Goal: Communication & Community: Answer question/provide support

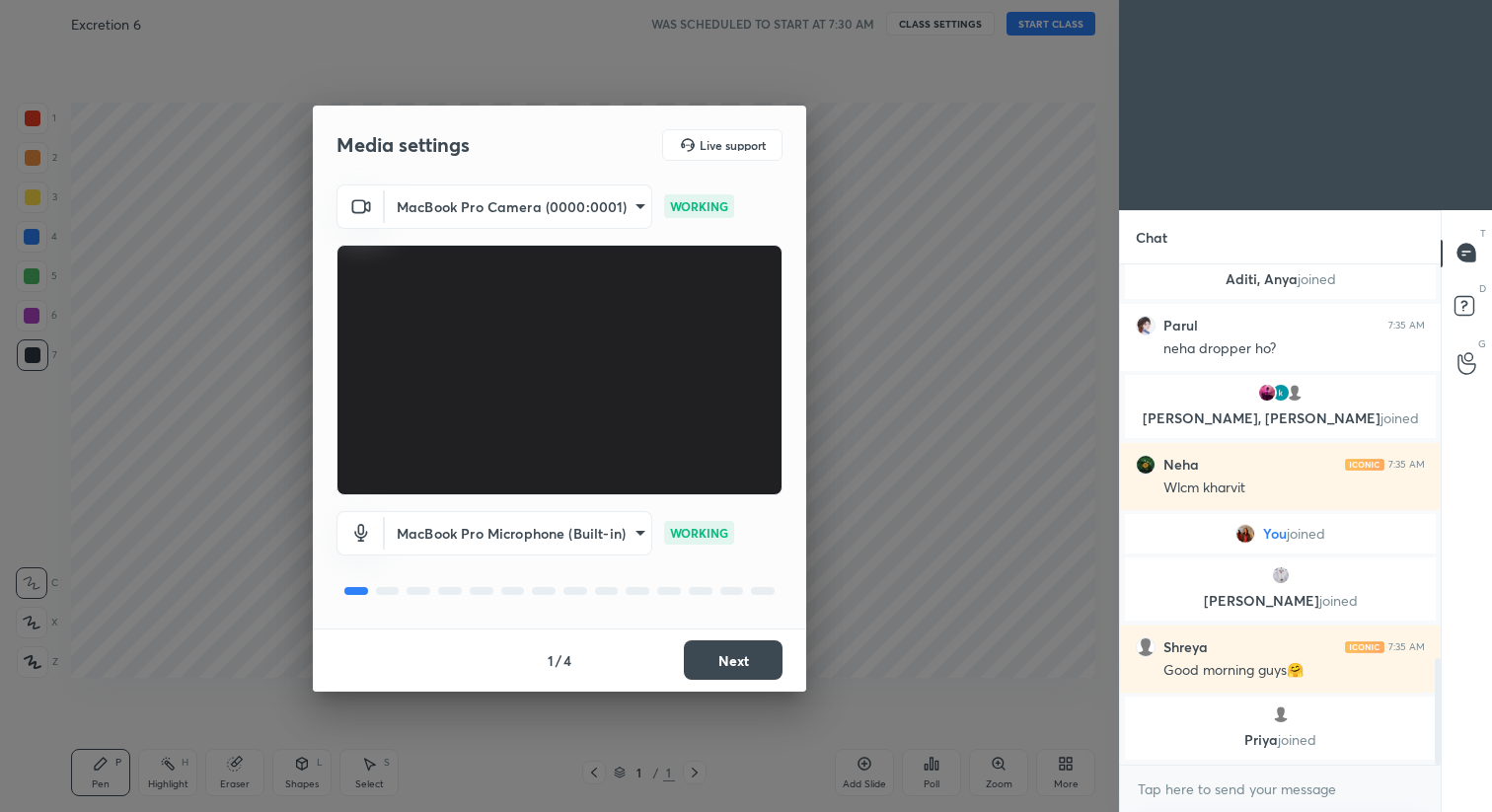
scroll to position [1893, 0]
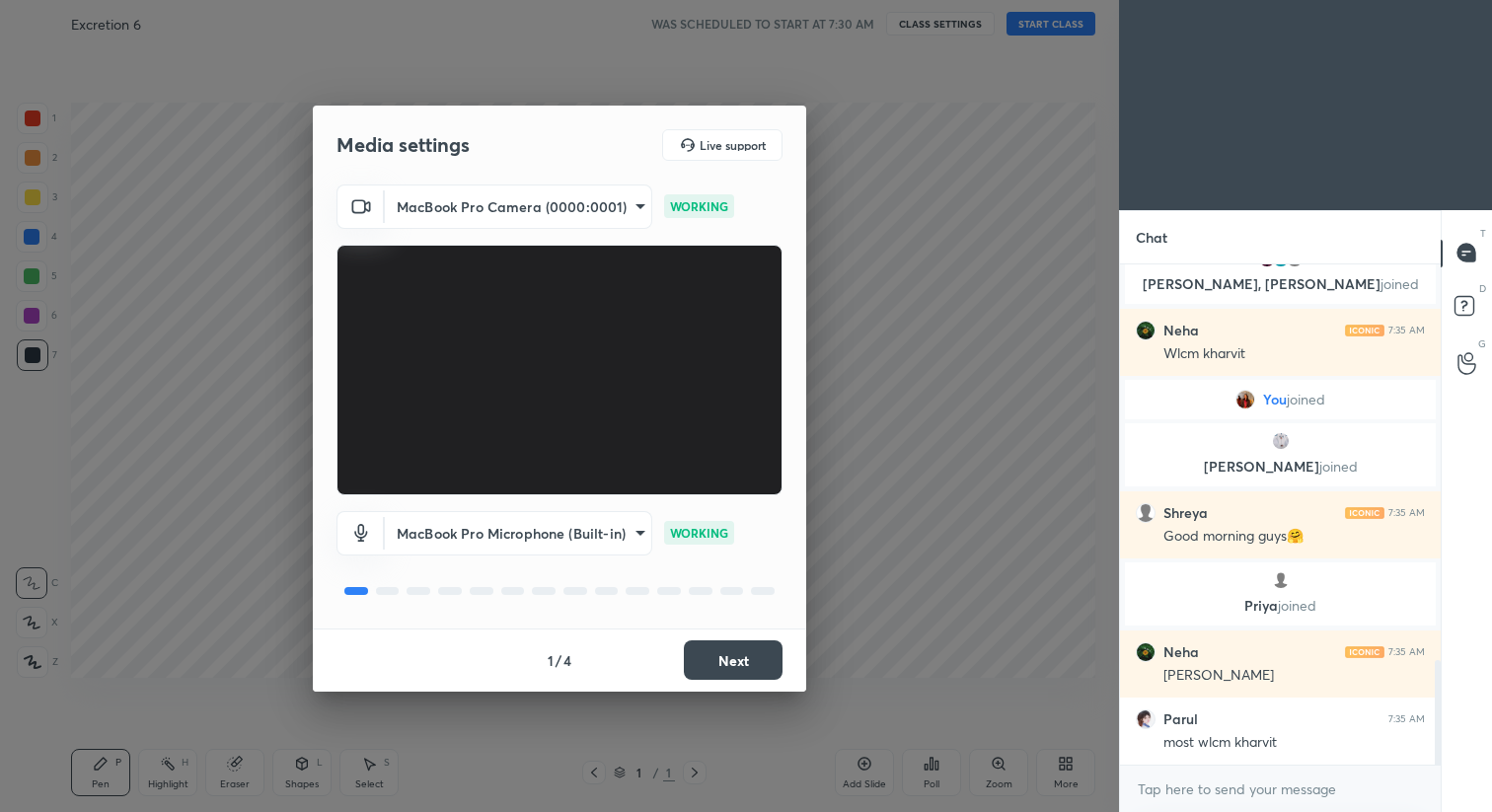
click at [747, 652] on button "Next" at bounding box center [733, 660] width 98 height 40
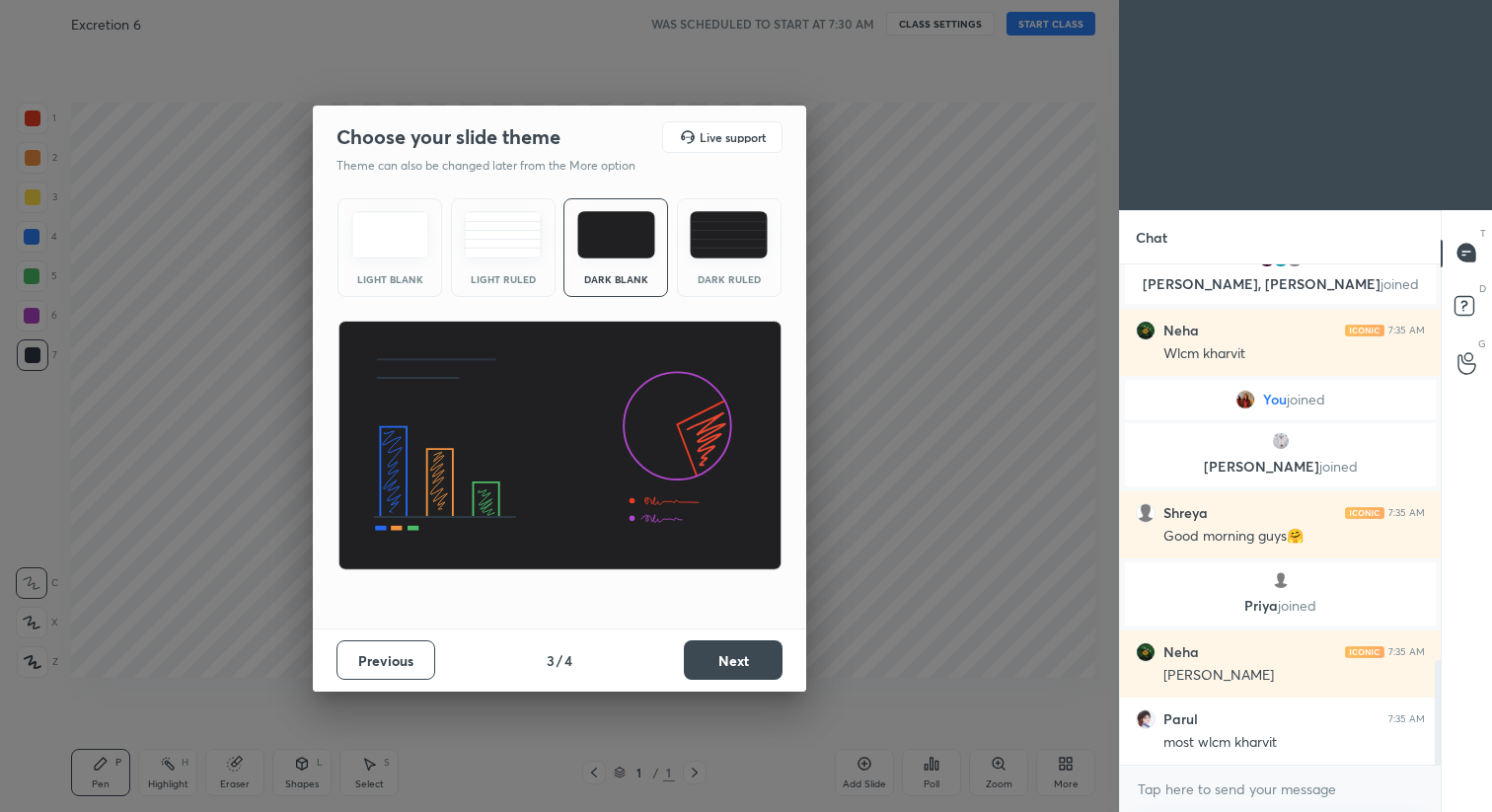
scroll to position [1965, 0]
click at [753, 664] on button "Next" at bounding box center [733, 660] width 98 height 40
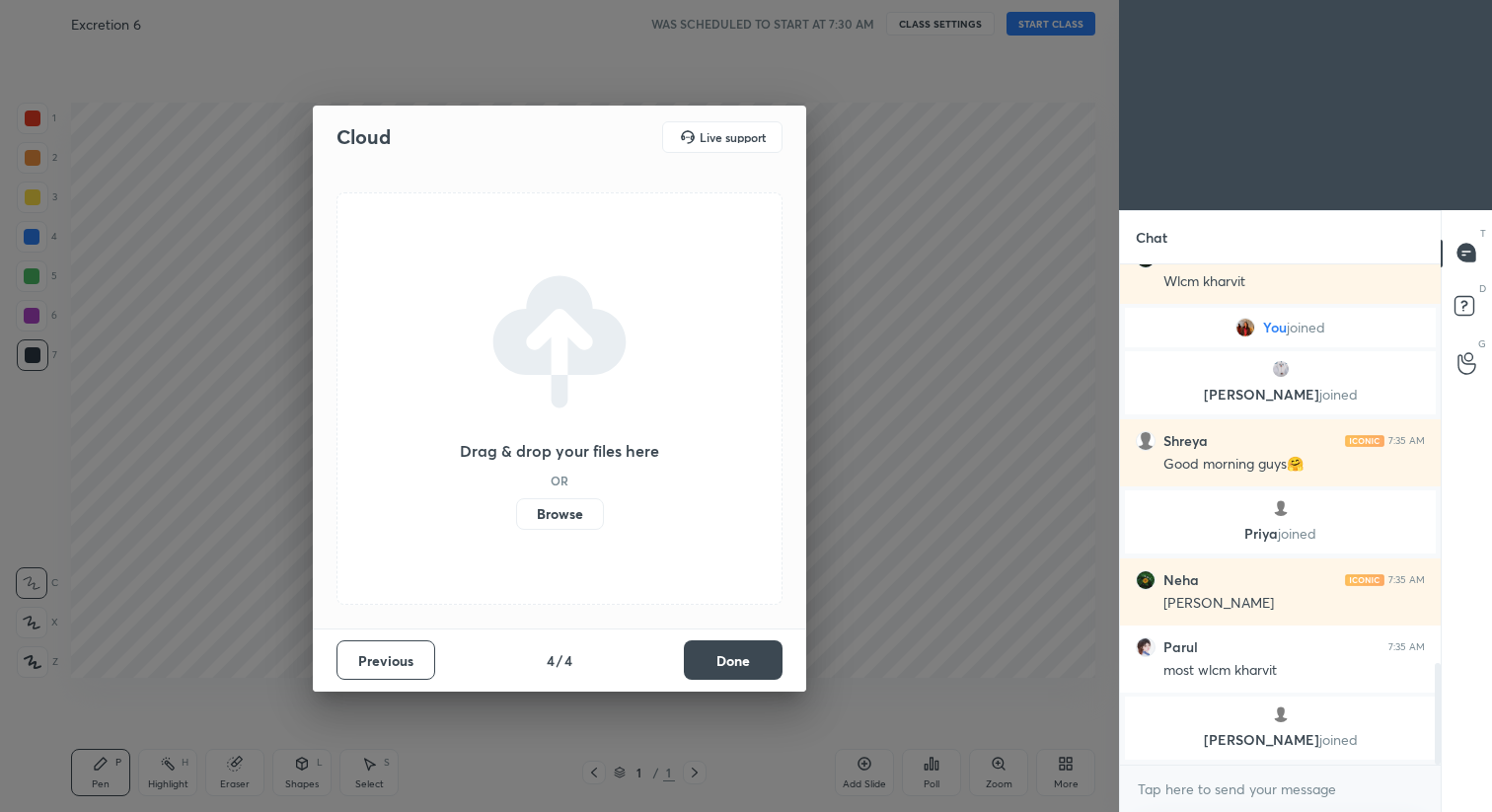
click at [753, 664] on button "Done" at bounding box center [733, 660] width 98 height 40
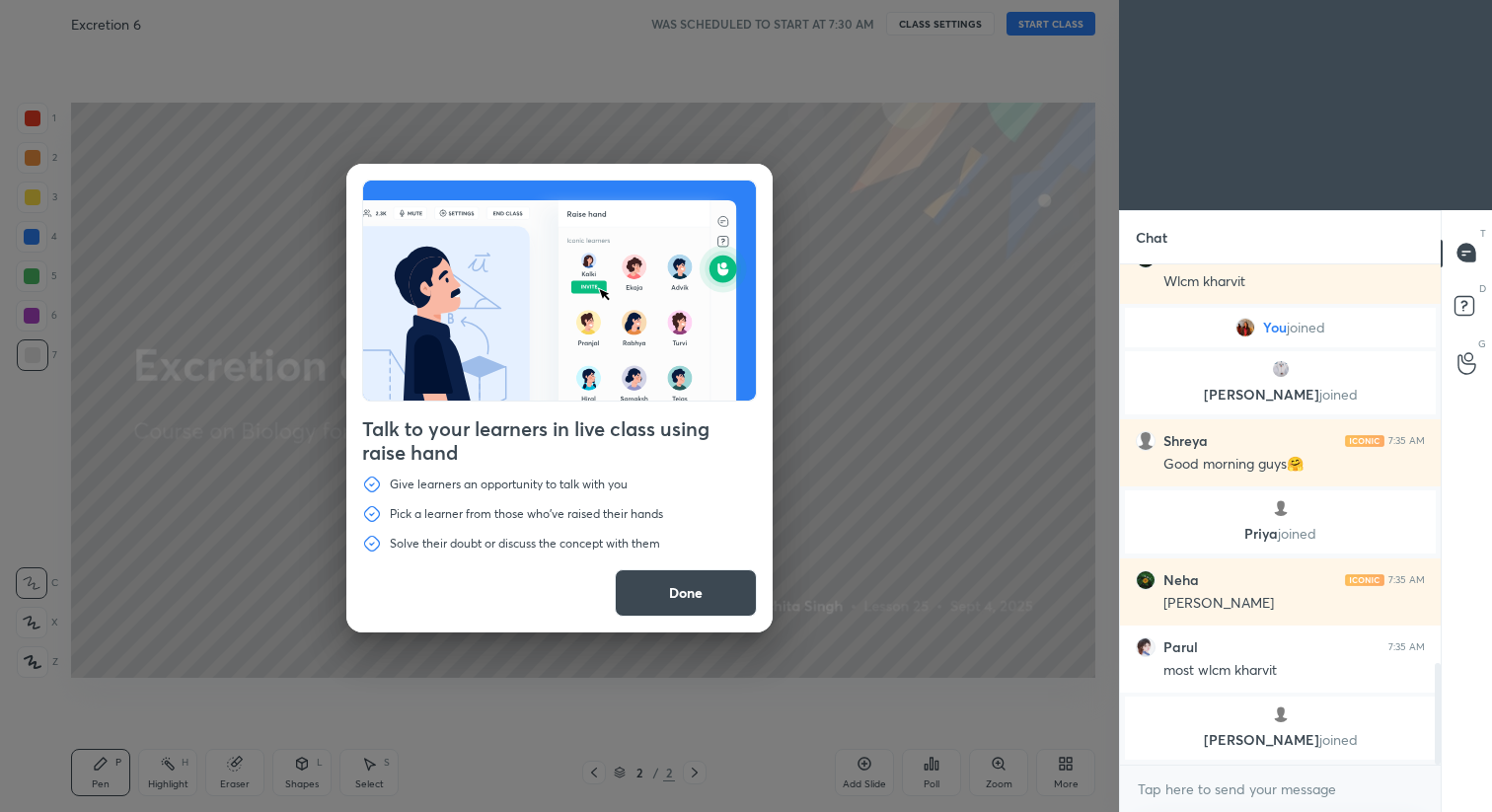
scroll to position [2010, 0]
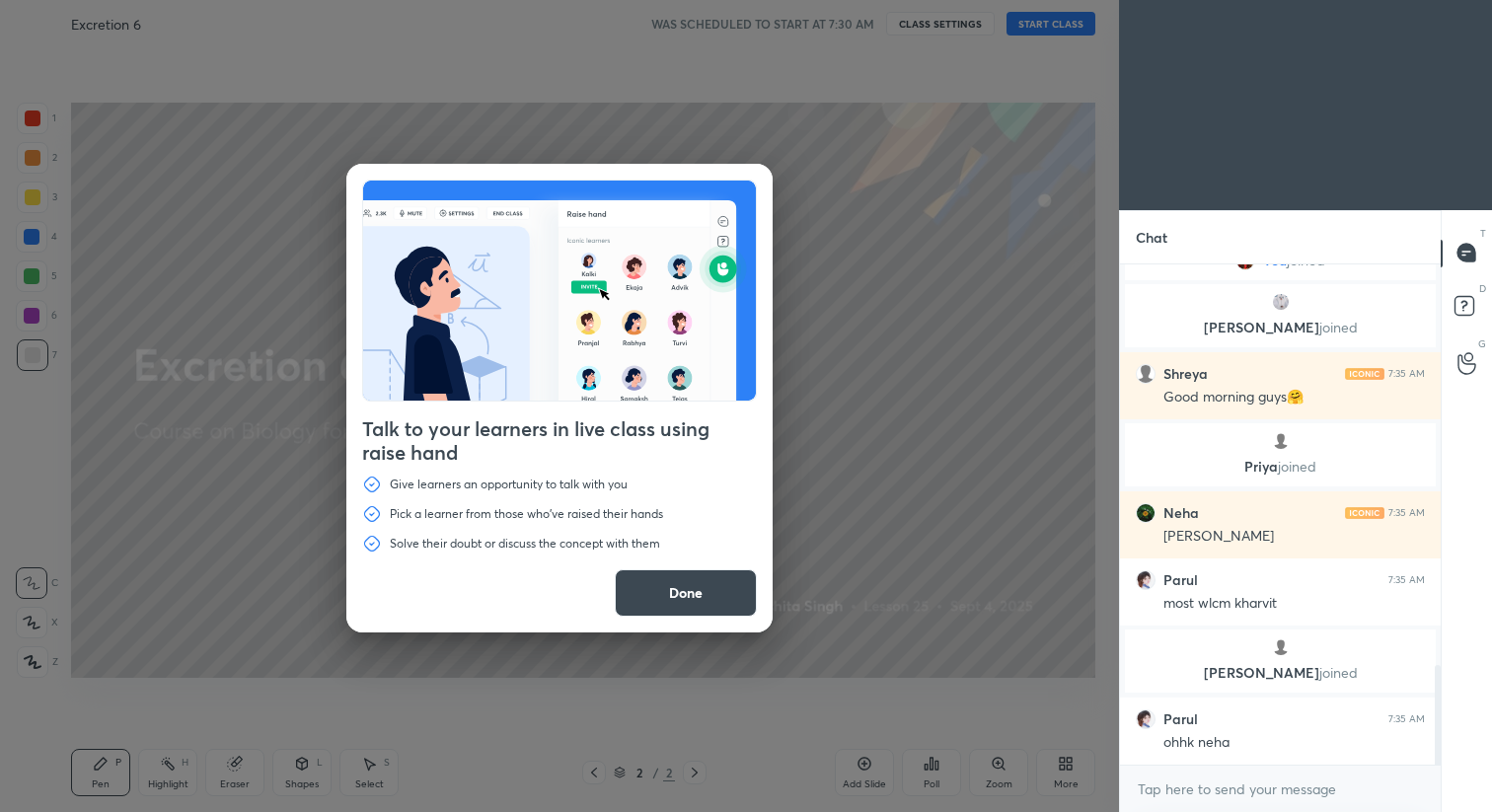
click at [711, 601] on button "Done" at bounding box center [685, 594] width 142 height 48
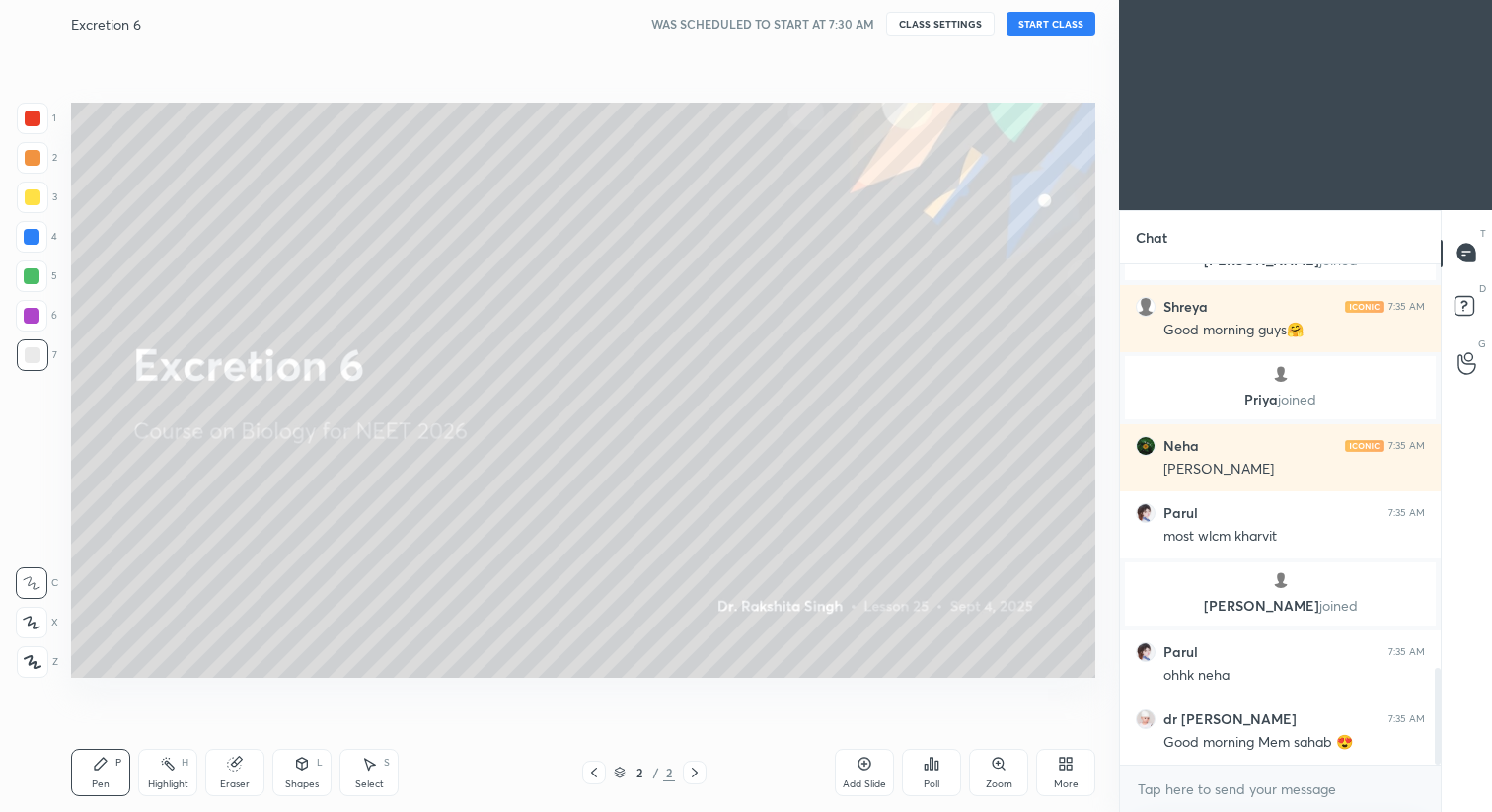
scroll to position [2144, 0]
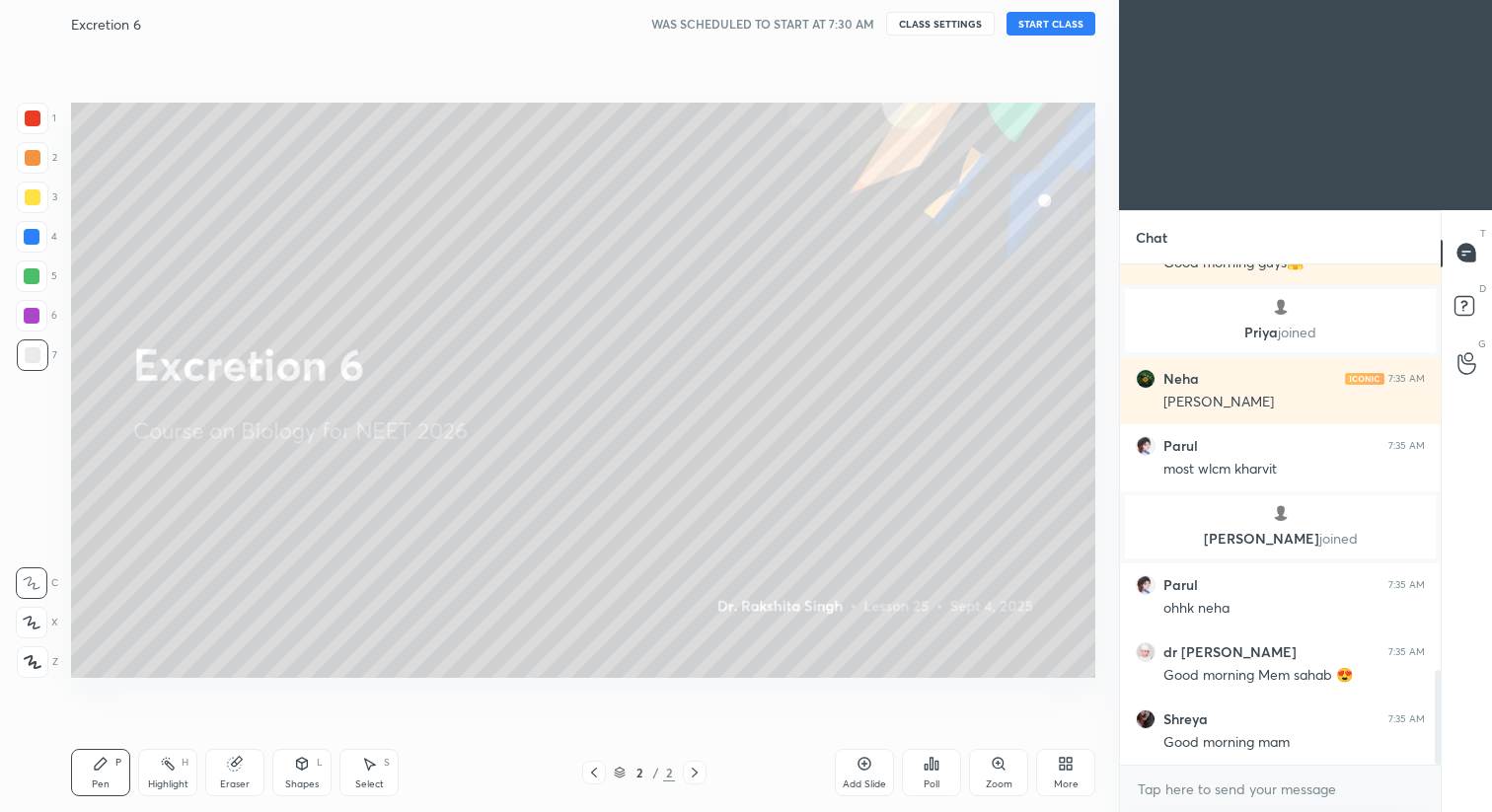
click at [1043, 30] on button "START CLASS" at bounding box center [1050, 24] width 88 height 24
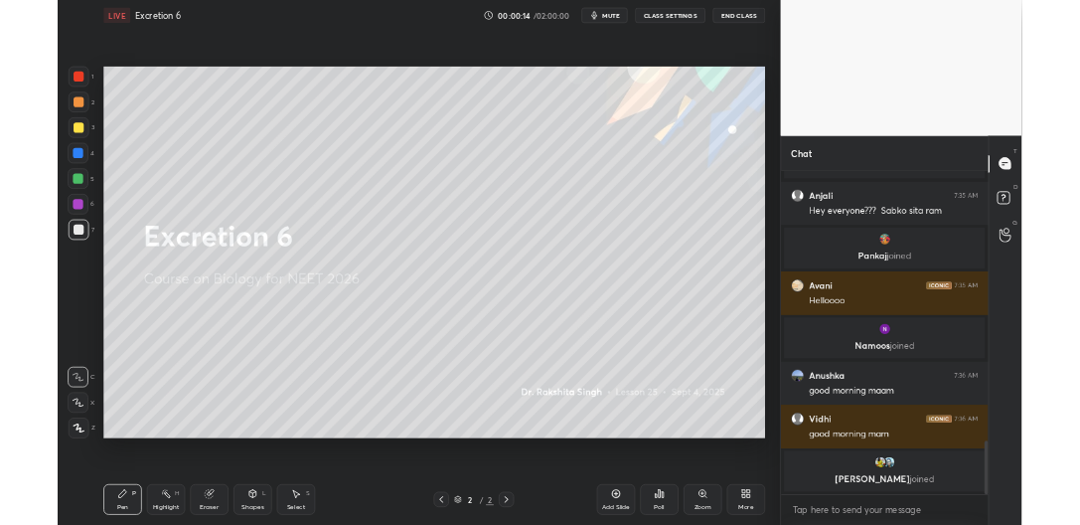
scroll to position [0, 0]
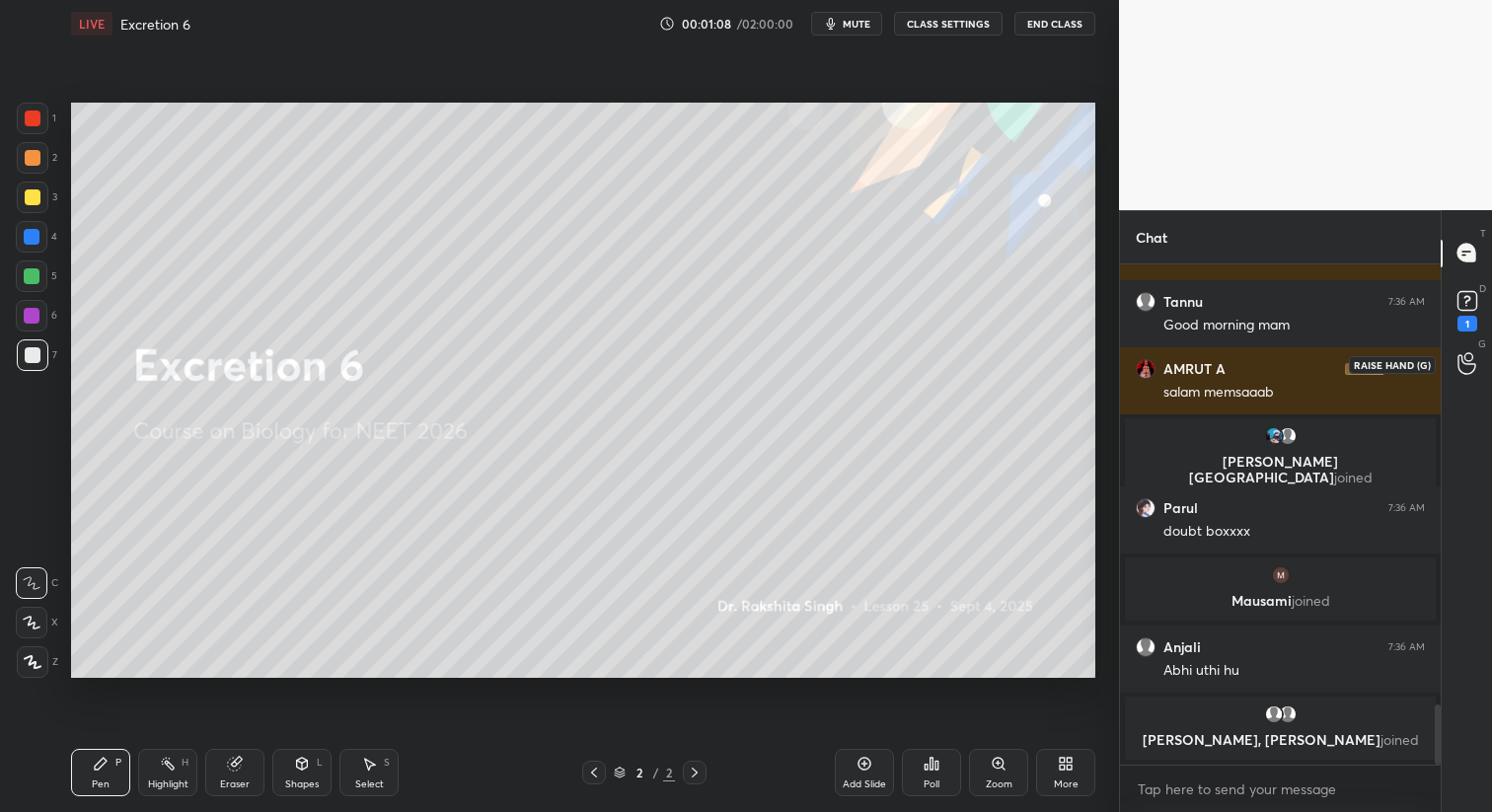
click at [1470, 376] on div at bounding box center [1467, 364] width 40 height 36
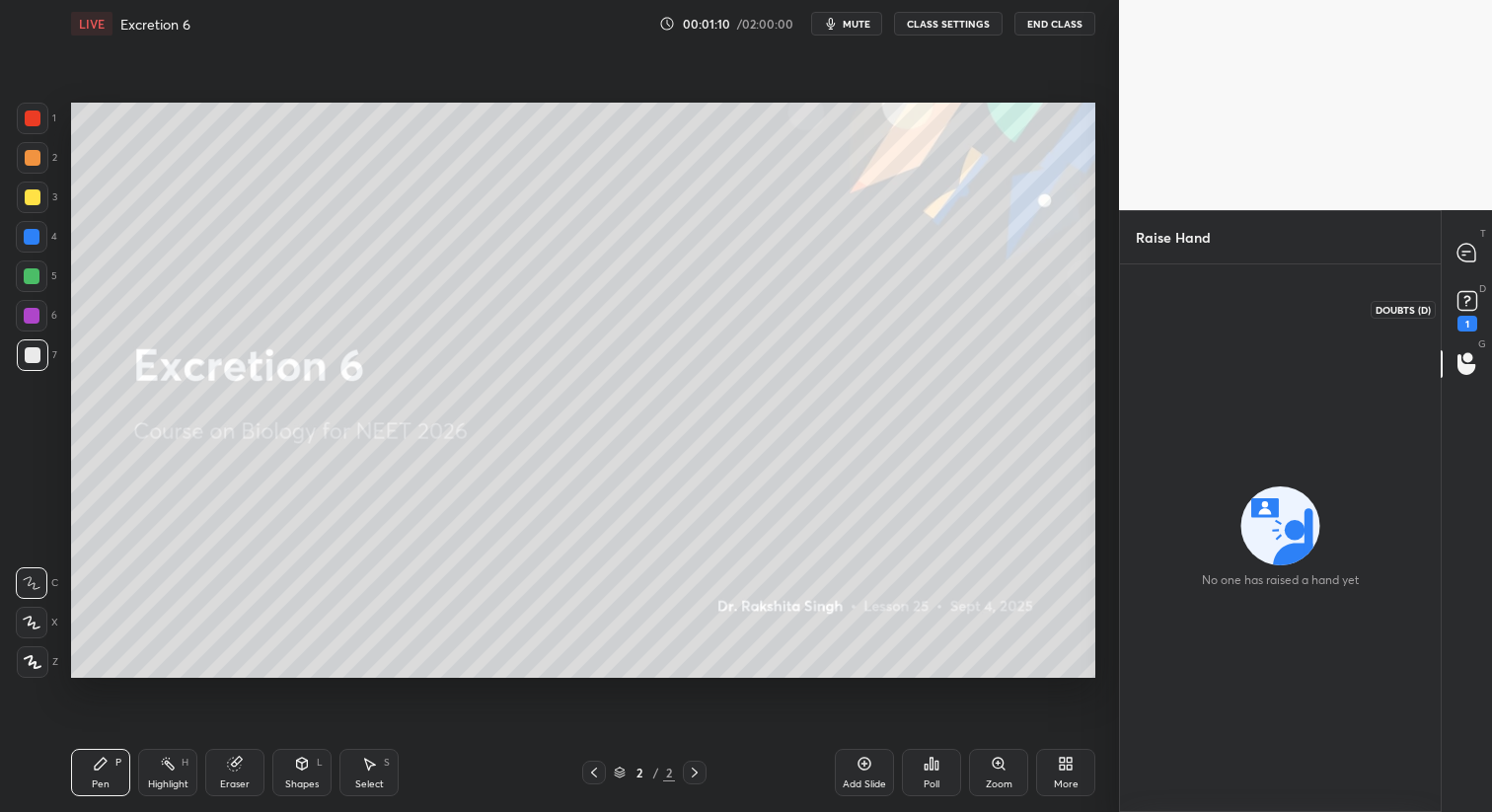
click at [1470, 302] on rect at bounding box center [1466, 300] width 19 height 19
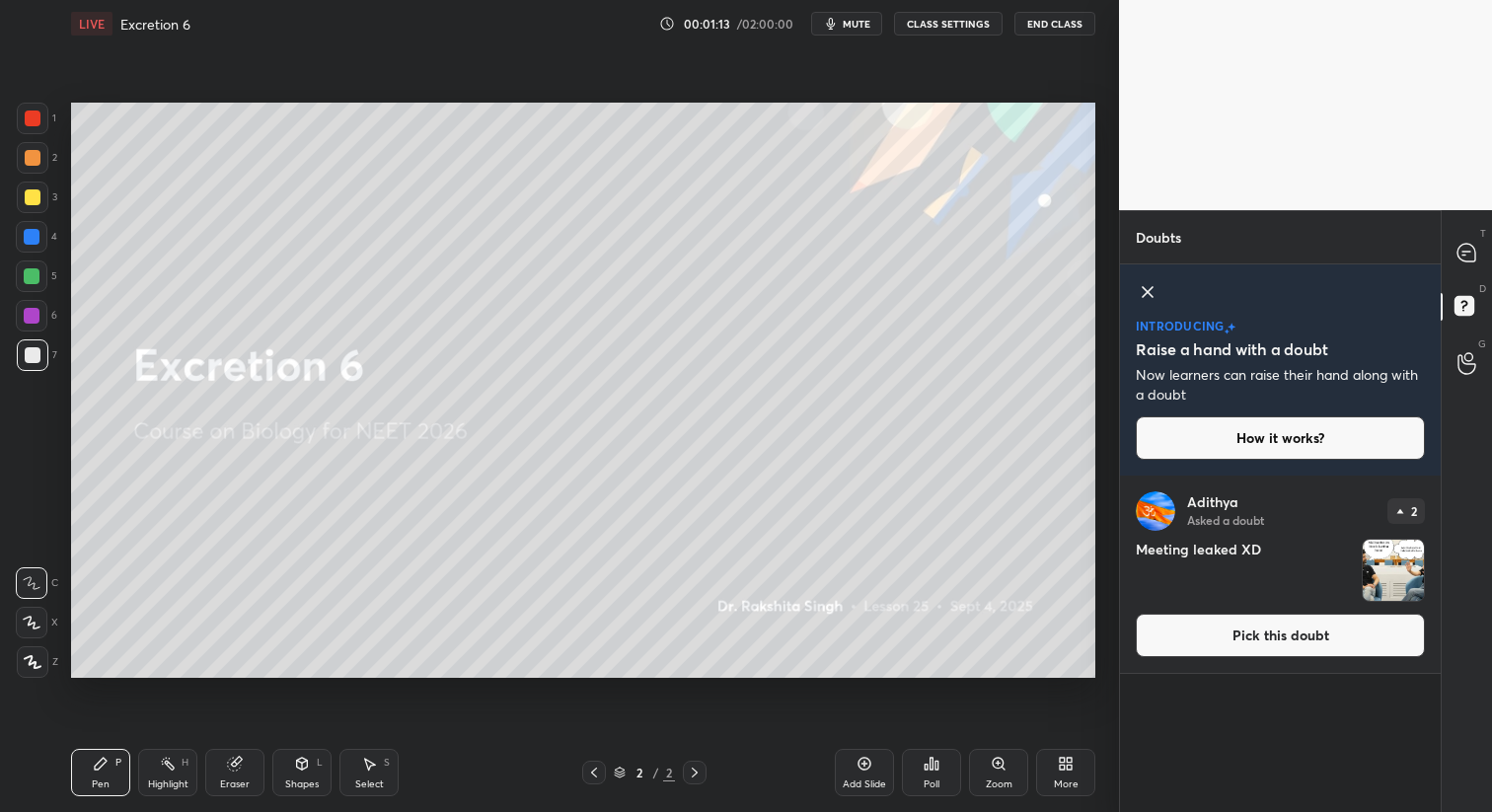
click at [1349, 633] on button "Pick this doubt" at bounding box center [1280, 635] width 289 height 44
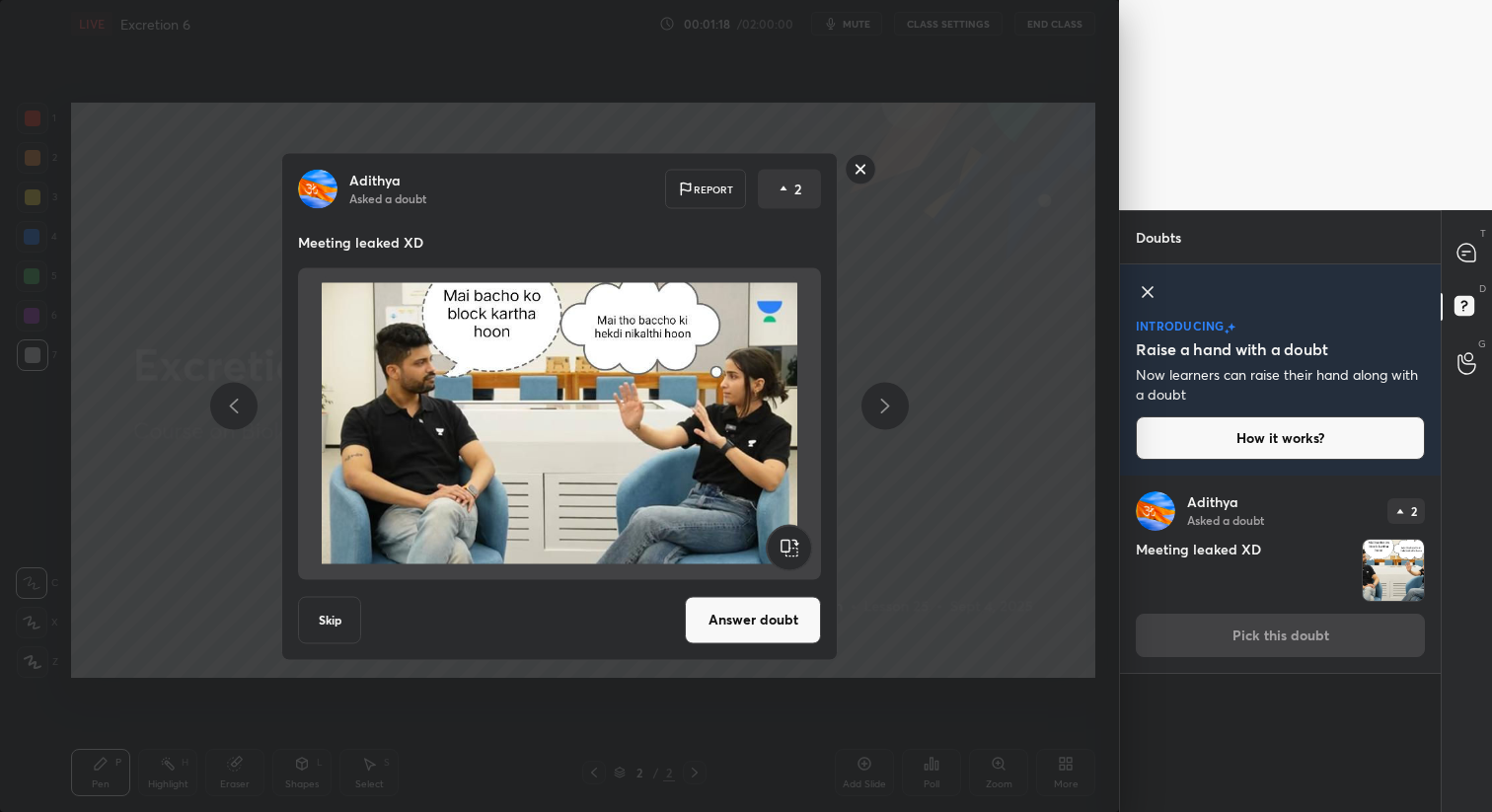
click at [758, 621] on button "Answer doubt" at bounding box center [752, 619] width 136 height 48
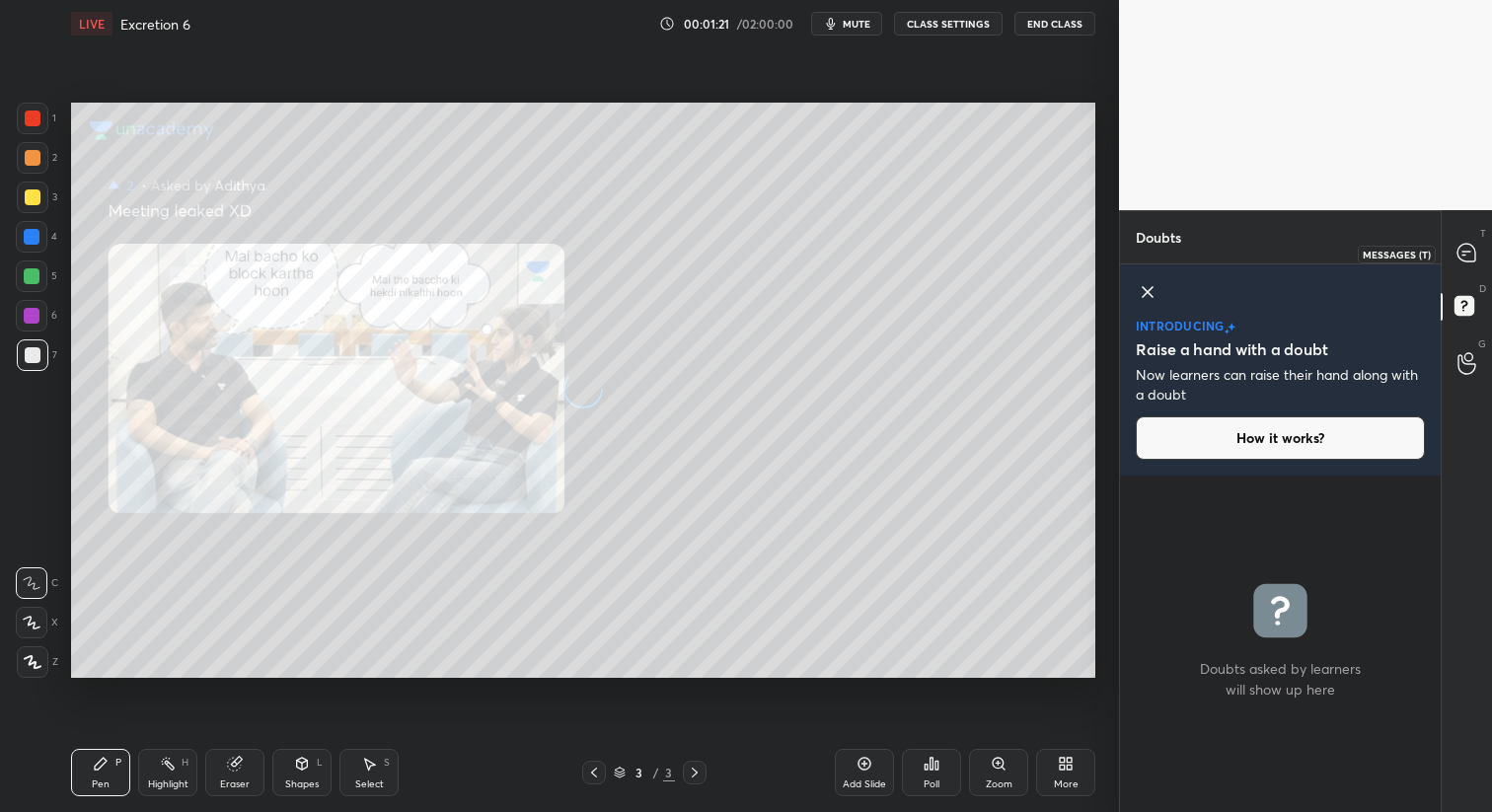
click at [1469, 253] on icon at bounding box center [1466, 253] width 18 height 18
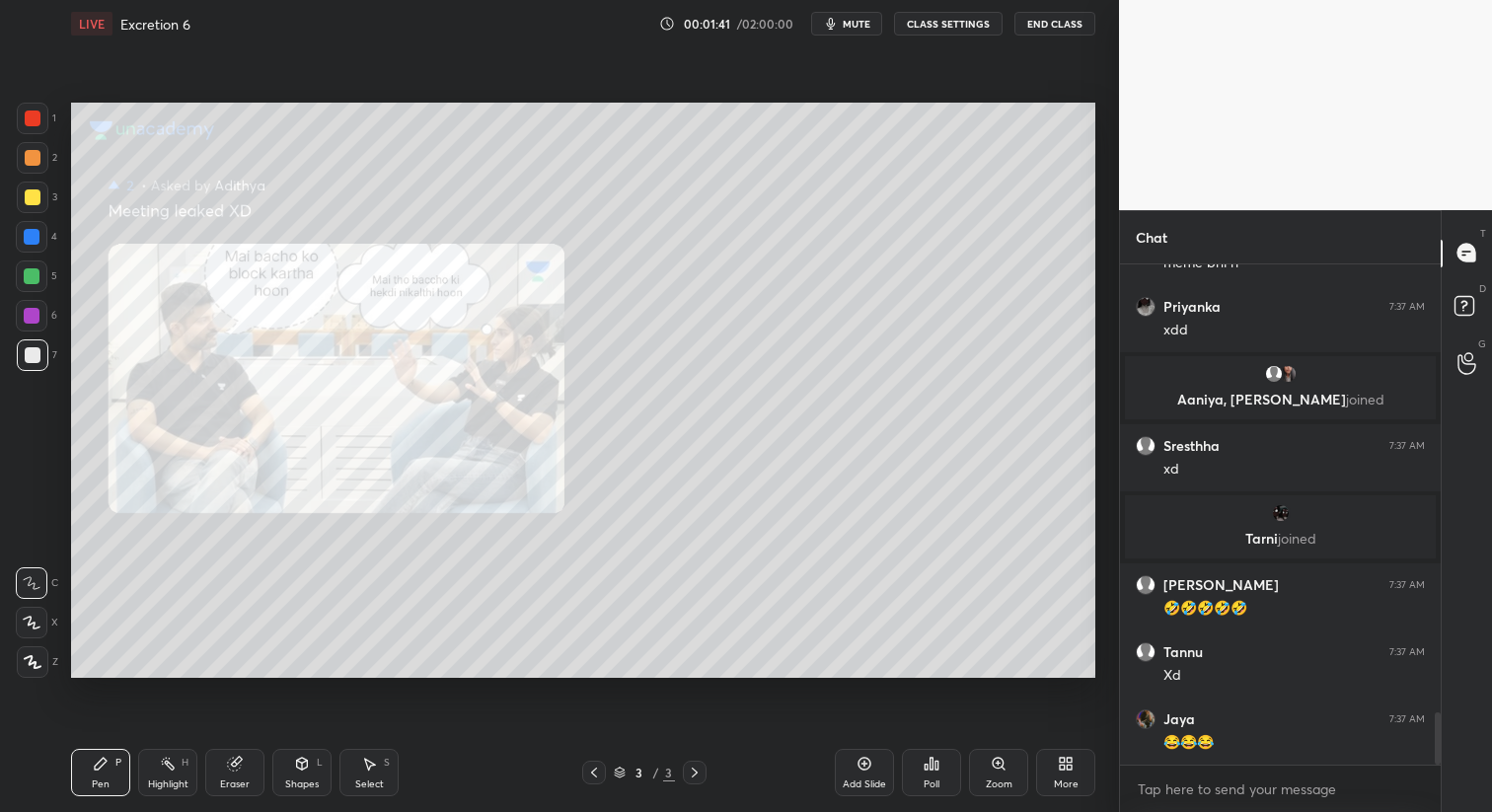
type textarea "x"
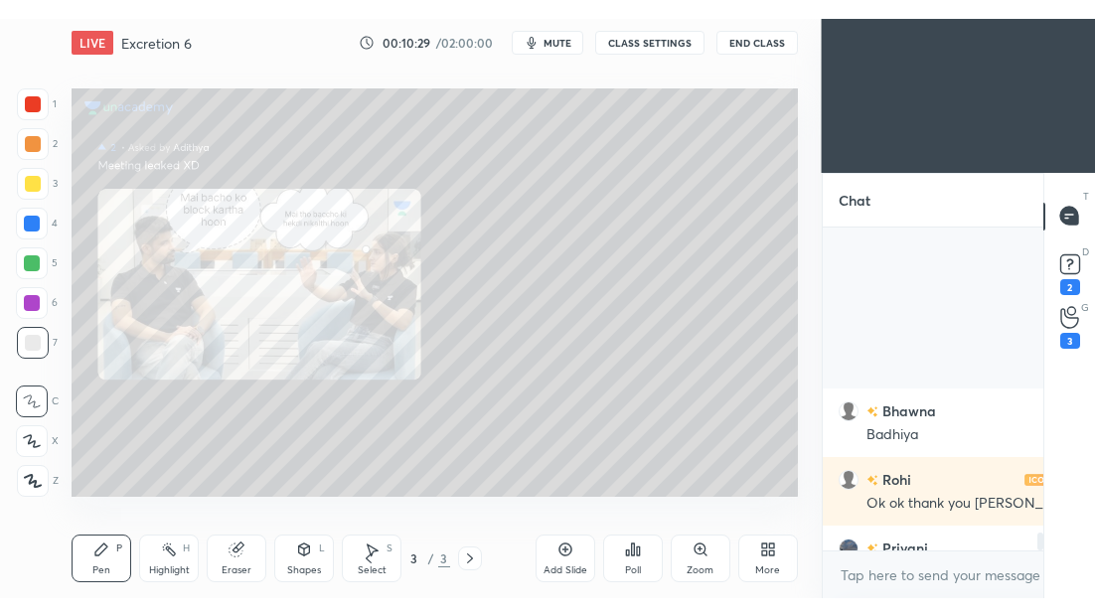
scroll to position [182, 221]
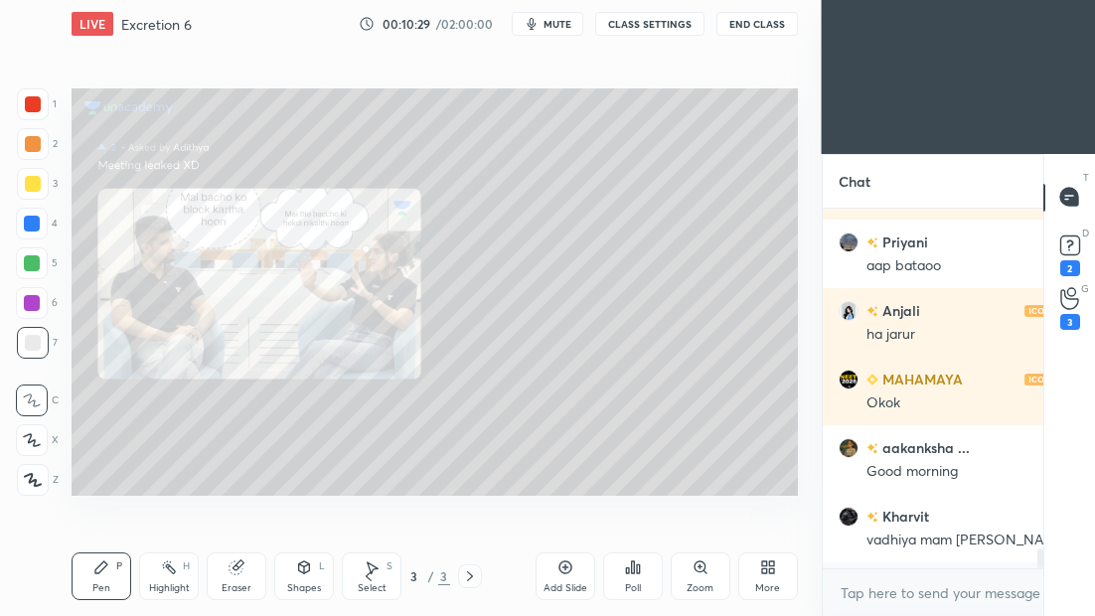
type textarea "x"
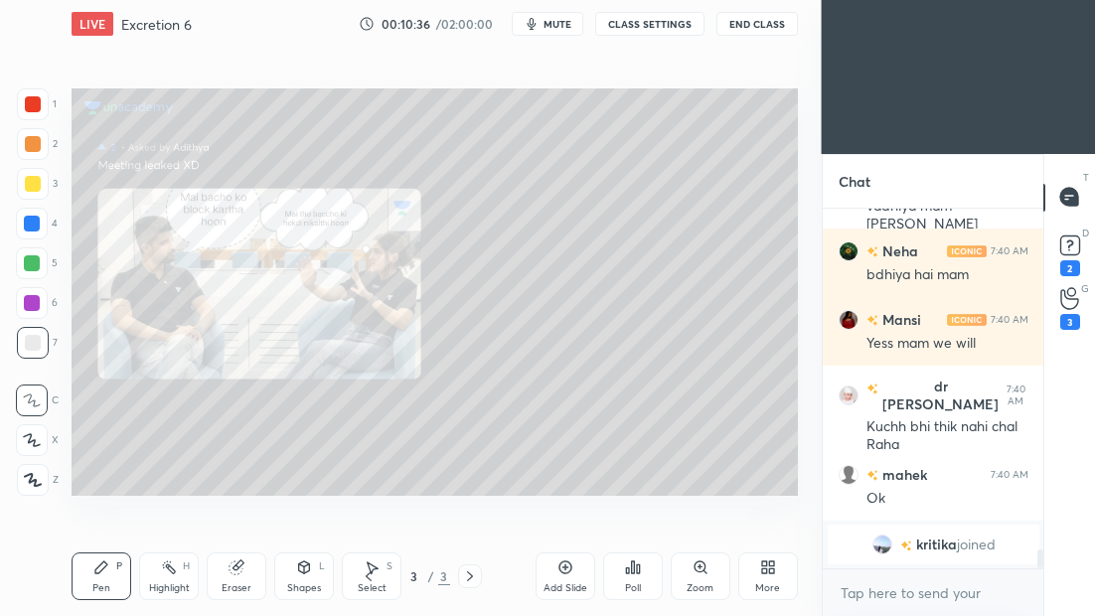
click at [560, 563] on icon at bounding box center [565, 568] width 13 height 13
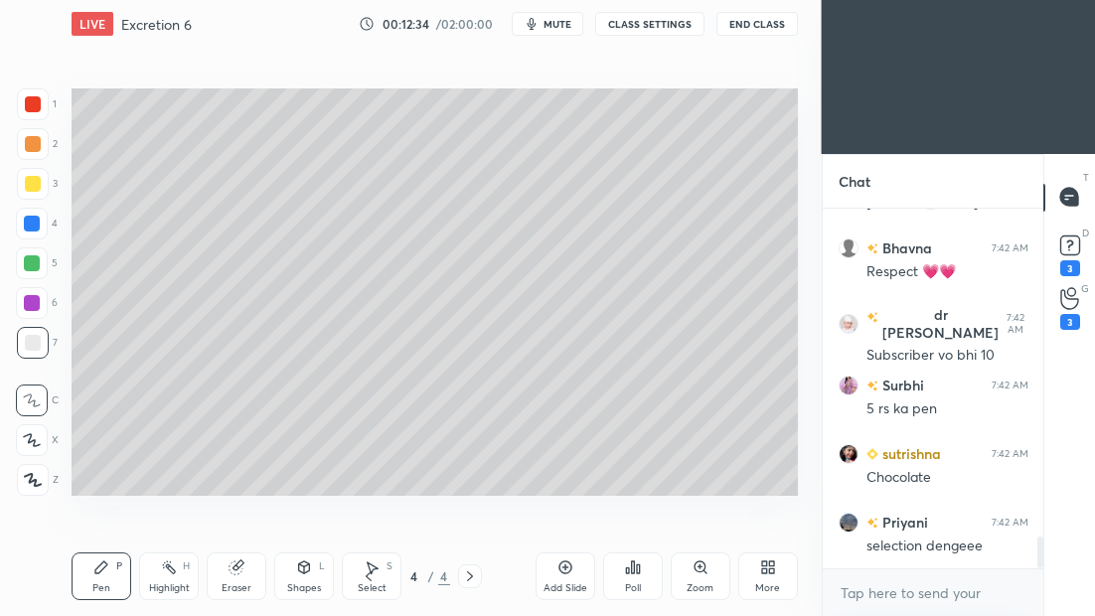
scroll to position [3693, 0]
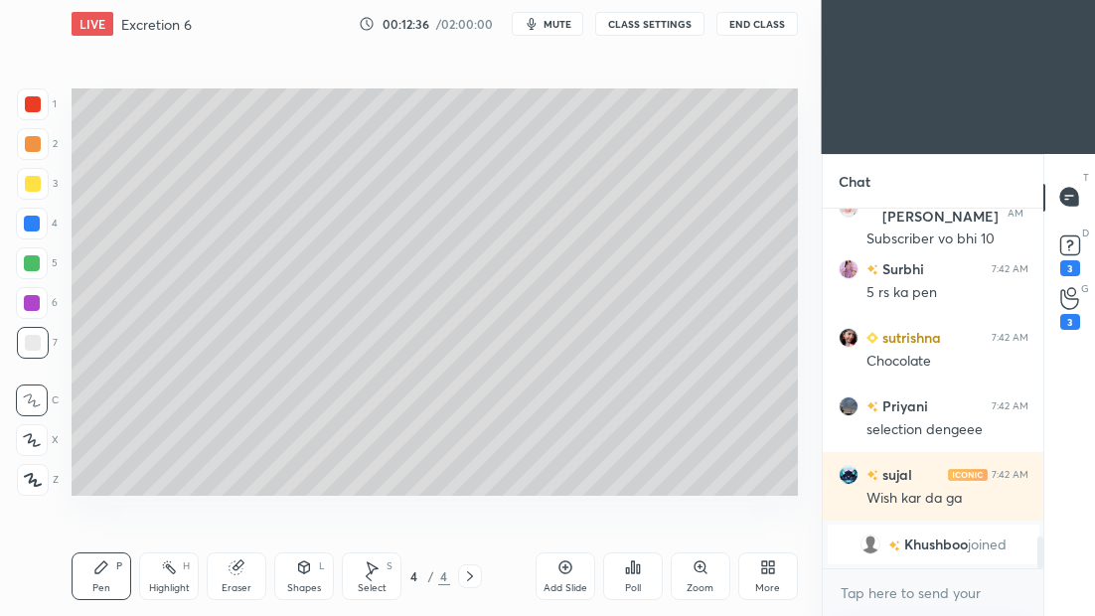
click at [31, 482] on icon at bounding box center [33, 480] width 16 height 12
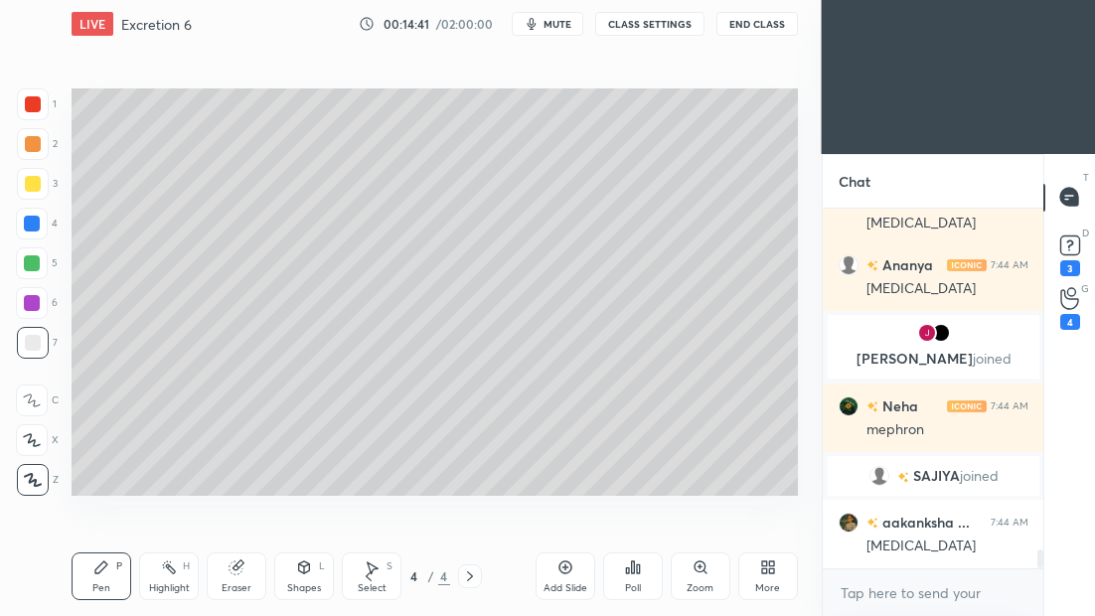
scroll to position [6734, 0]
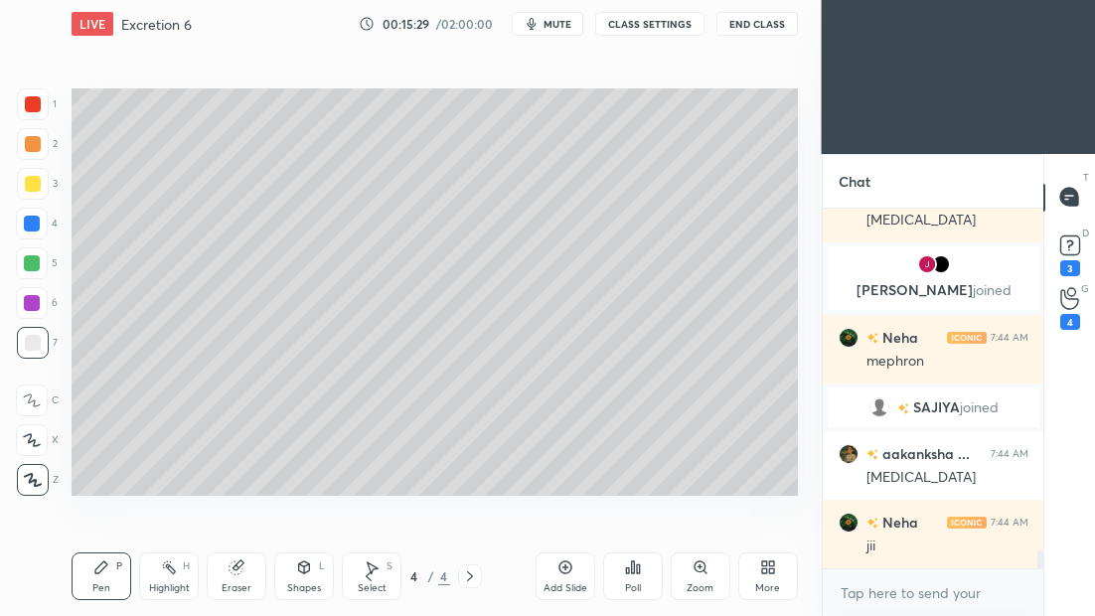
click at [577, 579] on div "Add Slide" at bounding box center [566, 577] width 60 height 48
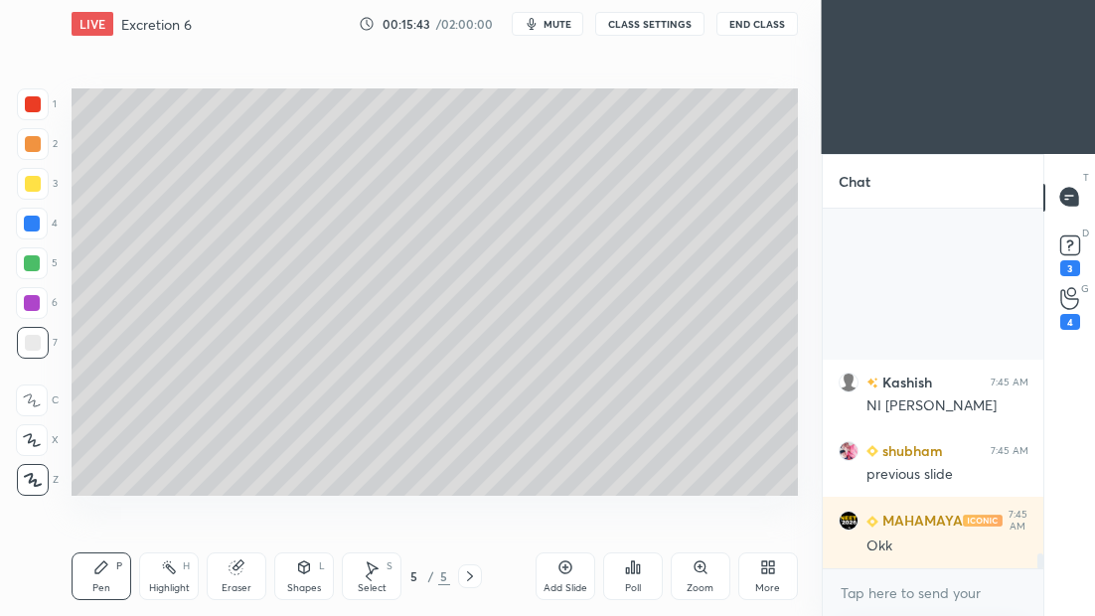
scroll to position [8223, 0]
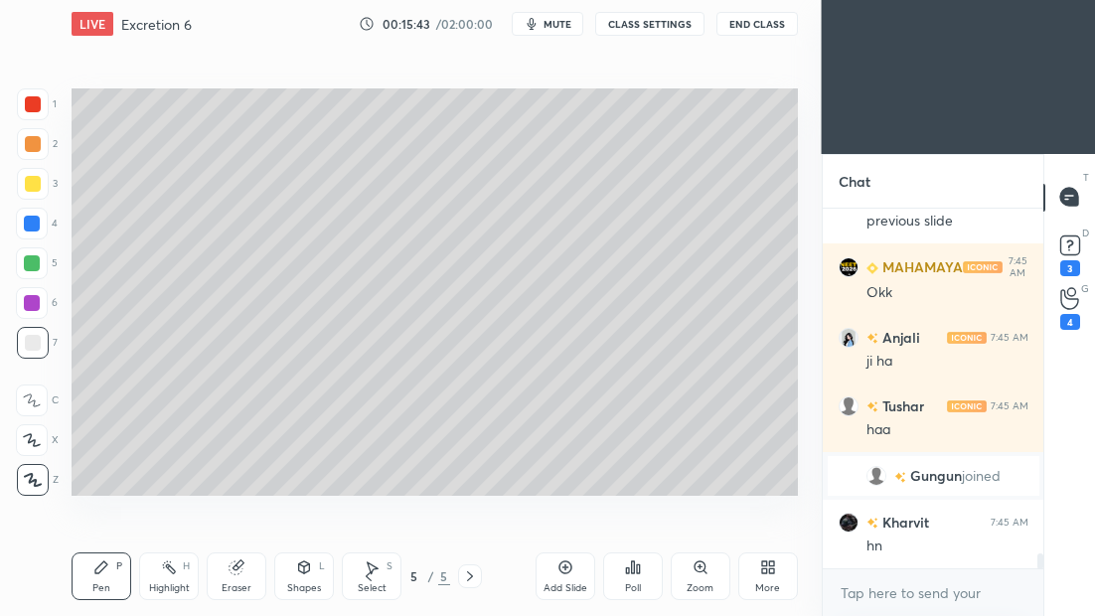
click at [368, 579] on icon at bounding box center [369, 577] width 16 height 16
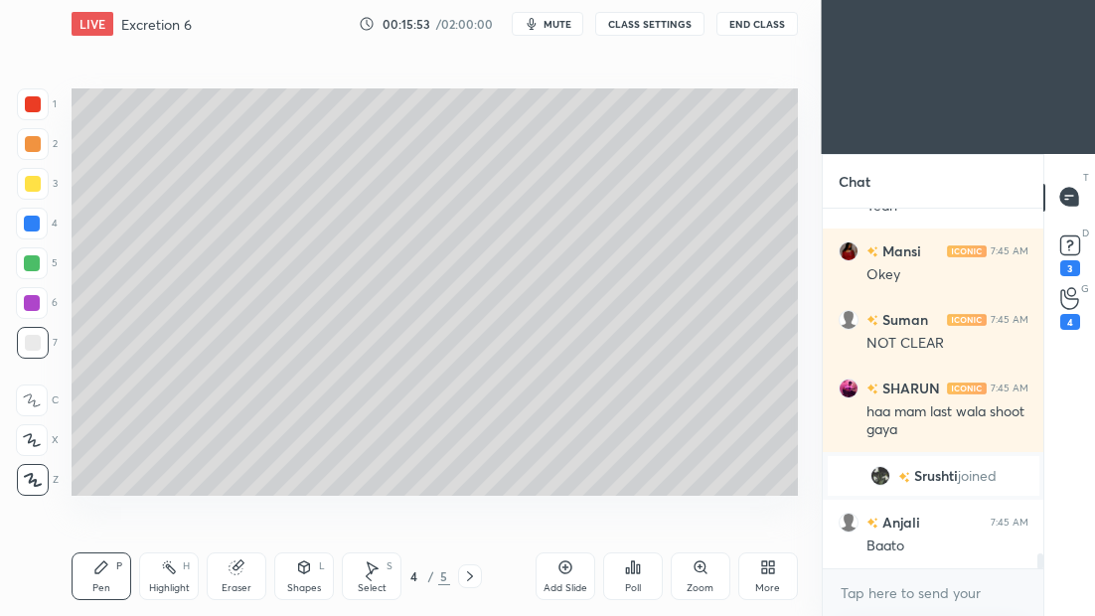
scroll to position [8605, 0]
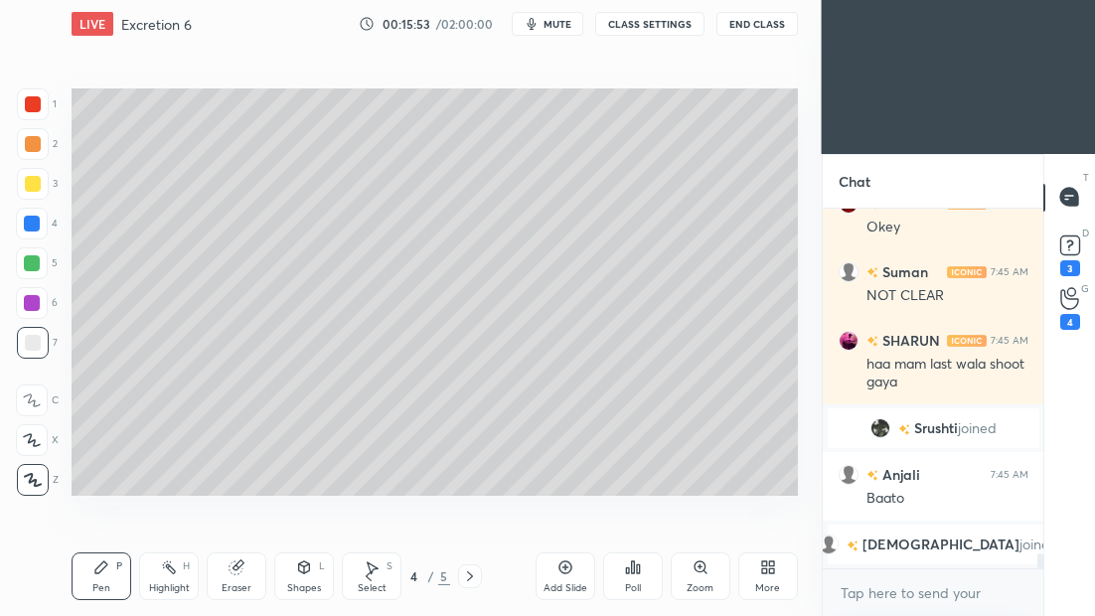
click at [472, 578] on icon at bounding box center [470, 577] width 16 height 16
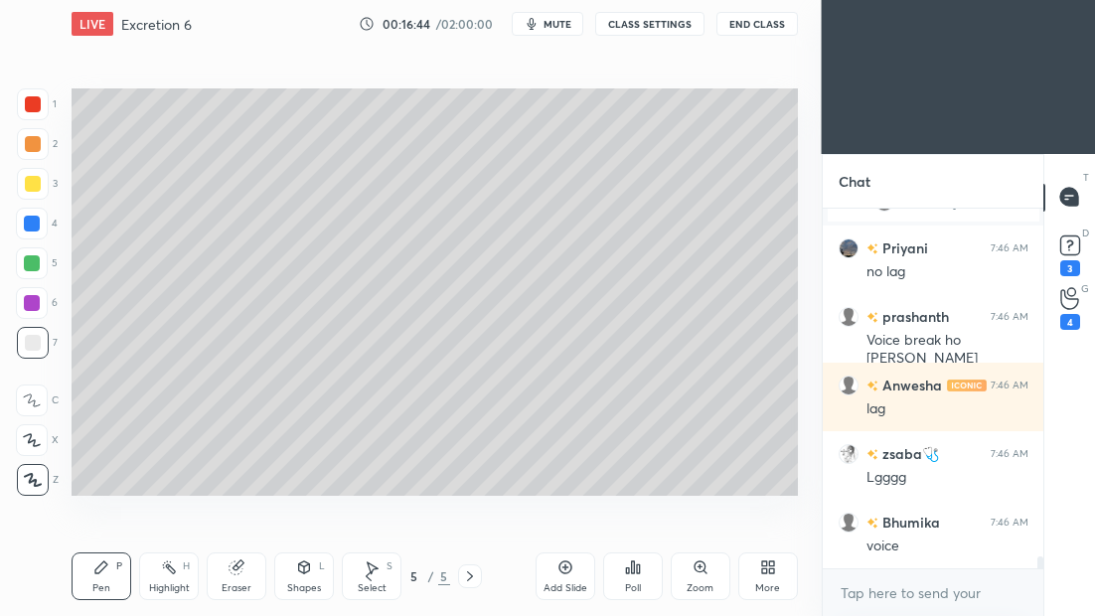
scroll to position [10358, 0]
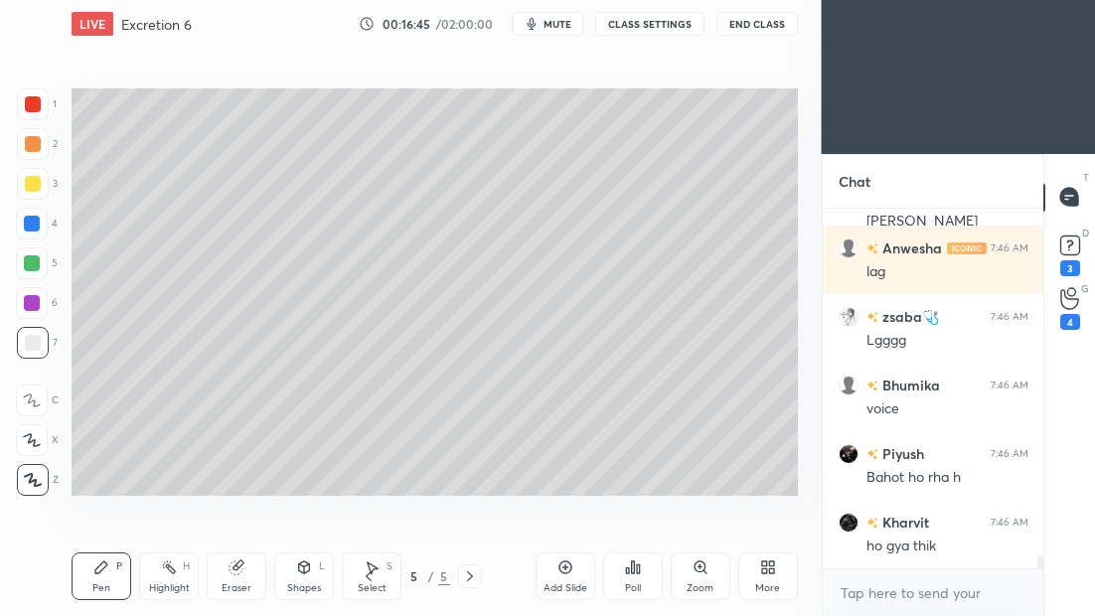
click at [484, 62] on div "Setting up your live class Poll for secs No correct answer Start poll" at bounding box center [435, 292] width 743 height 489
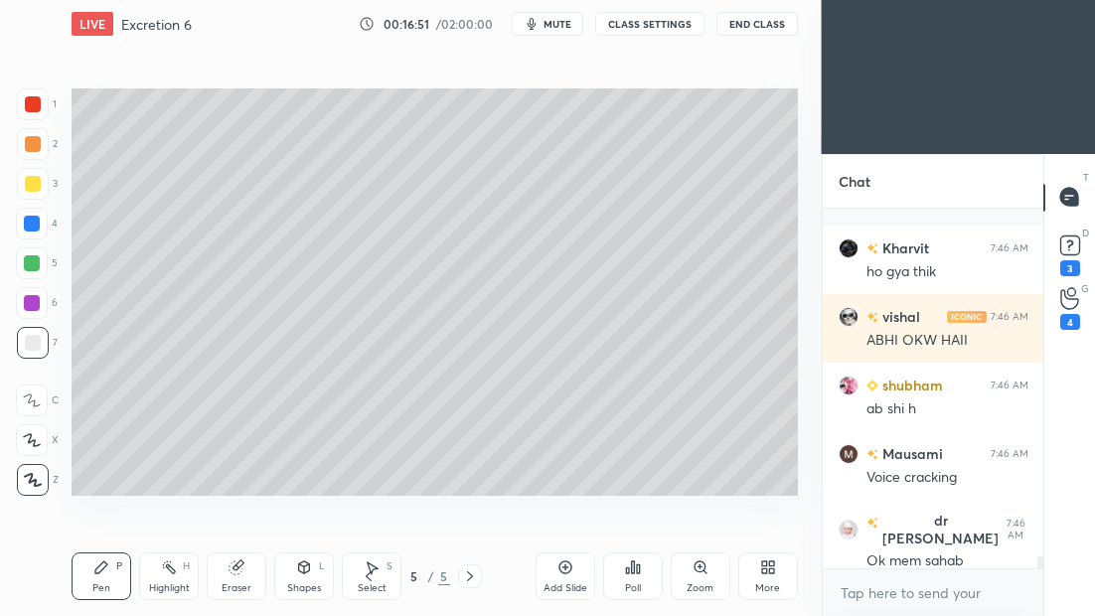
scroll to position [10749, 0]
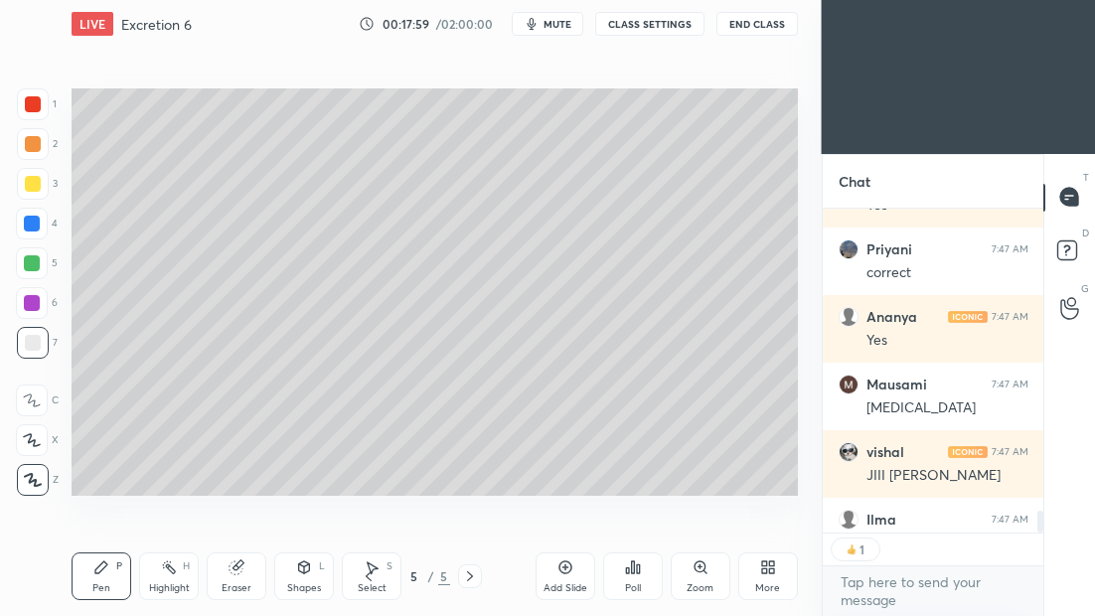
click at [39, 182] on div at bounding box center [33, 184] width 16 height 16
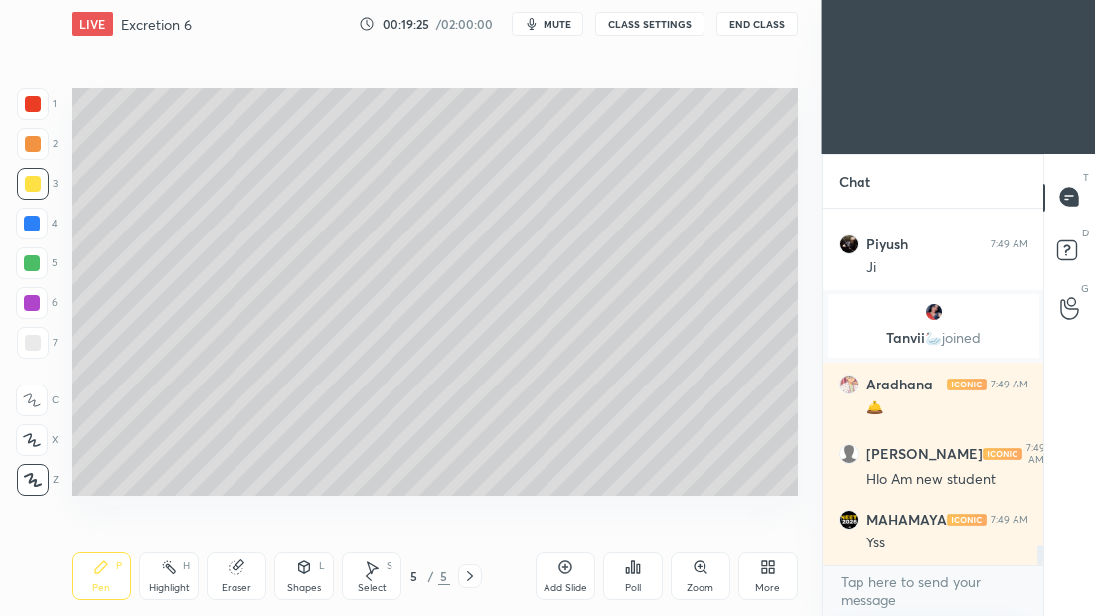
scroll to position [6161, 0]
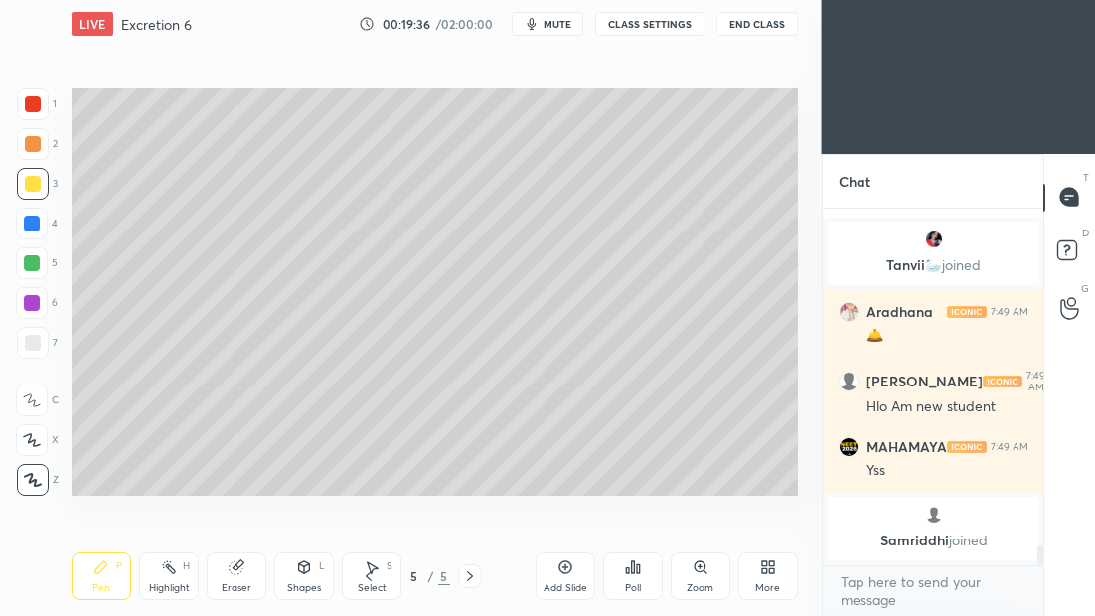
click at [36, 355] on div at bounding box center [33, 343] width 32 height 32
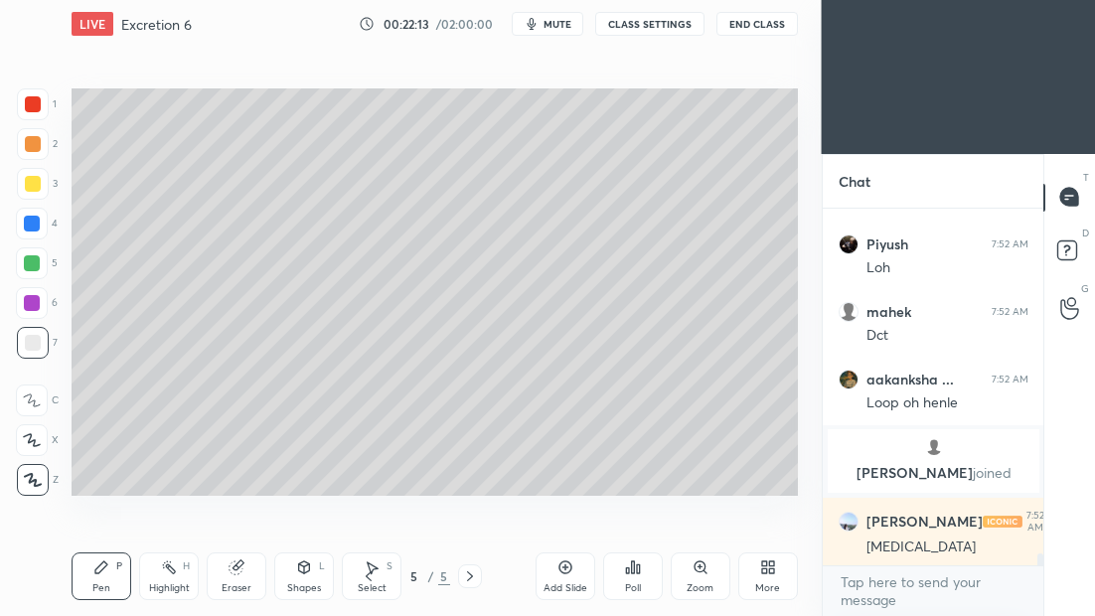
scroll to position [9988, 0]
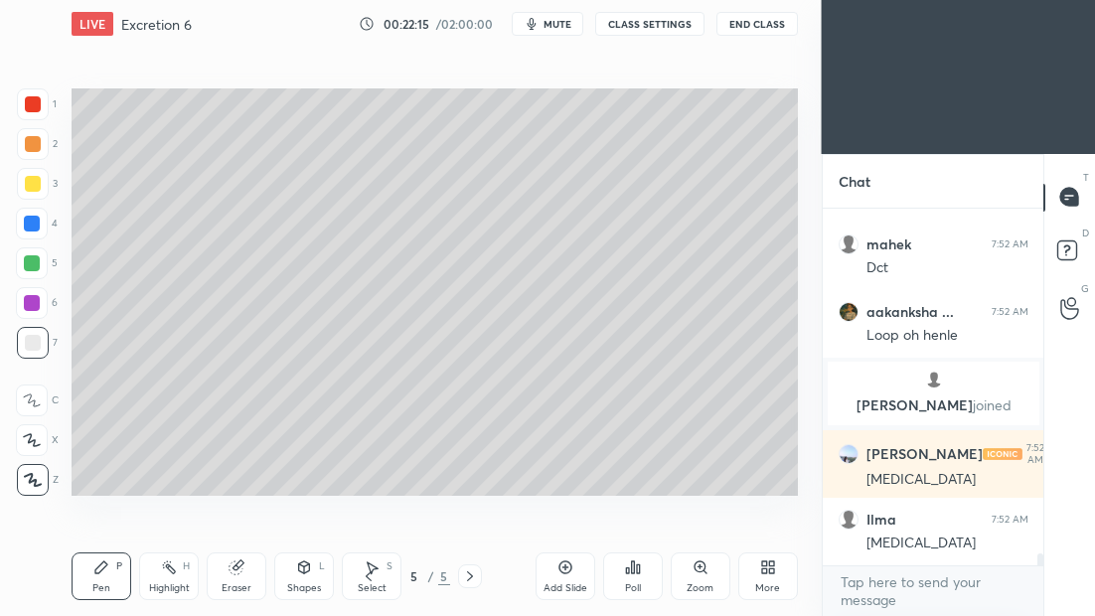
click at [45, 181] on div at bounding box center [33, 184] width 32 height 32
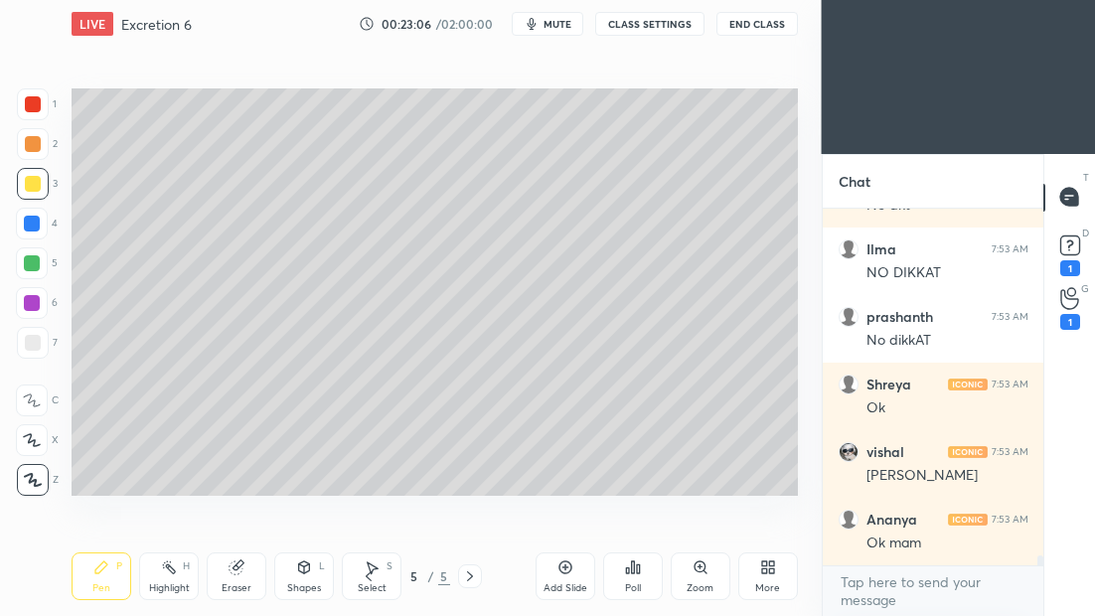
scroll to position [12001, 0]
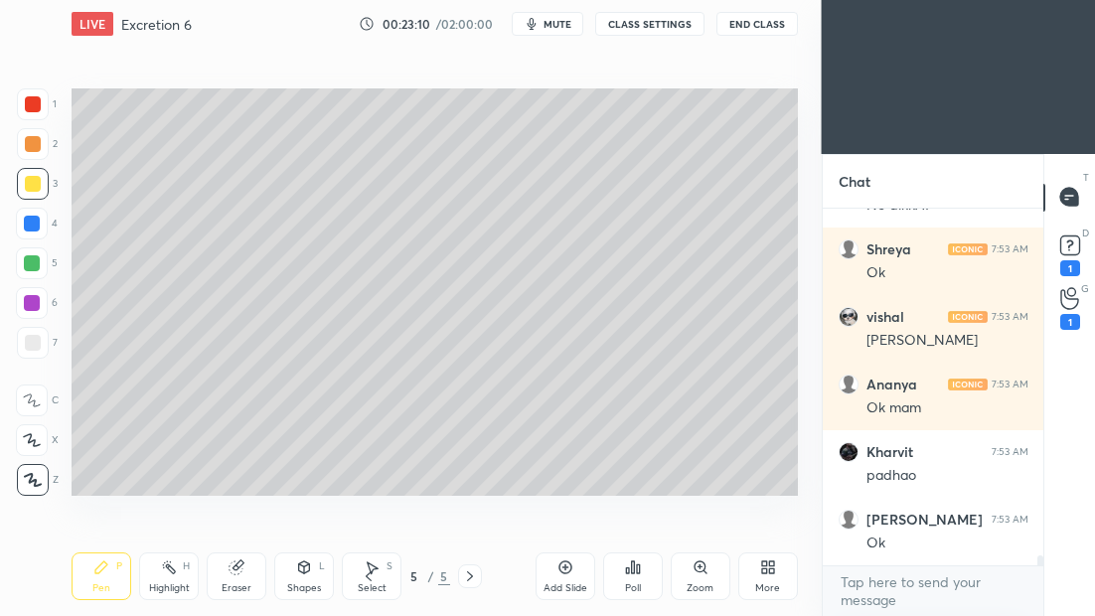
click at [368, 578] on icon at bounding box center [369, 577] width 6 height 10
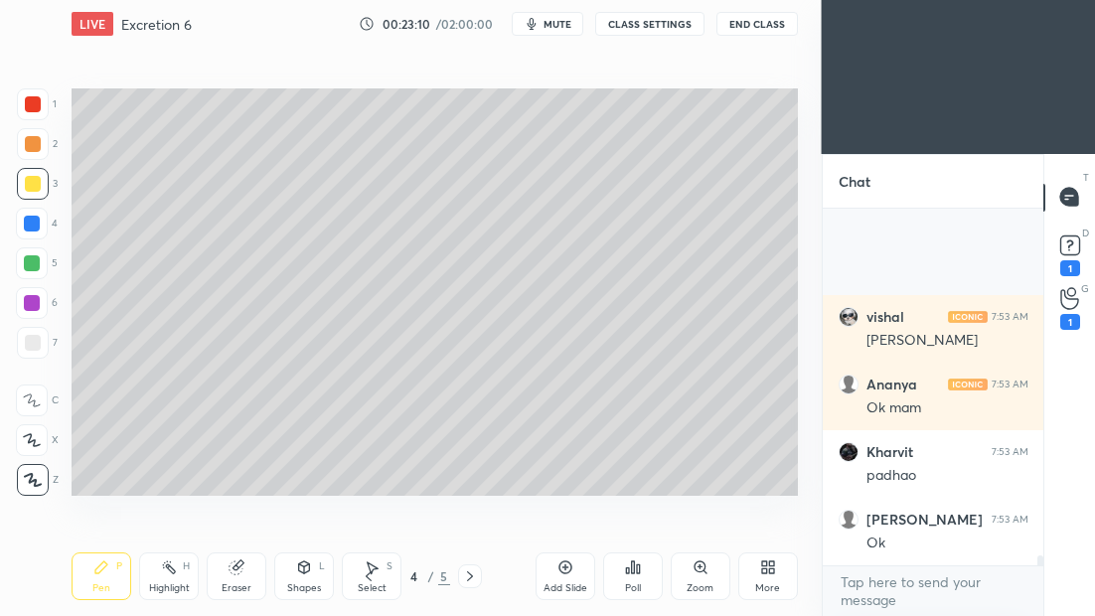
scroll to position [12282, 0]
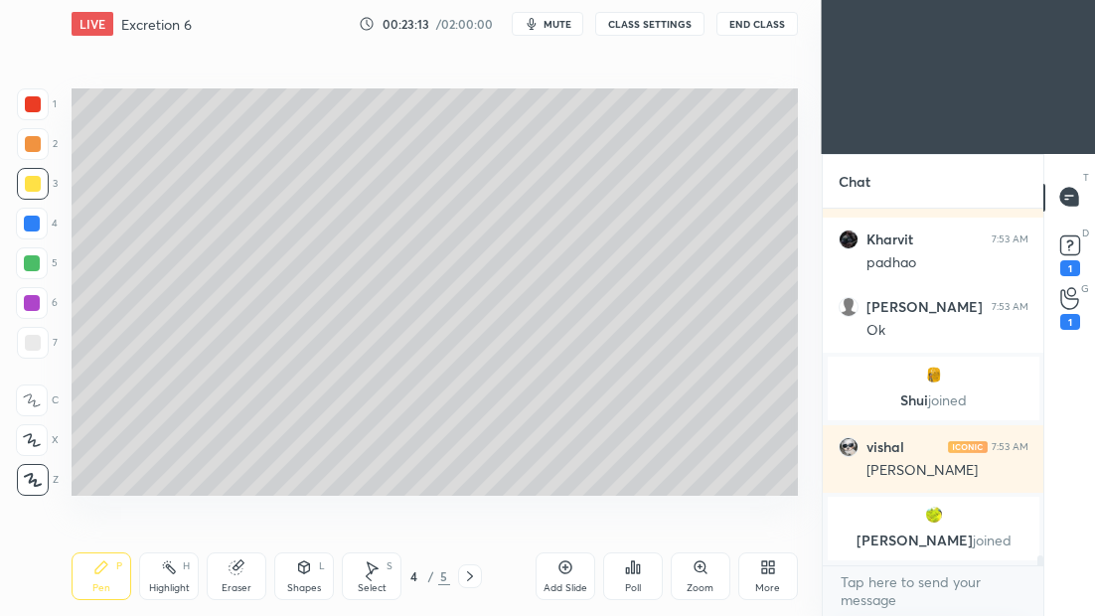
click at [468, 576] on icon at bounding box center [470, 577] width 16 height 16
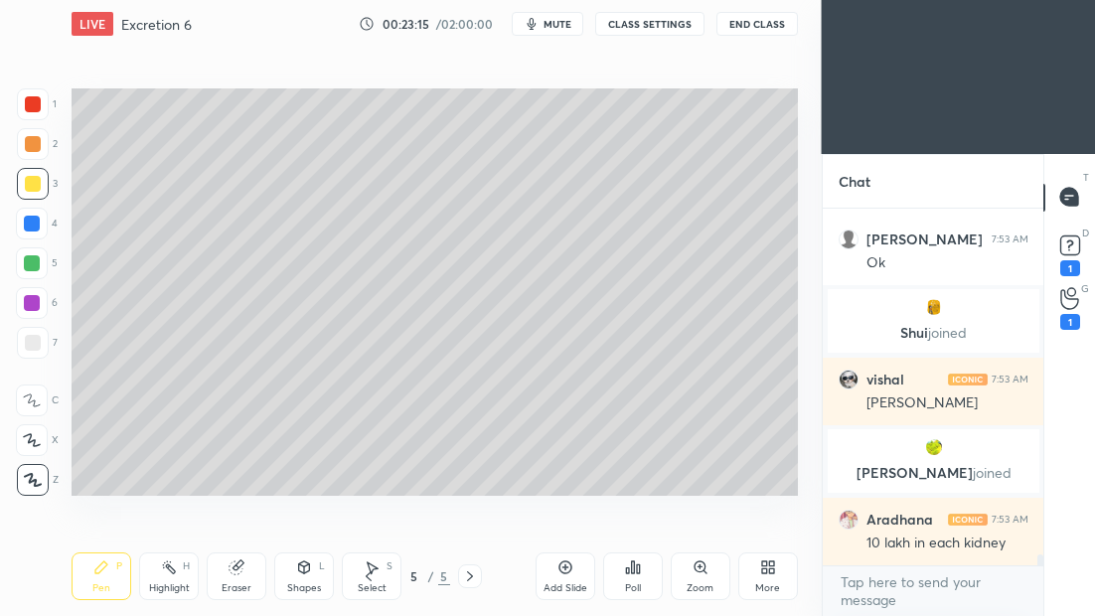
click at [567, 573] on icon at bounding box center [565, 568] width 13 height 13
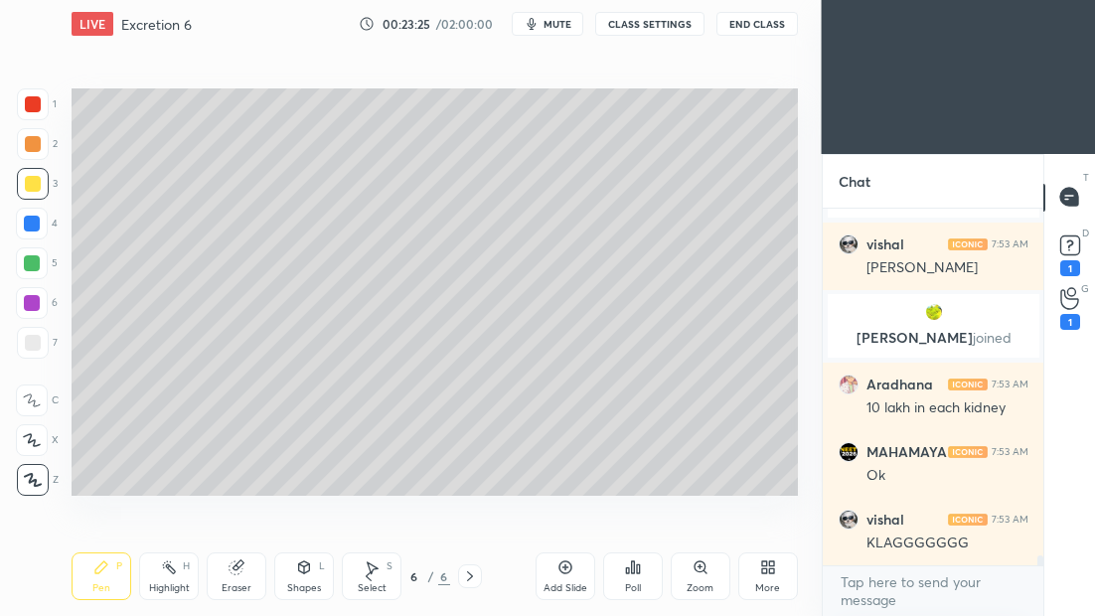
scroll to position [12038, 0]
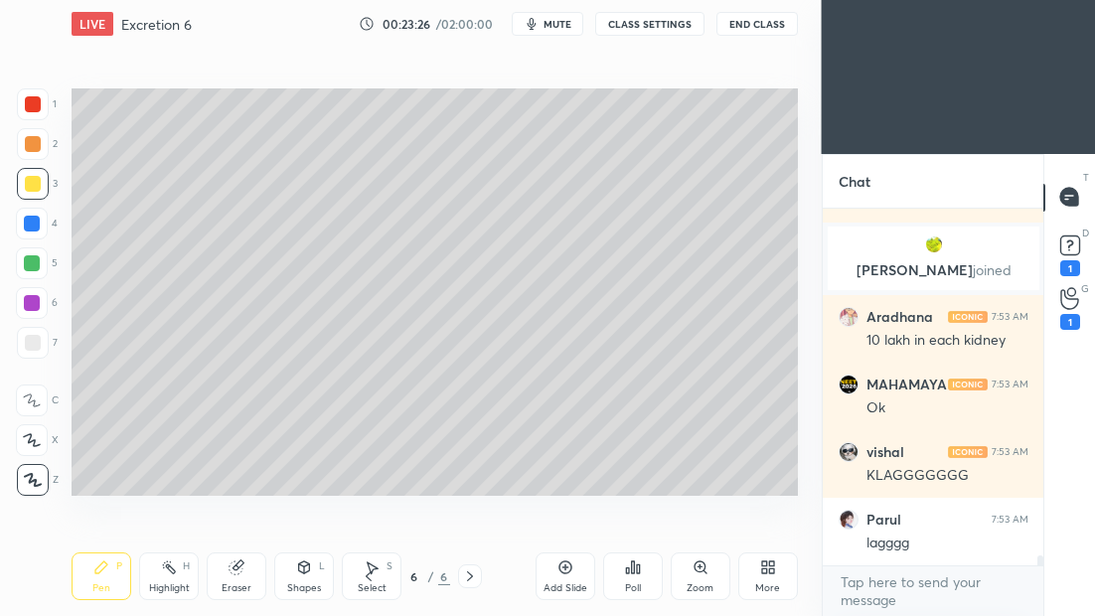
click at [35, 344] on div at bounding box center [33, 343] width 16 height 16
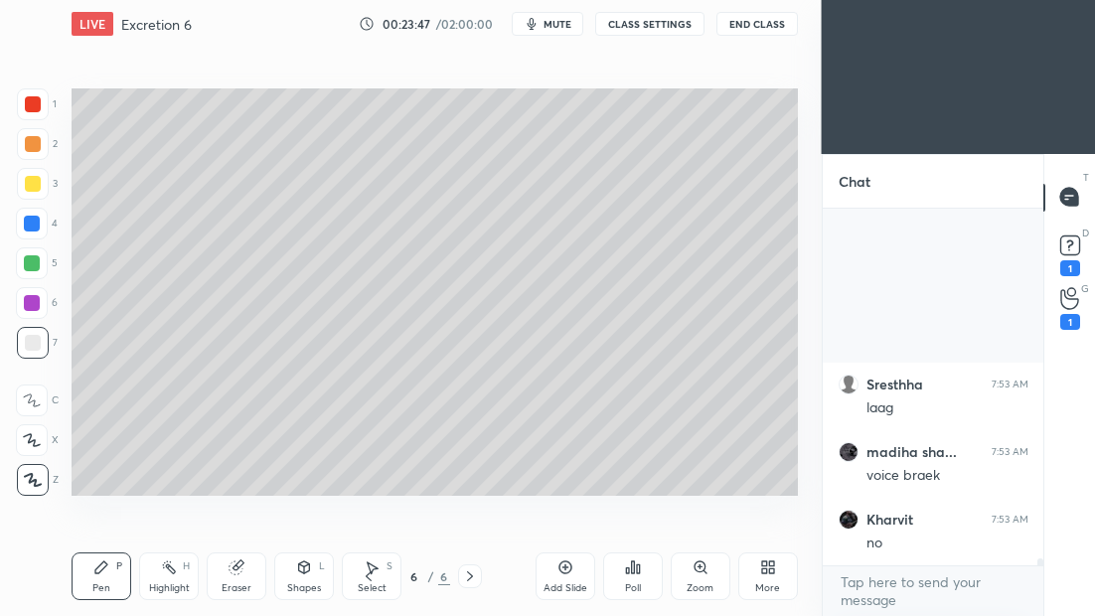
scroll to position [17739, 0]
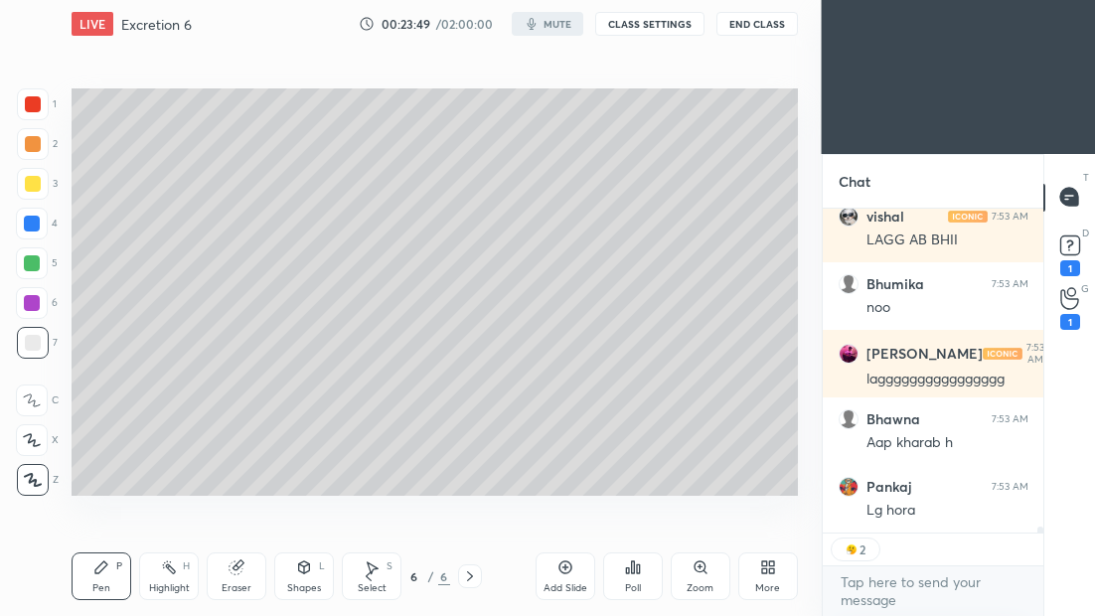
type textarea "x"
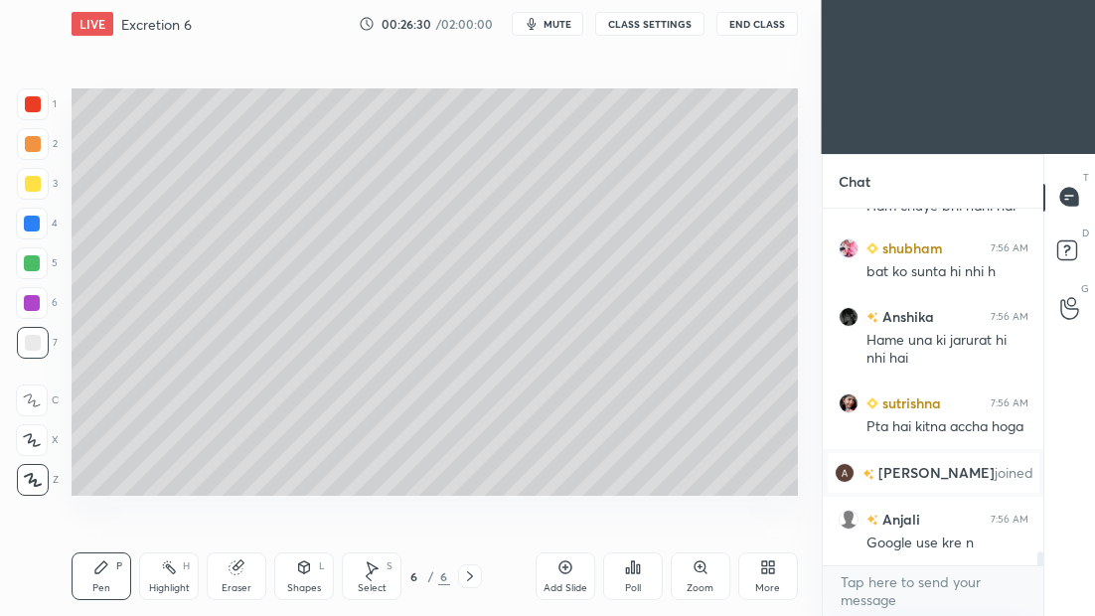
scroll to position [8794, 0]
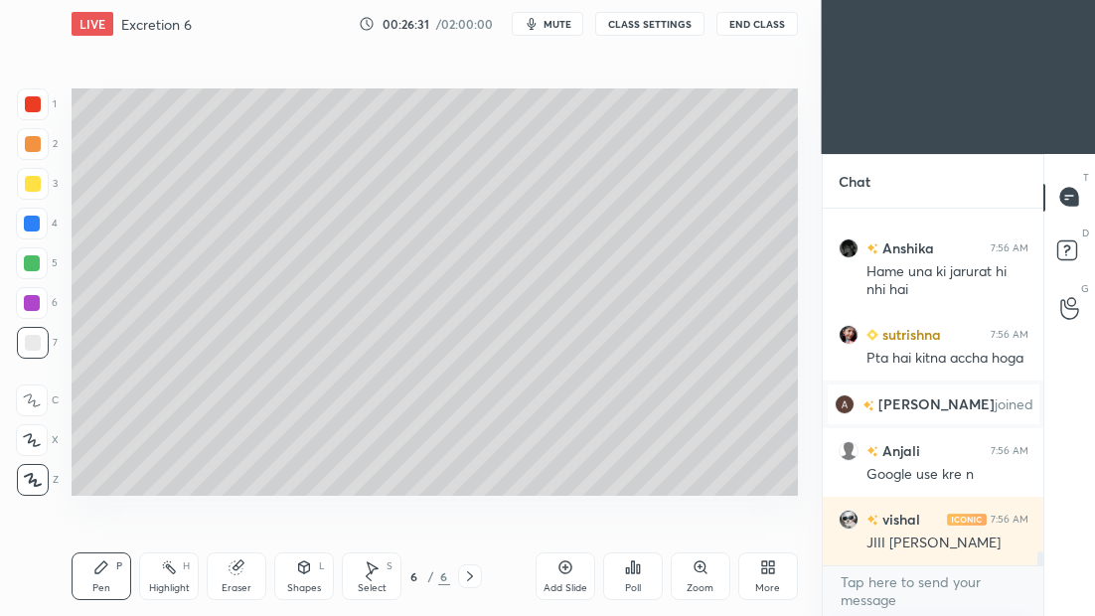
click at [368, 582] on icon at bounding box center [369, 577] width 16 height 16
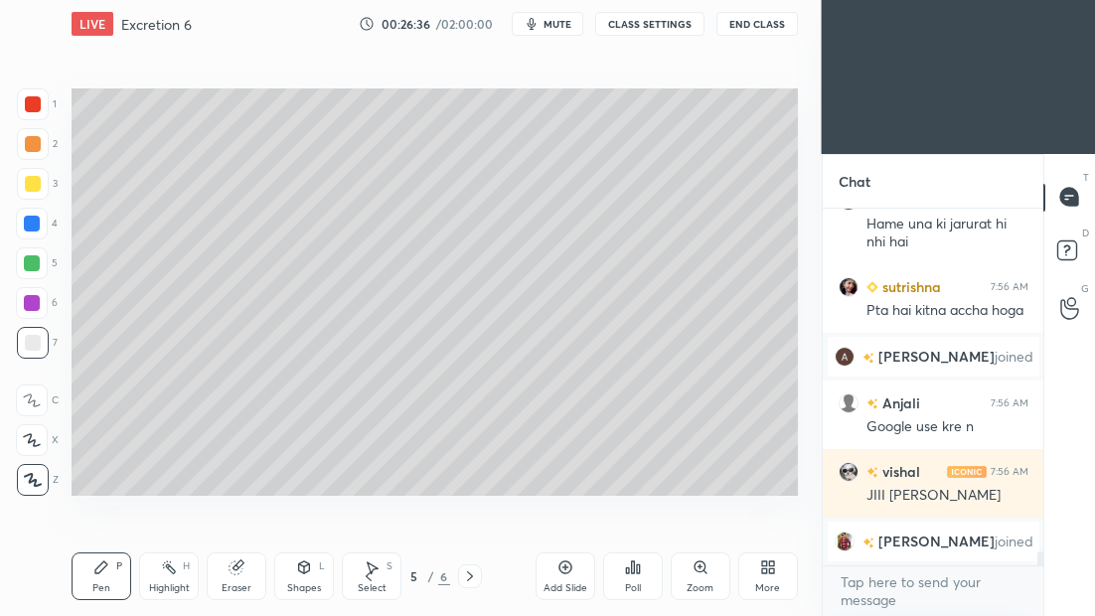
click at [475, 579] on icon at bounding box center [470, 577] width 16 height 16
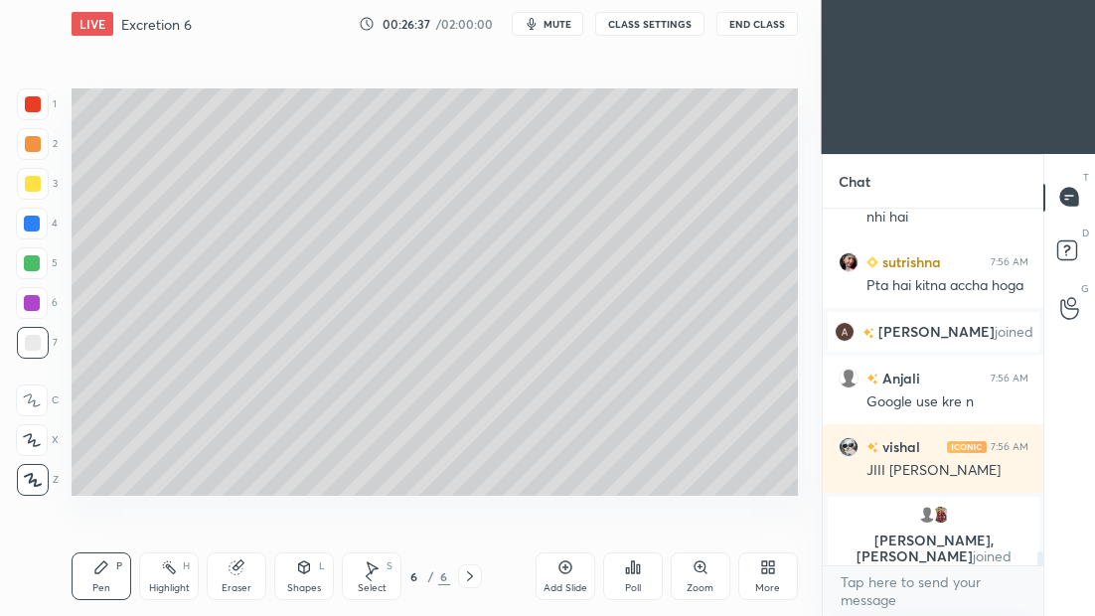
click at [246, 583] on div "Eraser" at bounding box center [237, 588] width 30 height 10
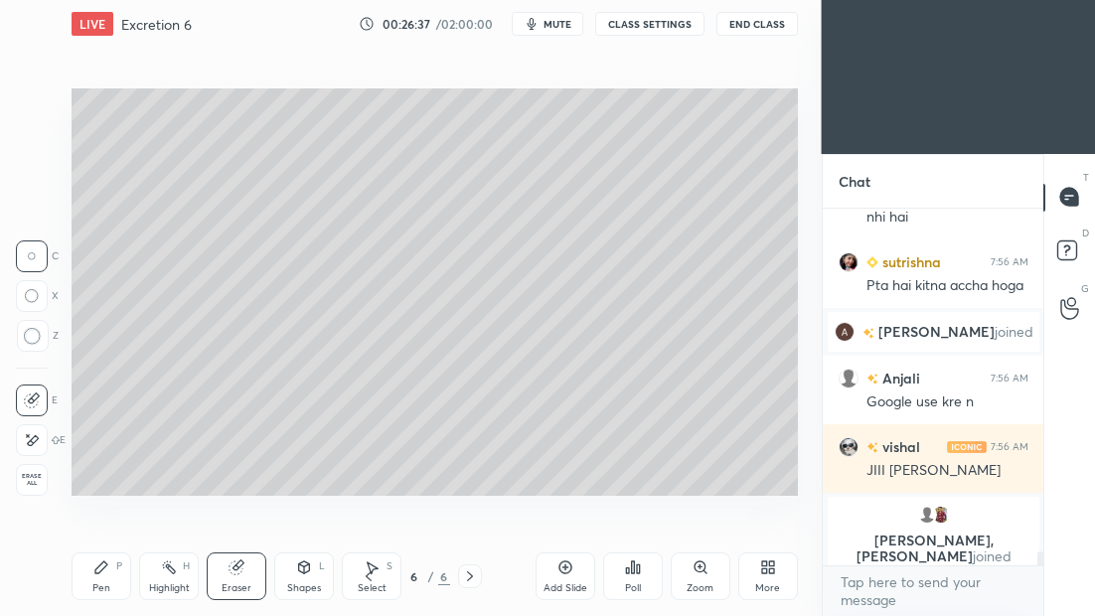
scroll to position [8916, 0]
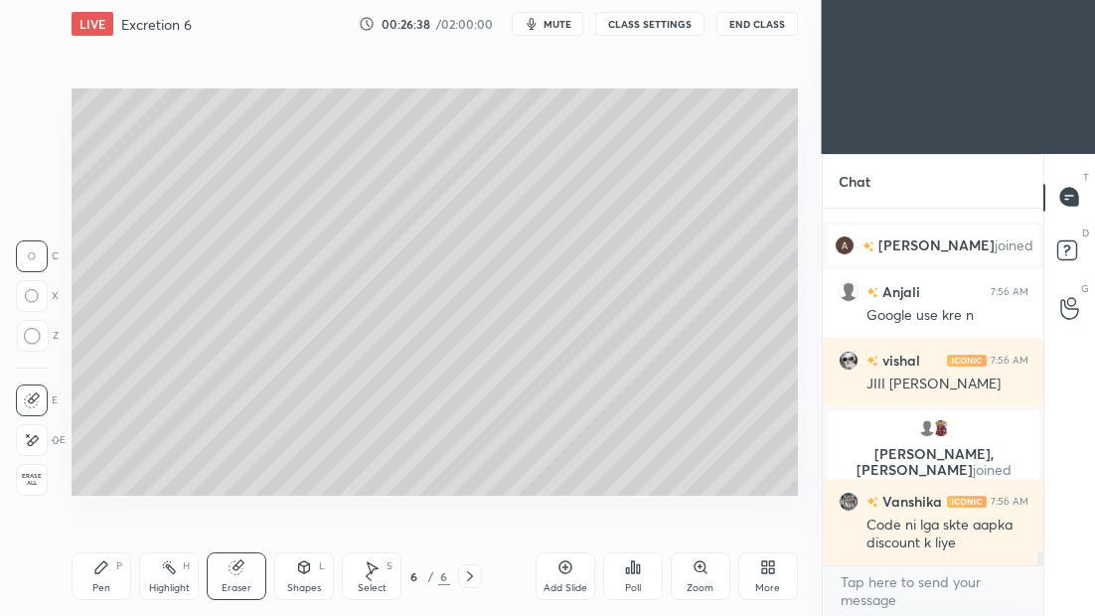
click at [31, 339] on icon at bounding box center [33, 337] width 18 height 18
click at [38, 486] on span "Erase all" at bounding box center [32, 480] width 30 height 14
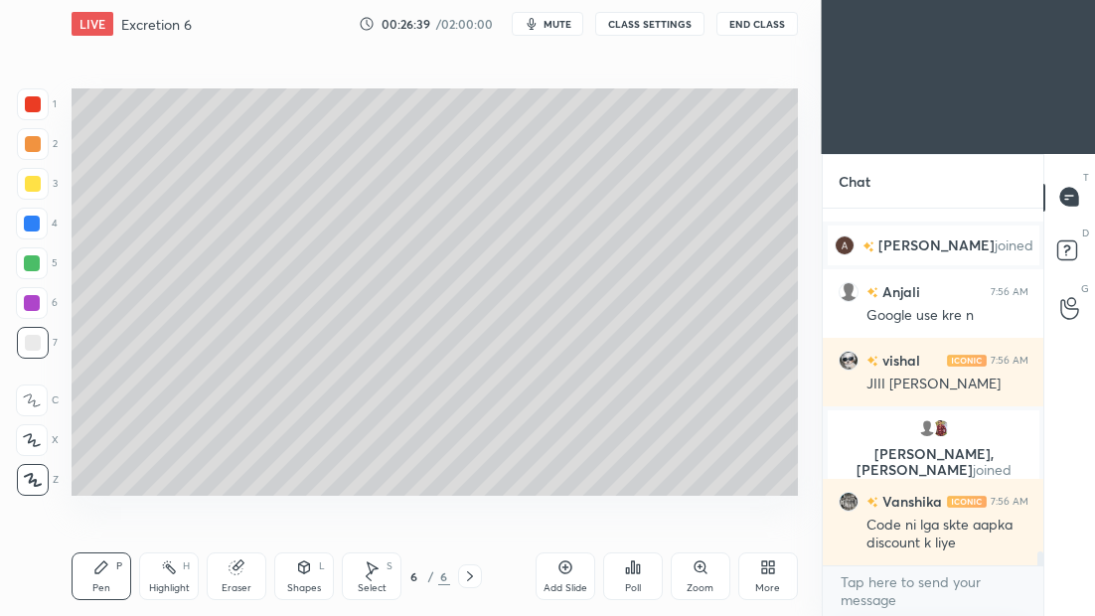
scroll to position [9003, 0]
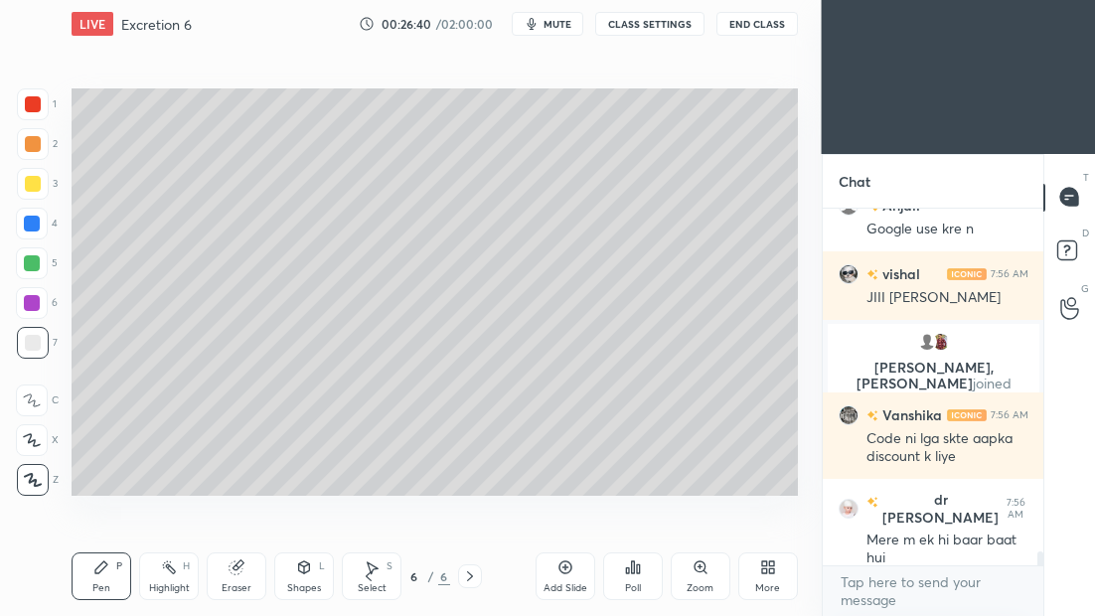
click at [368, 579] on icon at bounding box center [369, 577] width 16 height 16
click at [476, 579] on icon at bounding box center [470, 577] width 16 height 16
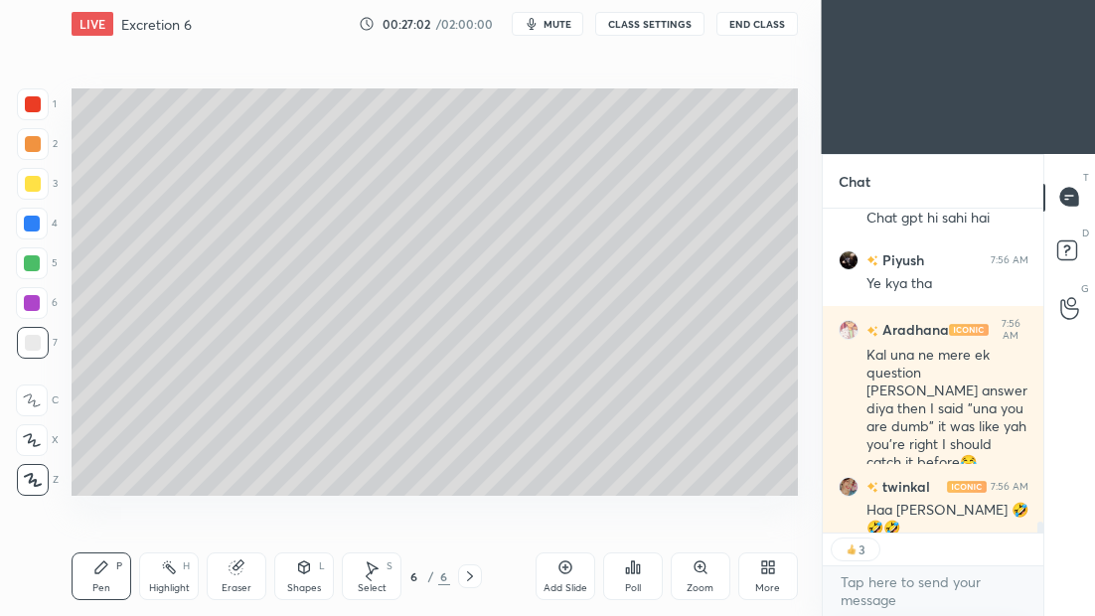
scroll to position [9641, 0]
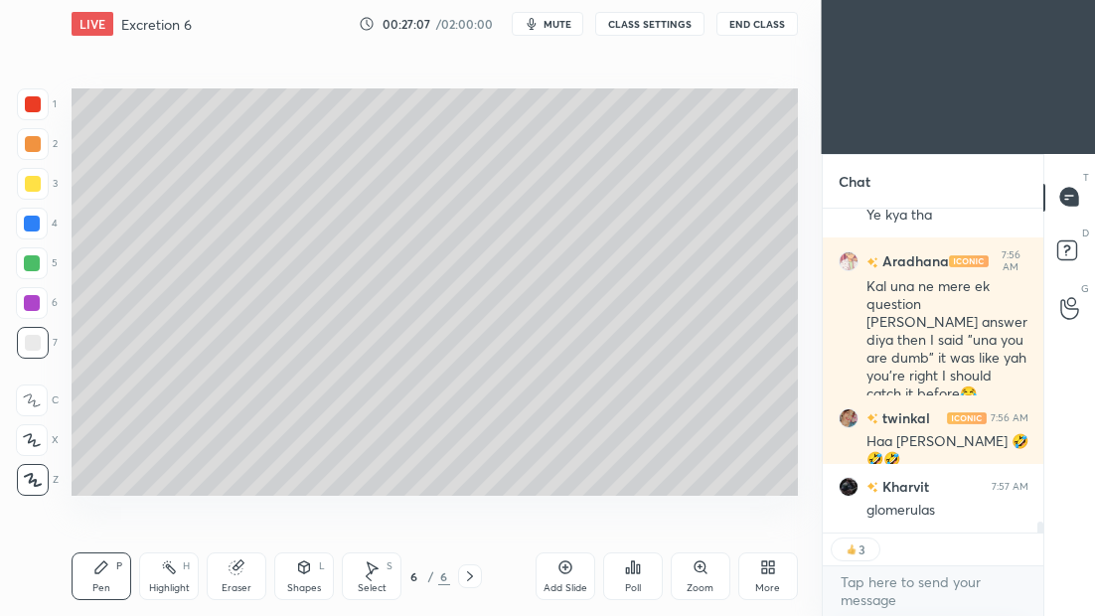
click at [42, 182] on div at bounding box center [33, 184] width 32 height 32
type textarea "x"
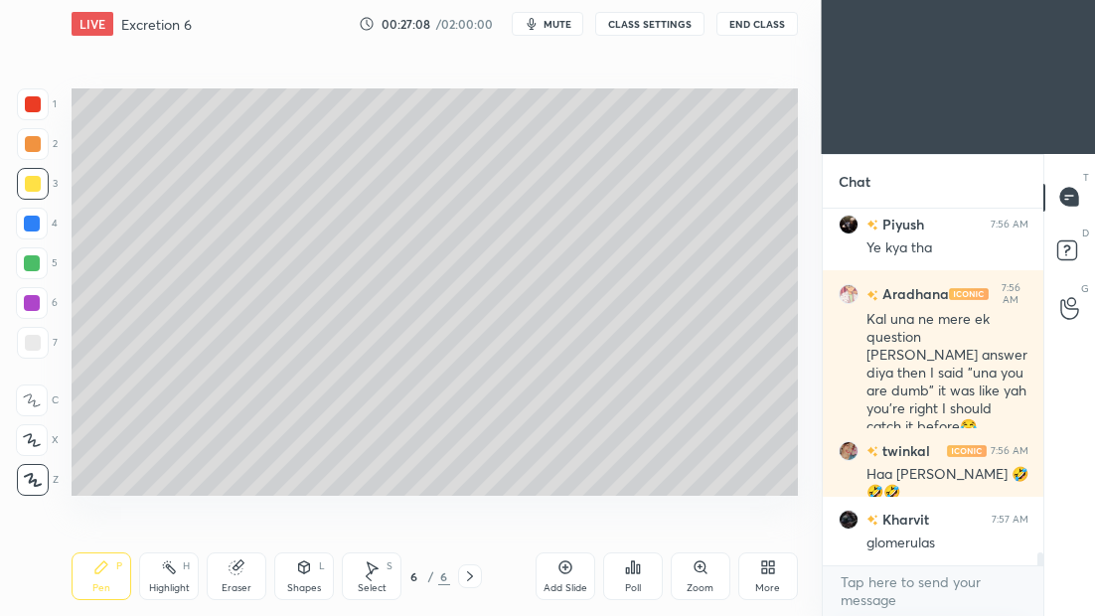
scroll to position [9608, 0]
click at [368, 577] on icon at bounding box center [369, 577] width 16 height 16
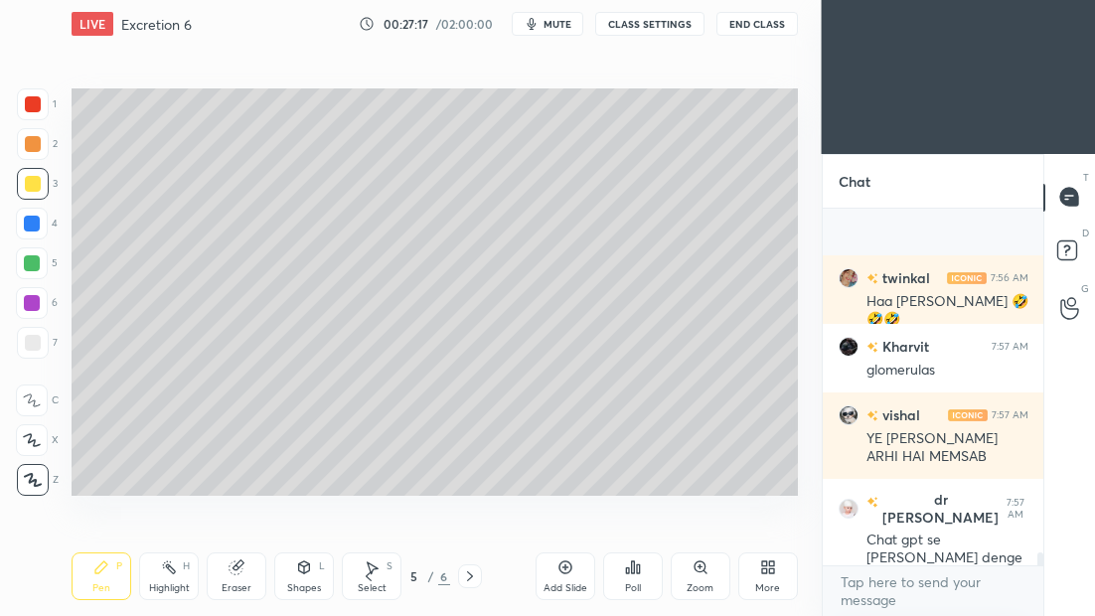
scroll to position [9897, 0]
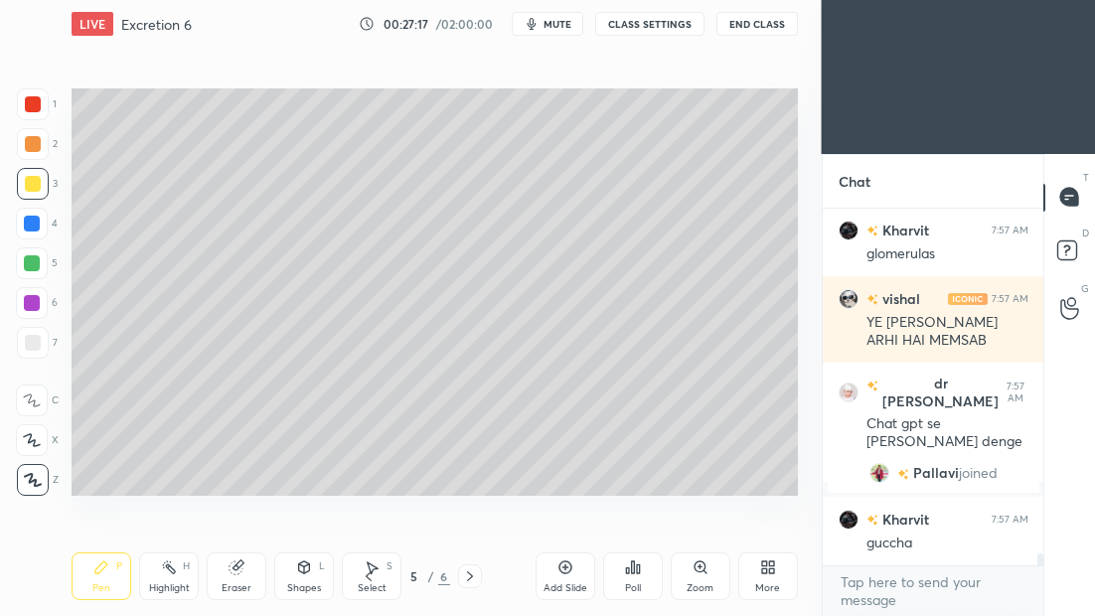
click at [470, 574] on icon at bounding box center [470, 577] width 16 height 16
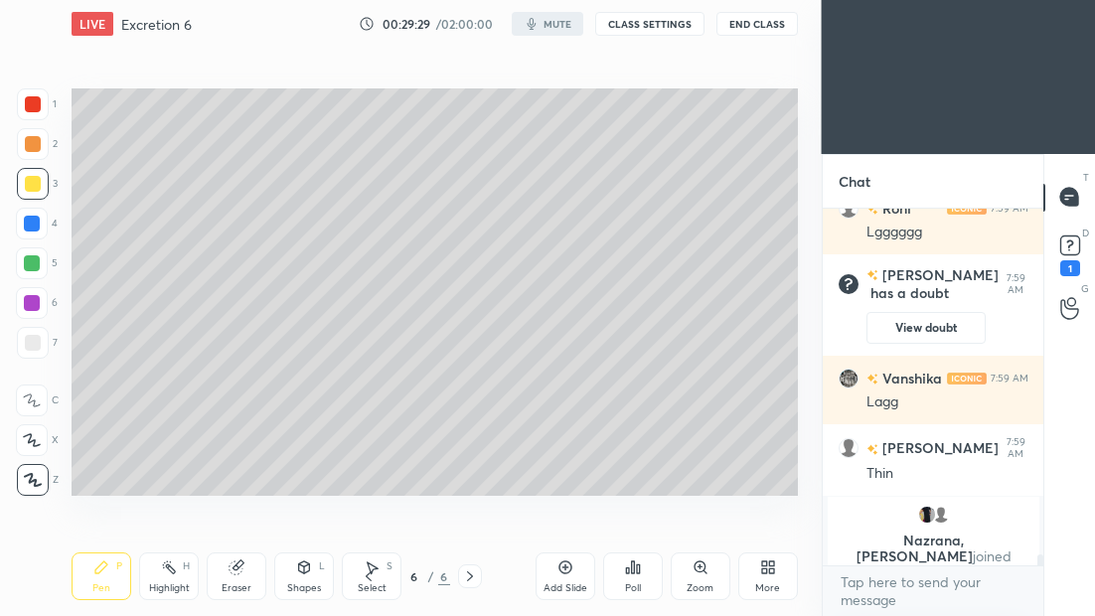
scroll to position [11068, 0]
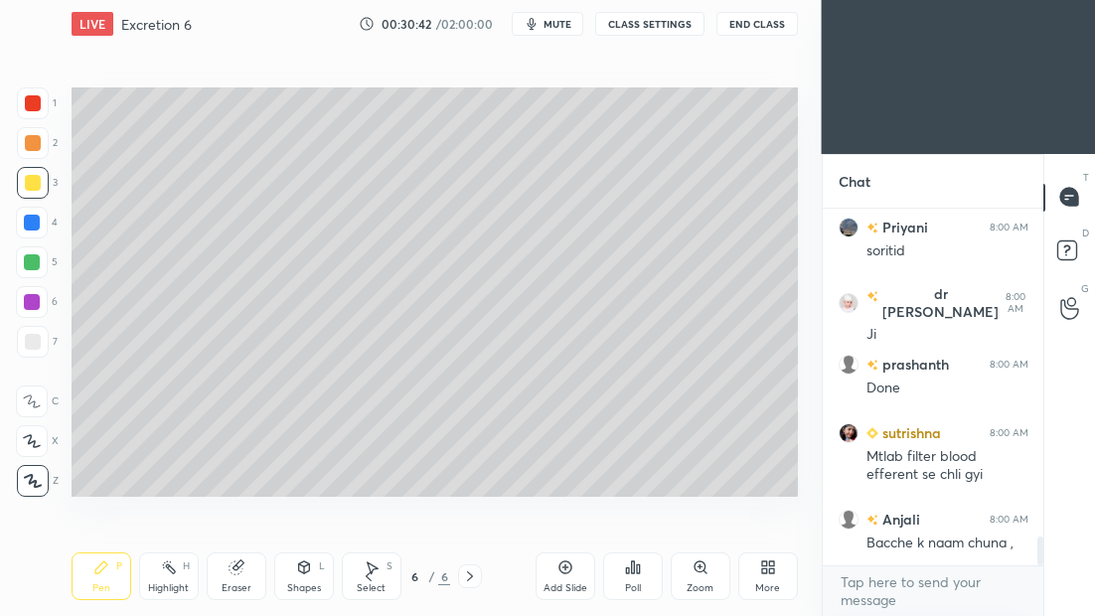
scroll to position [4132, 0]
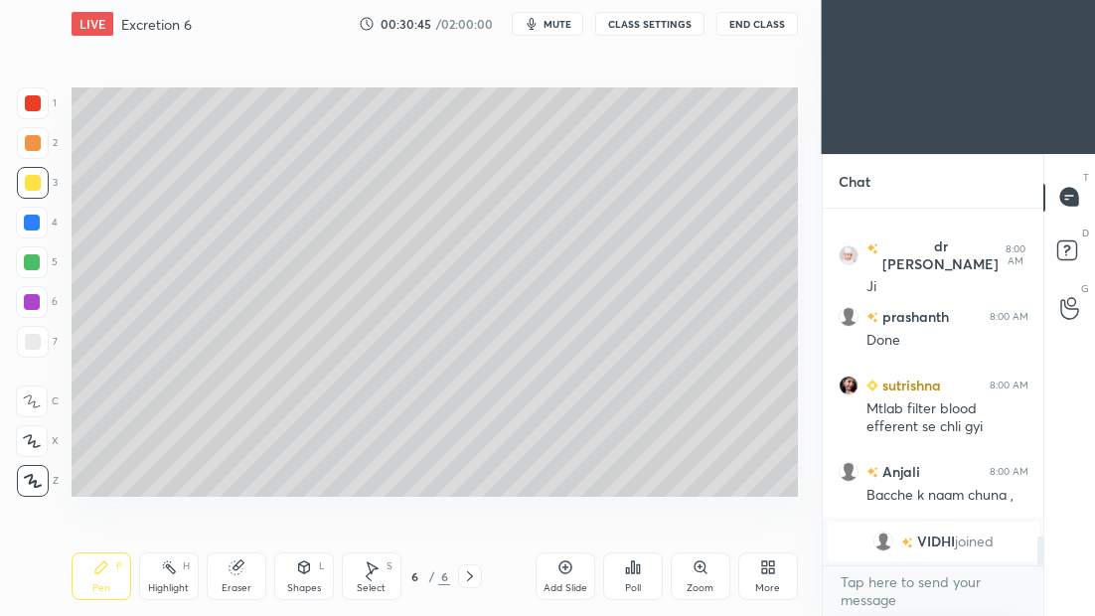
click at [33, 346] on div at bounding box center [33, 342] width 16 height 16
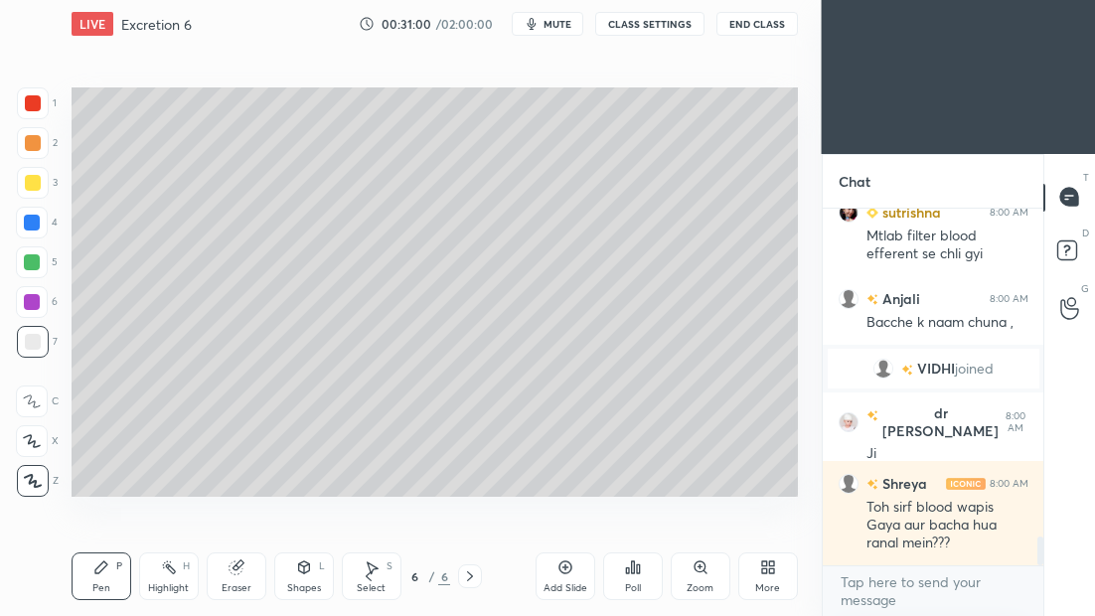
scroll to position [4068, 0]
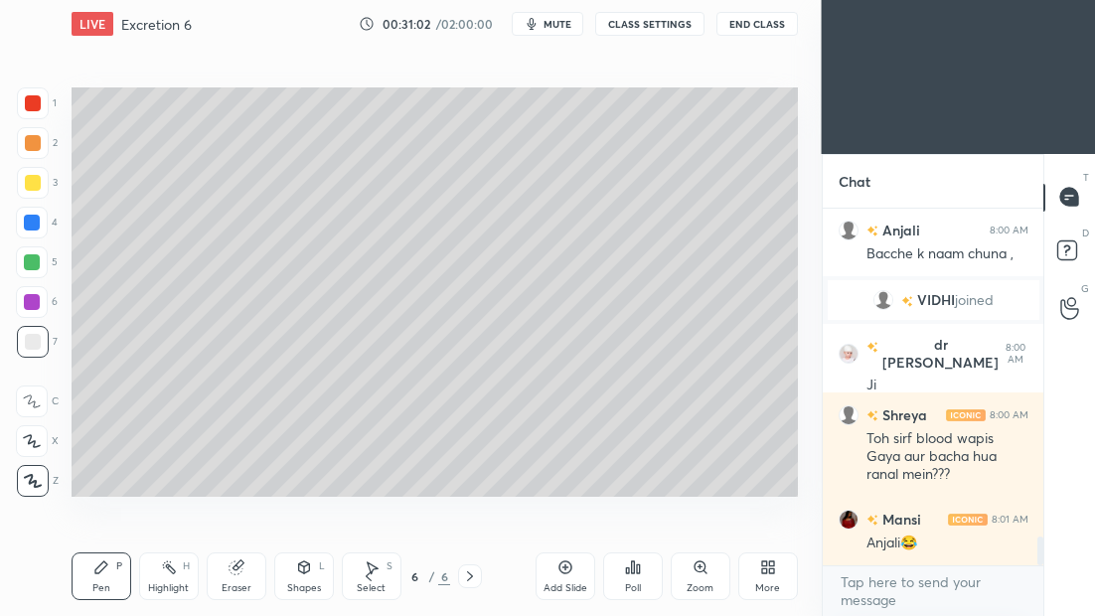
click at [0, 0] on html "1 2 3 4 5 6 7 C X Z C X Z E E Erase all H H LIVE Excretion 6 00:31:02 / 02:00:0…" at bounding box center [547, 0] width 1095 height 0
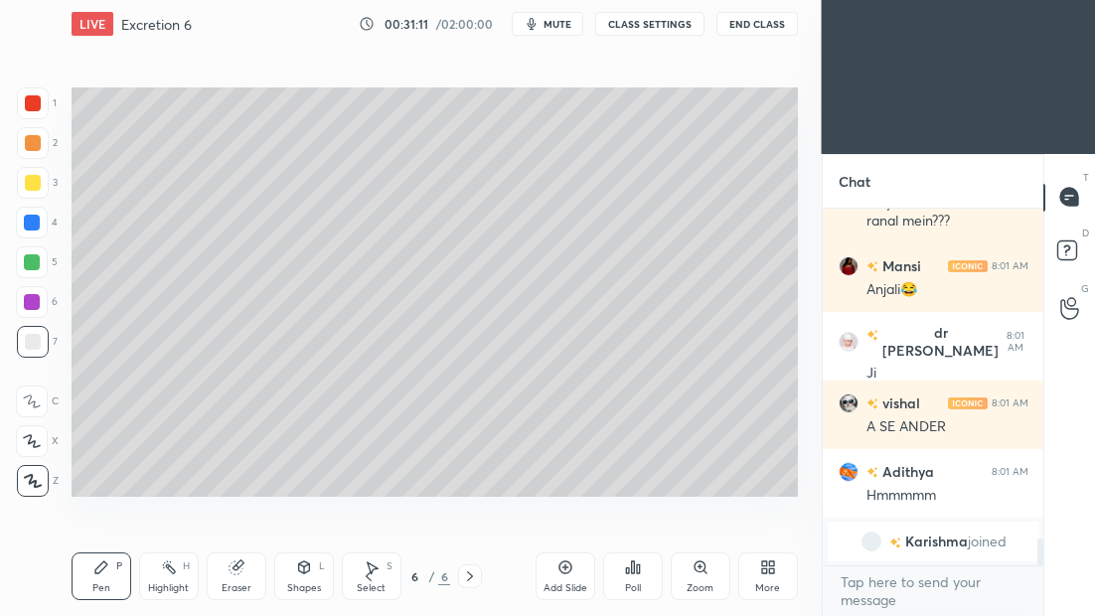
scroll to position [4347, 0]
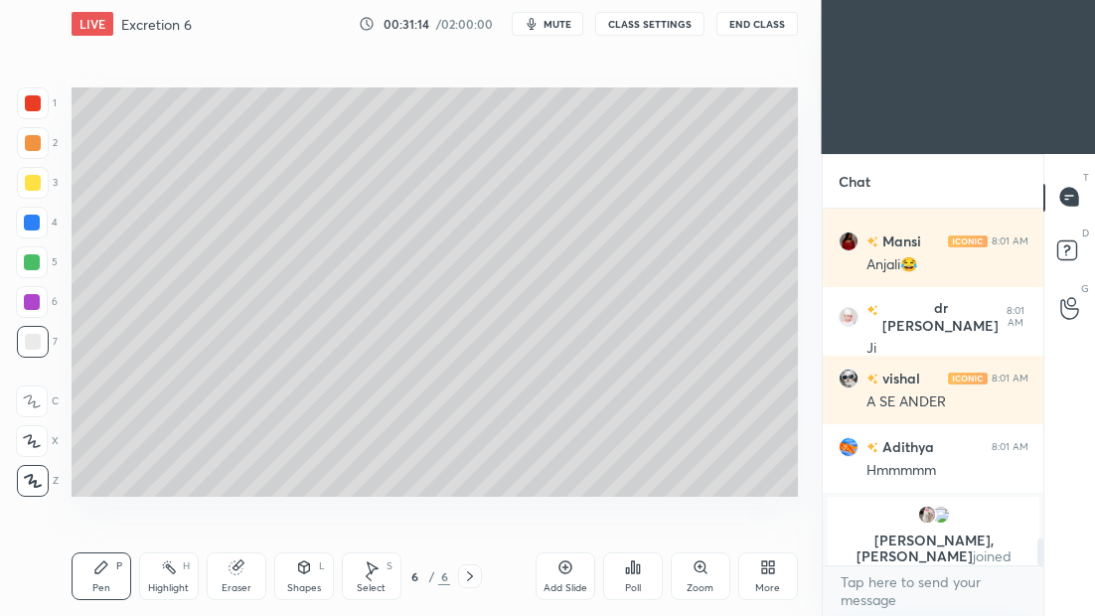
click at [571, 571] on icon at bounding box center [566, 568] width 16 height 16
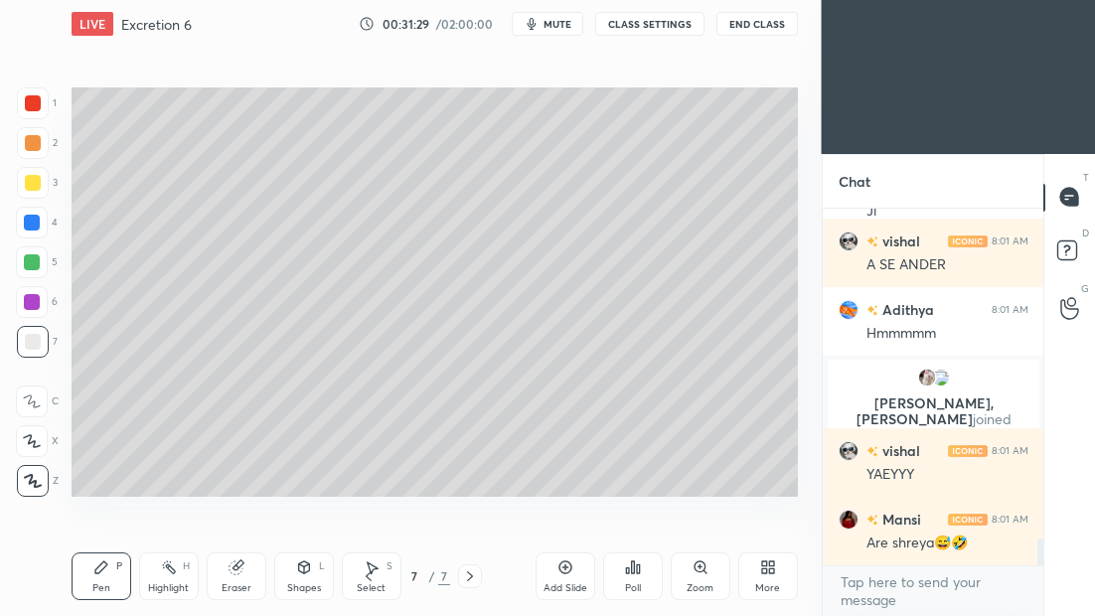
scroll to position [4329, 0]
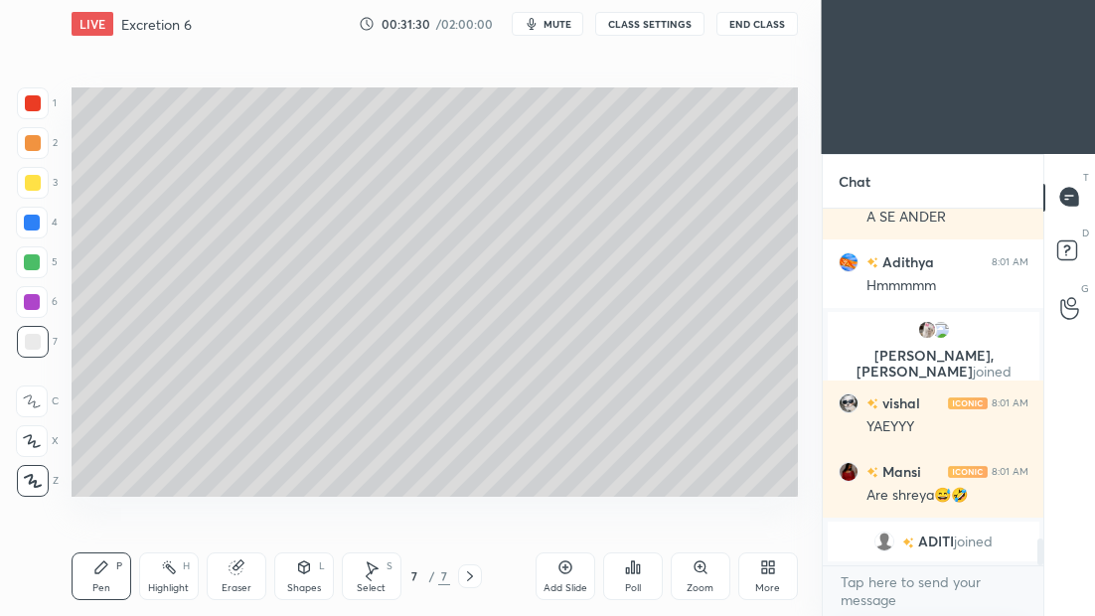
click at [370, 579] on icon at bounding box center [369, 577] width 16 height 16
click at [466, 579] on icon at bounding box center [470, 577] width 16 height 16
click at [35, 186] on div at bounding box center [33, 183] width 16 height 16
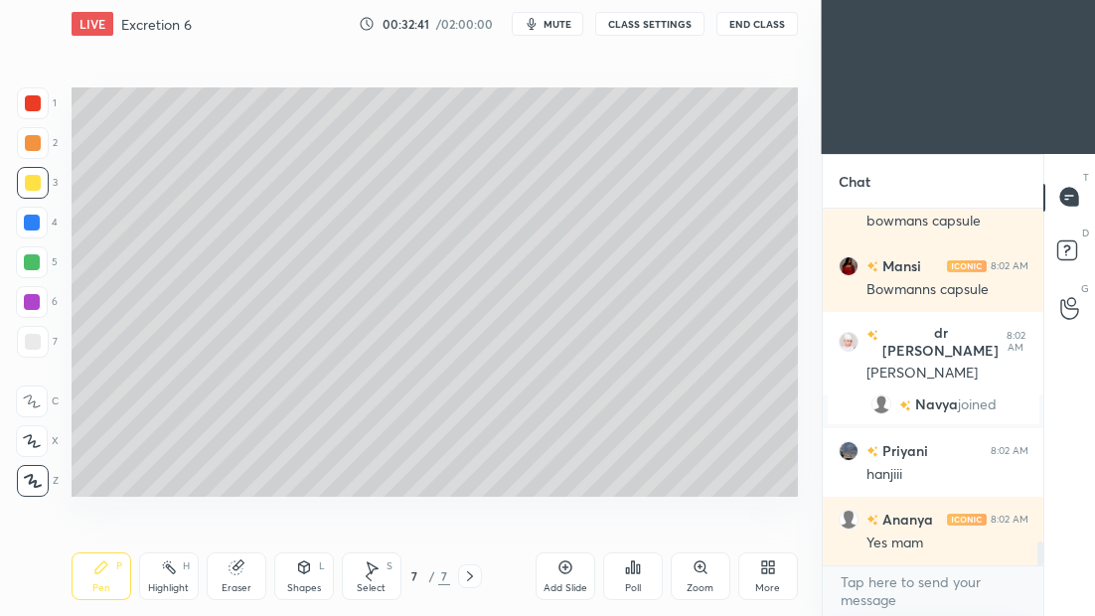
scroll to position [5101, 0]
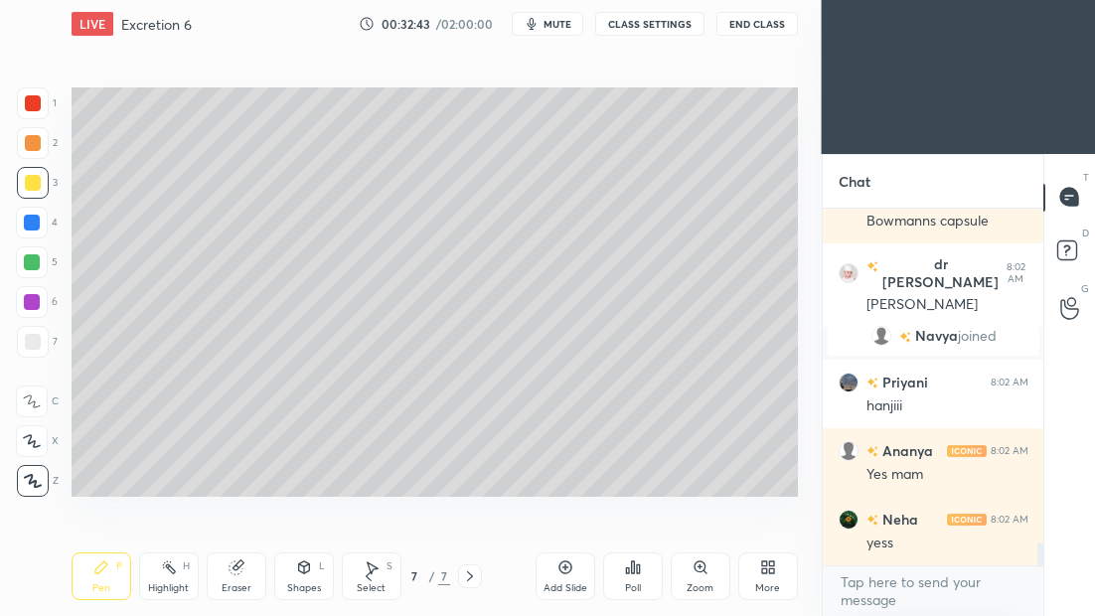
click at [39, 346] on div at bounding box center [33, 342] width 16 height 16
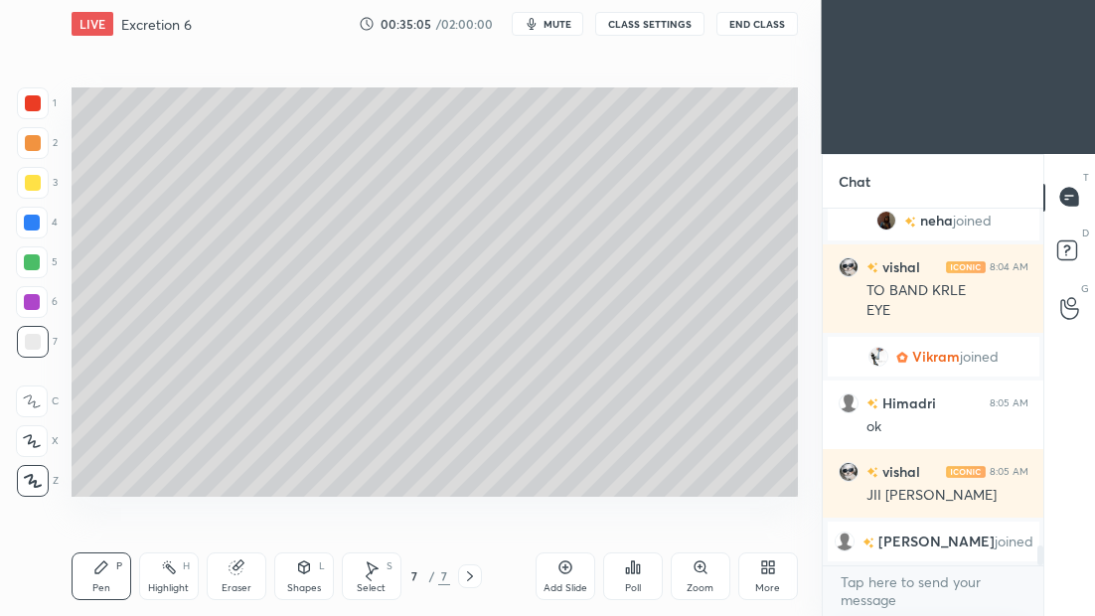
scroll to position [6203, 0]
click at [566, 574] on icon at bounding box center [566, 568] width 16 height 16
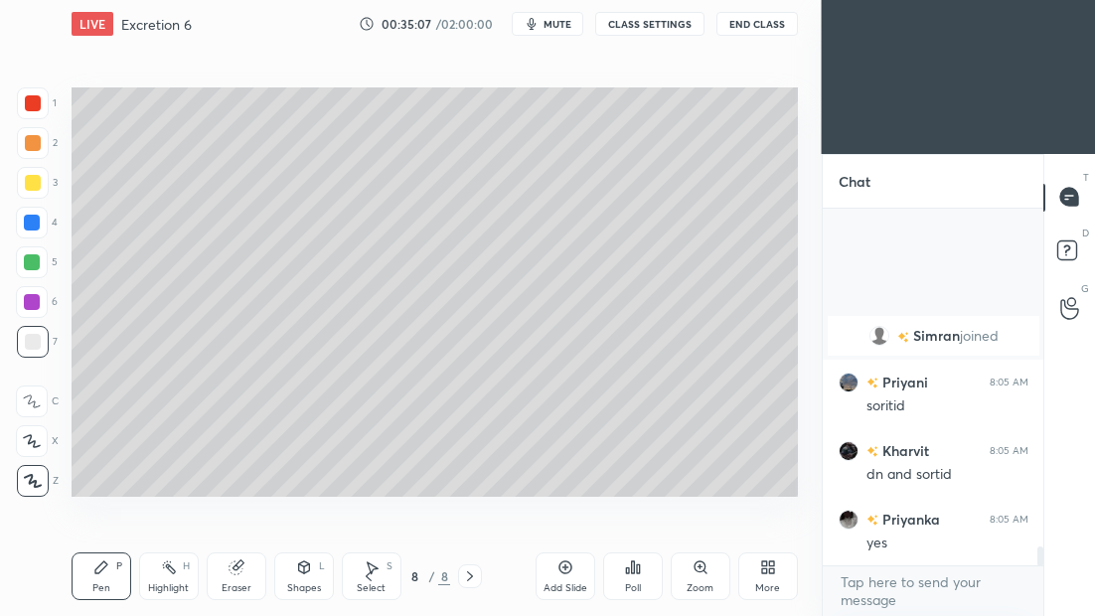
scroll to position [6355, 0]
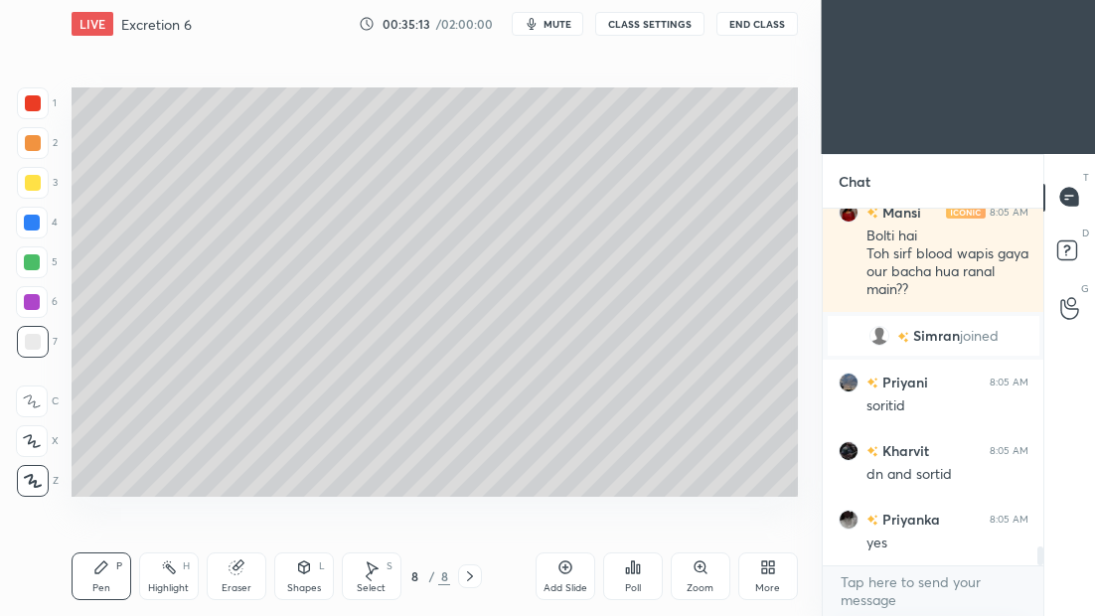
click at [247, 579] on div "Eraser" at bounding box center [237, 577] width 60 height 48
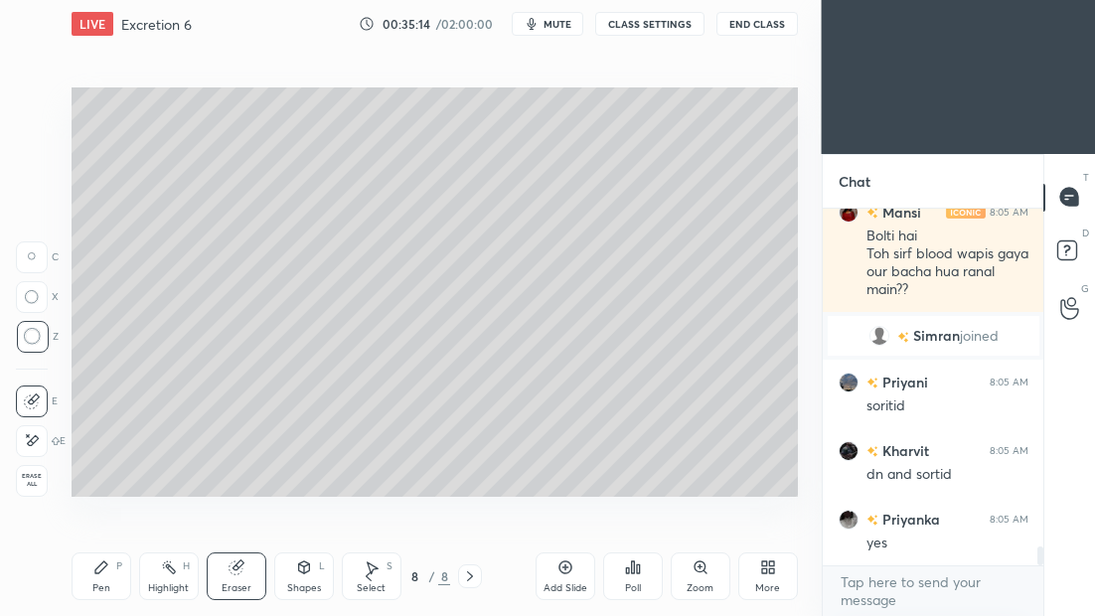
scroll to position [6441, 0]
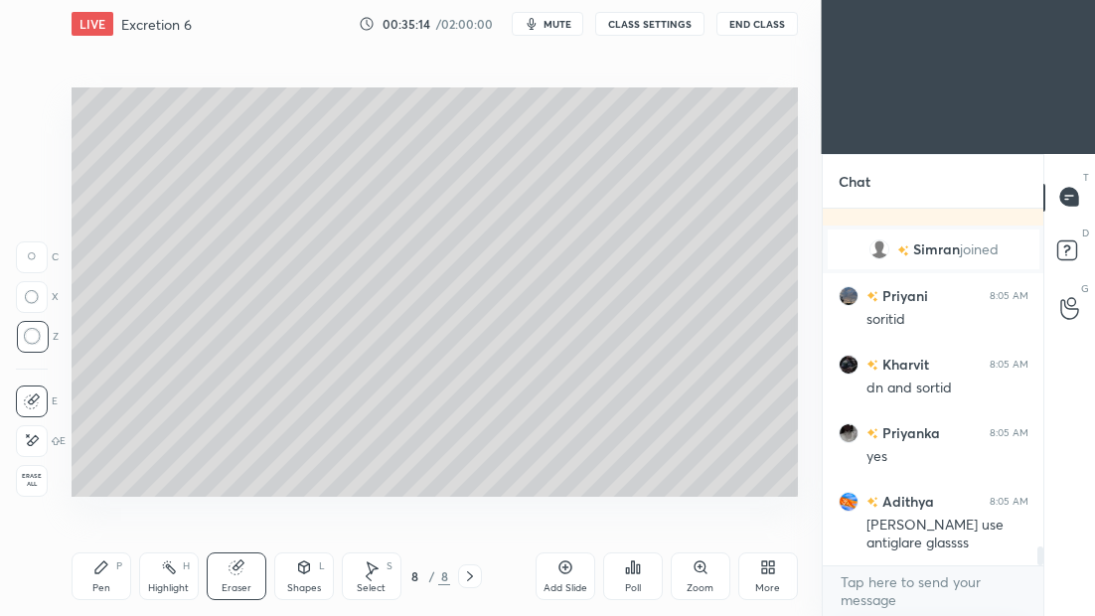
click at [127, 574] on div "Pen P" at bounding box center [102, 577] width 60 height 48
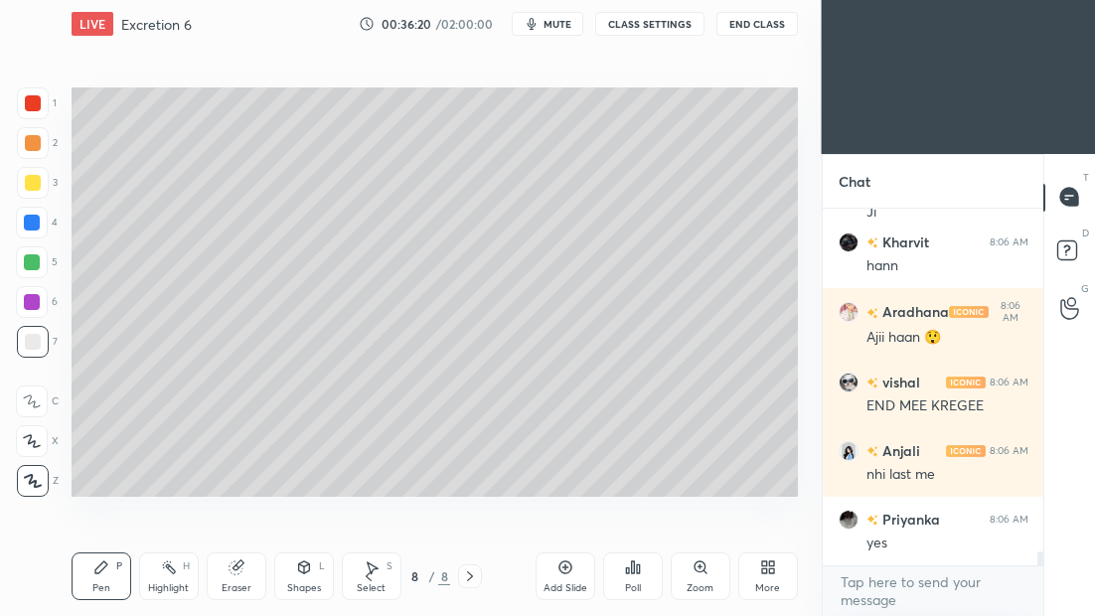
scroll to position [8504, 0]
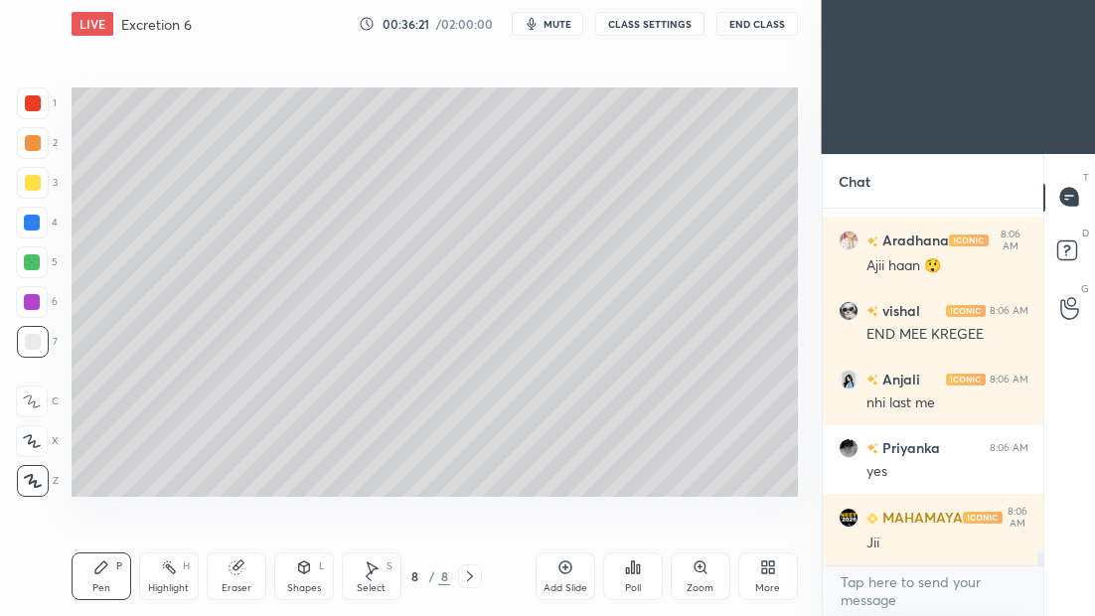
click at [369, 582] on icon at bounding box center [369, 577] width 16 height 16
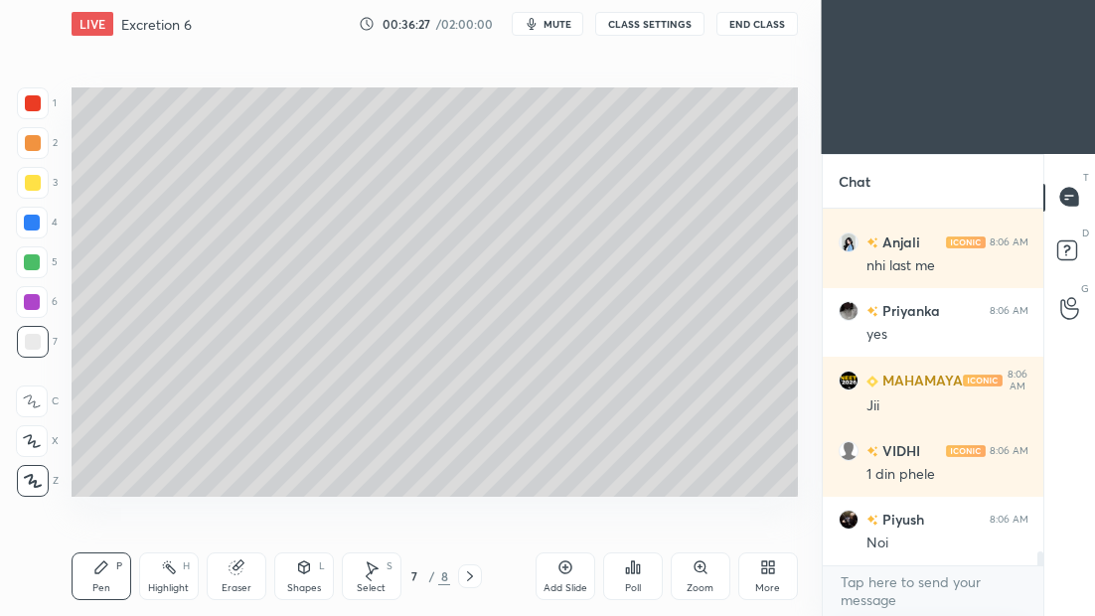
click at [468, 577] on icon at bounding box center [470, 577] width 16 height 16
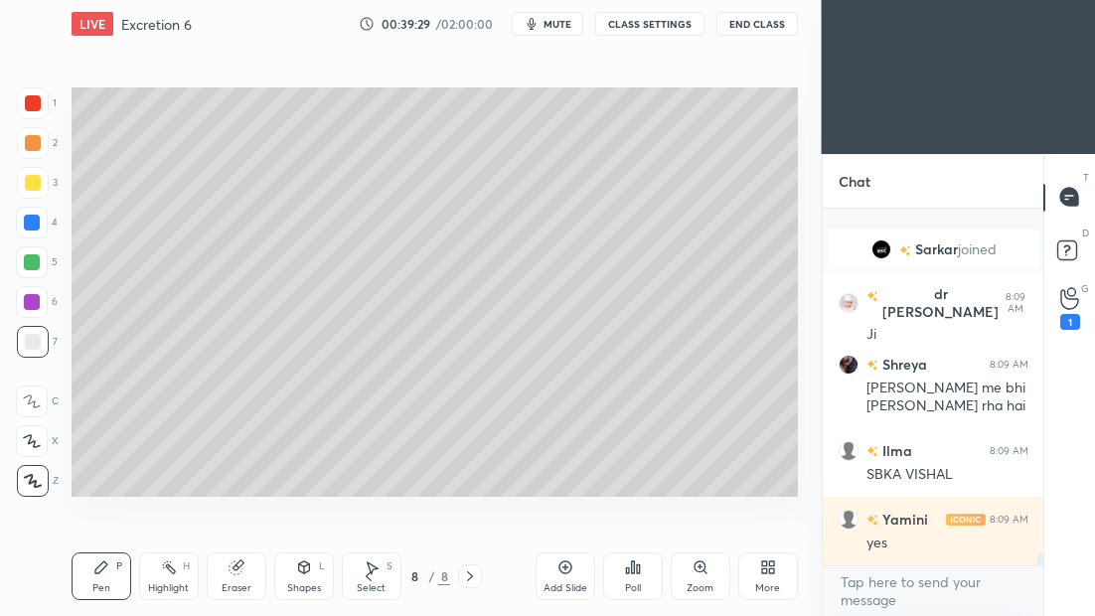
scroll to position [10611, 0]
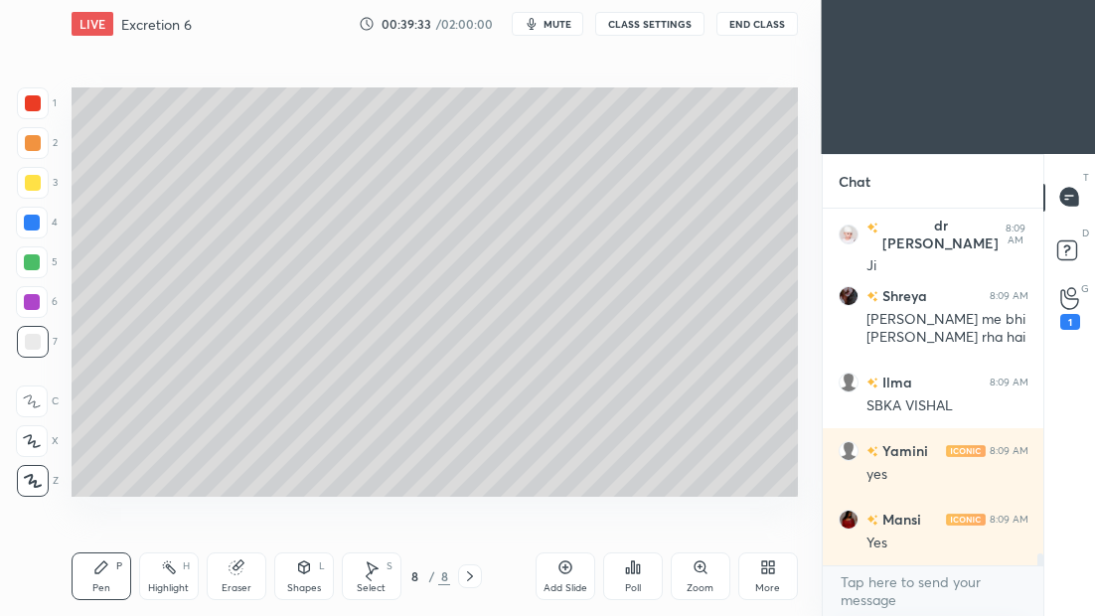
click at [35, 182] on div at bounding box center [33, 183] width 16 height 16
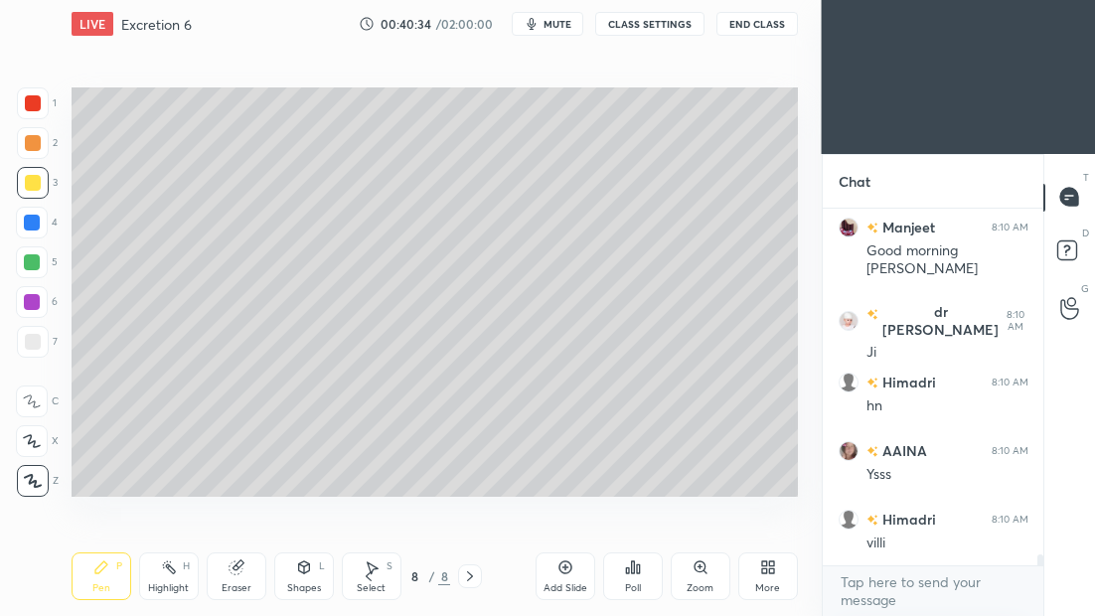
scroll to position [11495, 0]
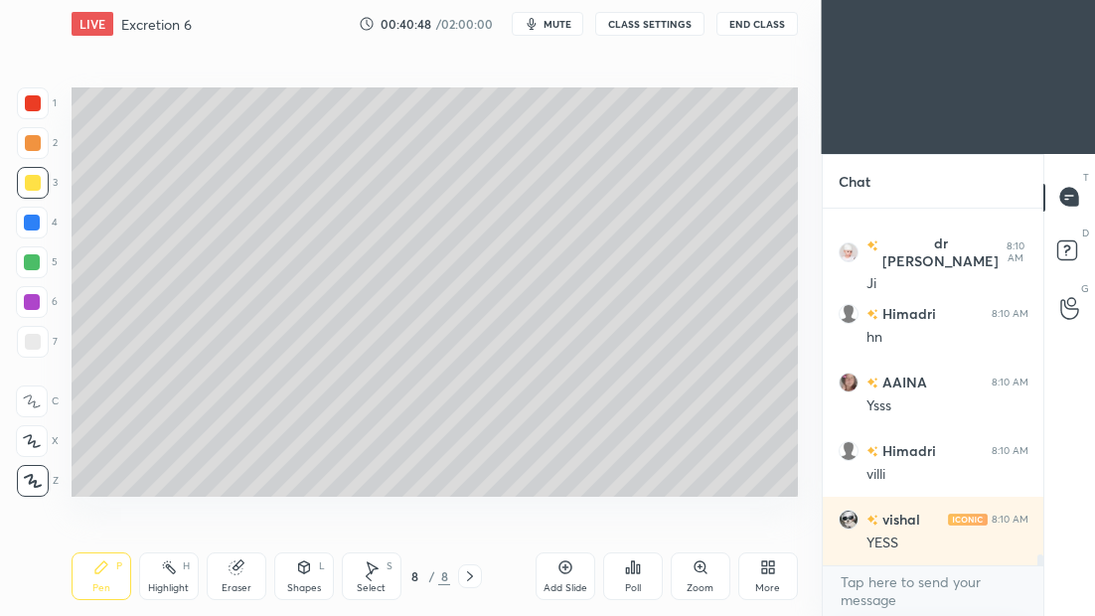
click at [200, 573] on div "Pen P Highlight H Eraser Shapes L Select S" at bounding box center [188, 577] width 233 height 48
click at [251, 572] on div "Eraser" at bounding box center [237, 577] width 60 height 48
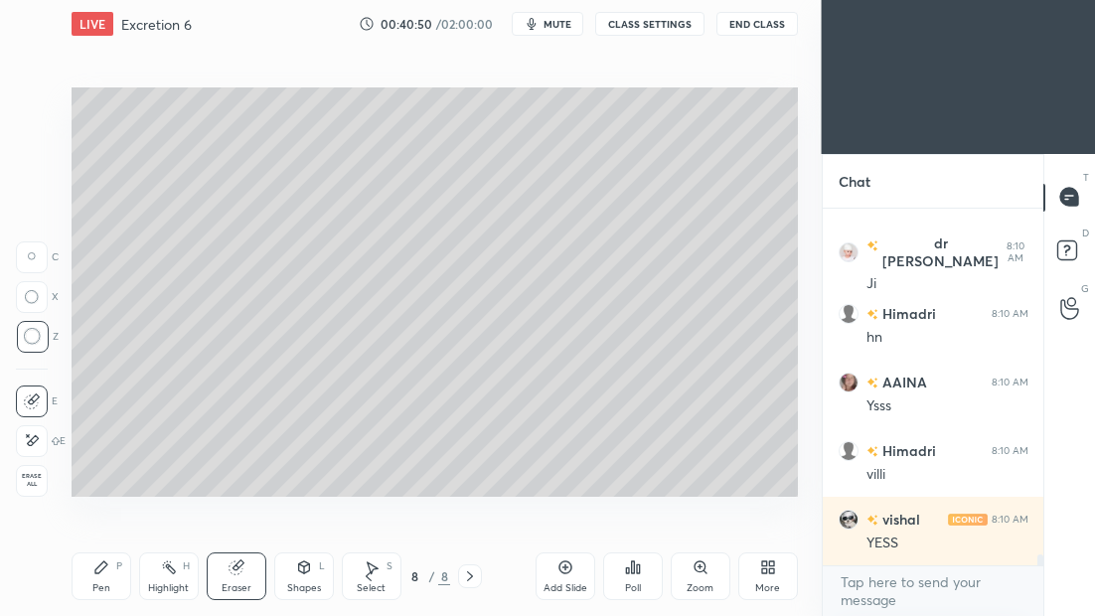
scroll to position [11564, 0]
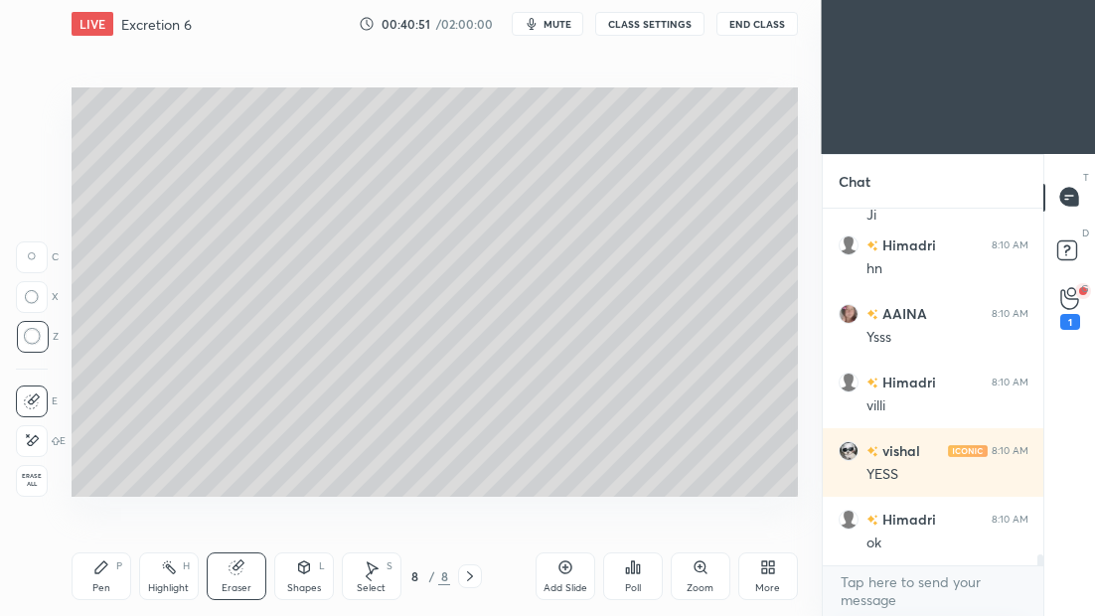
click at [106, 573] on icon at bounding box center [101, 568] width 16 height 16
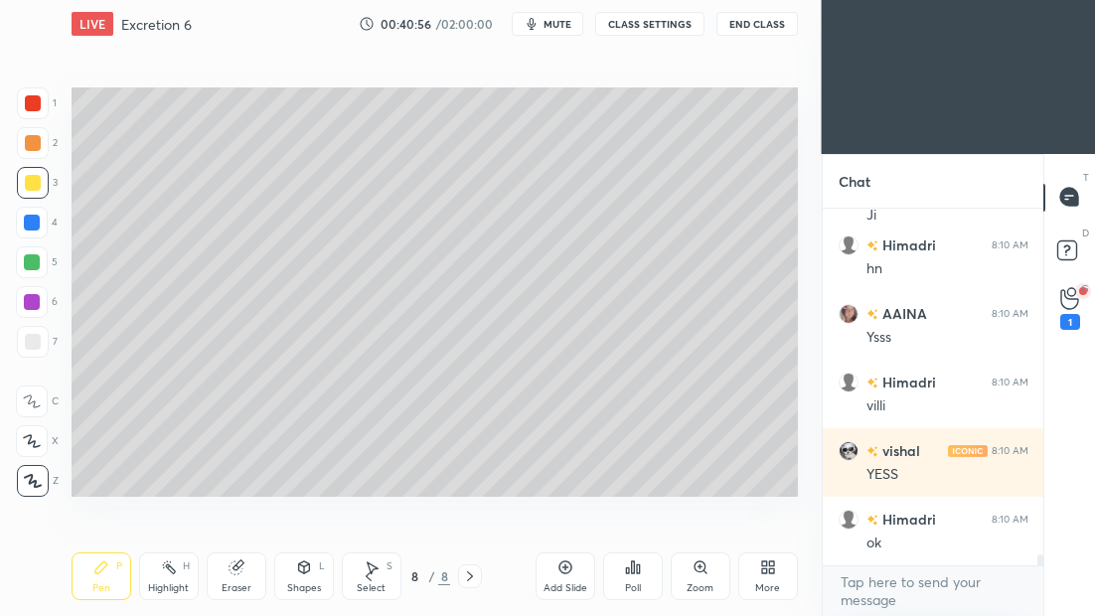
click at [35, 349] on div at bounding box center [33, 342] width 32 height 32
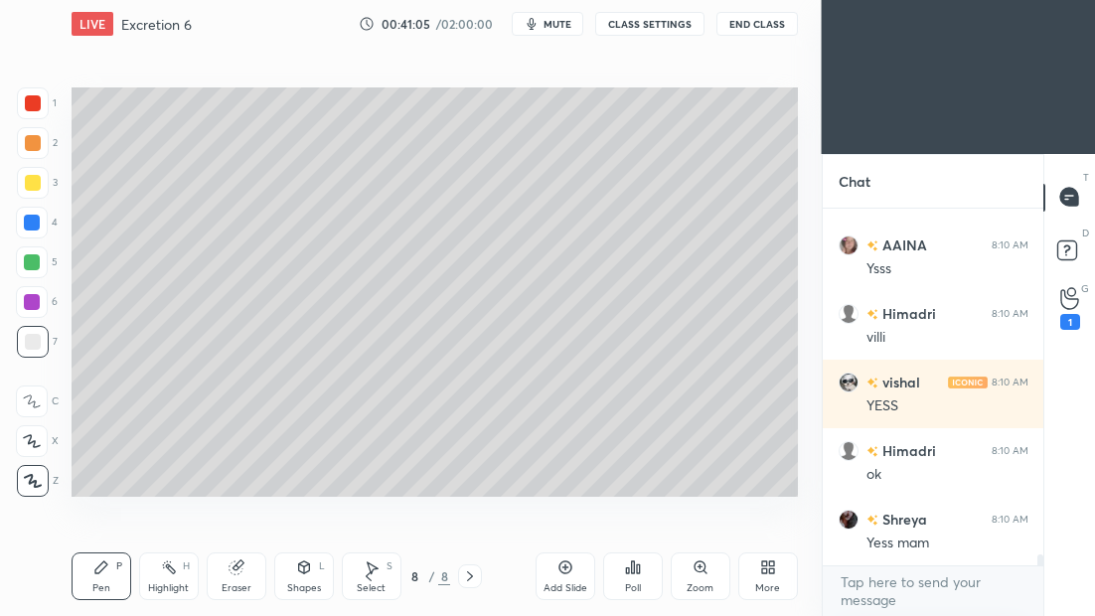
scroll to position [11701, 0]
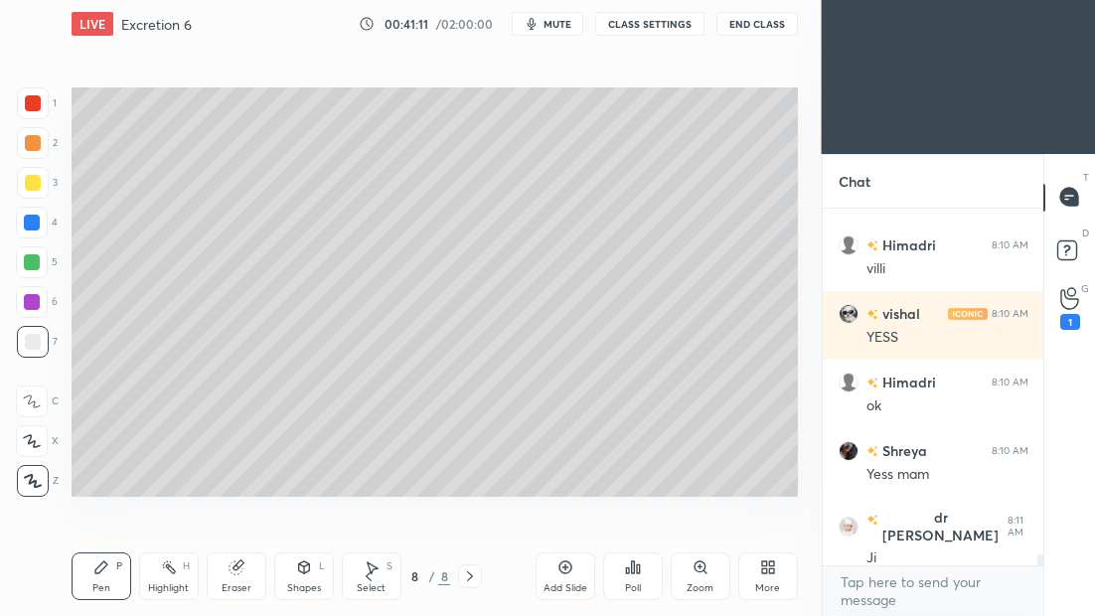
click at [557, 26] on span "mute" at bounding box center [558, 24] width 28 height 14
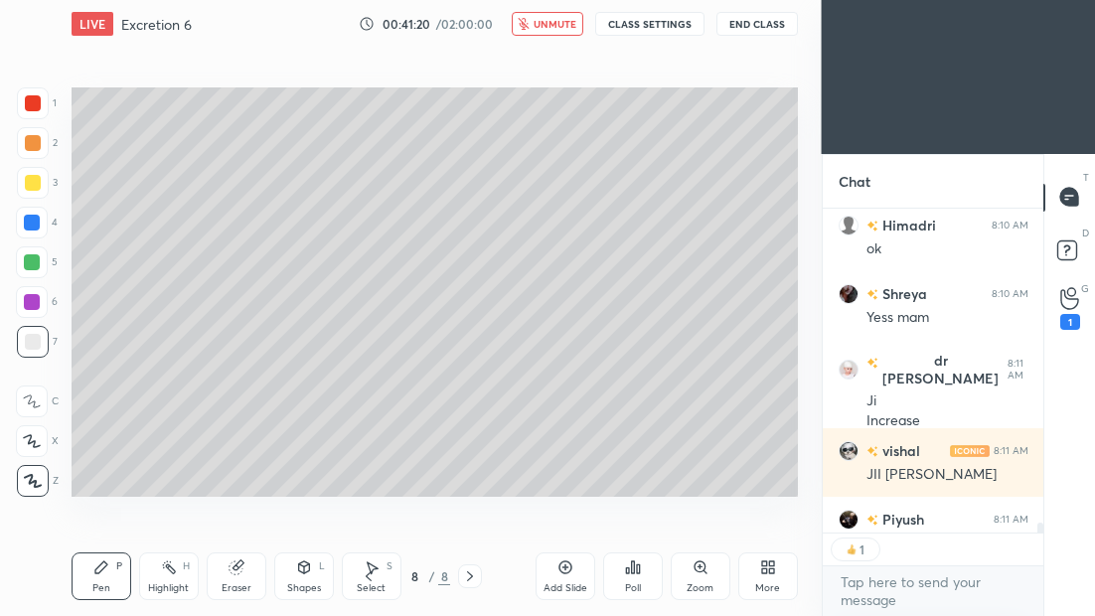
scroll to position [11588, 0]
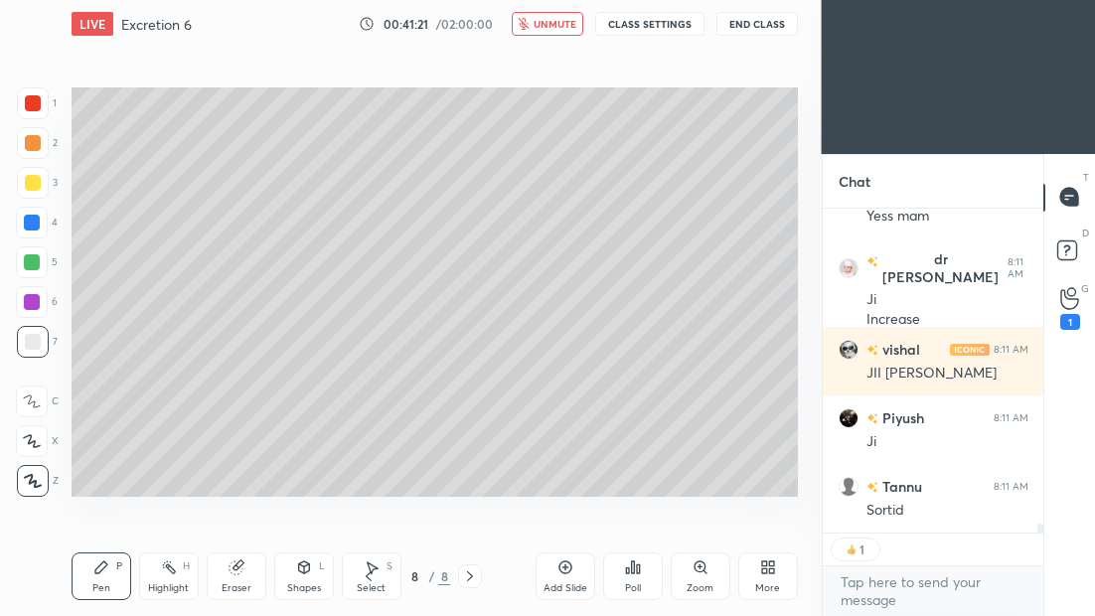
click at [550, 29] on span "unmute" at bounding box center [555, 24] width 43 height 14
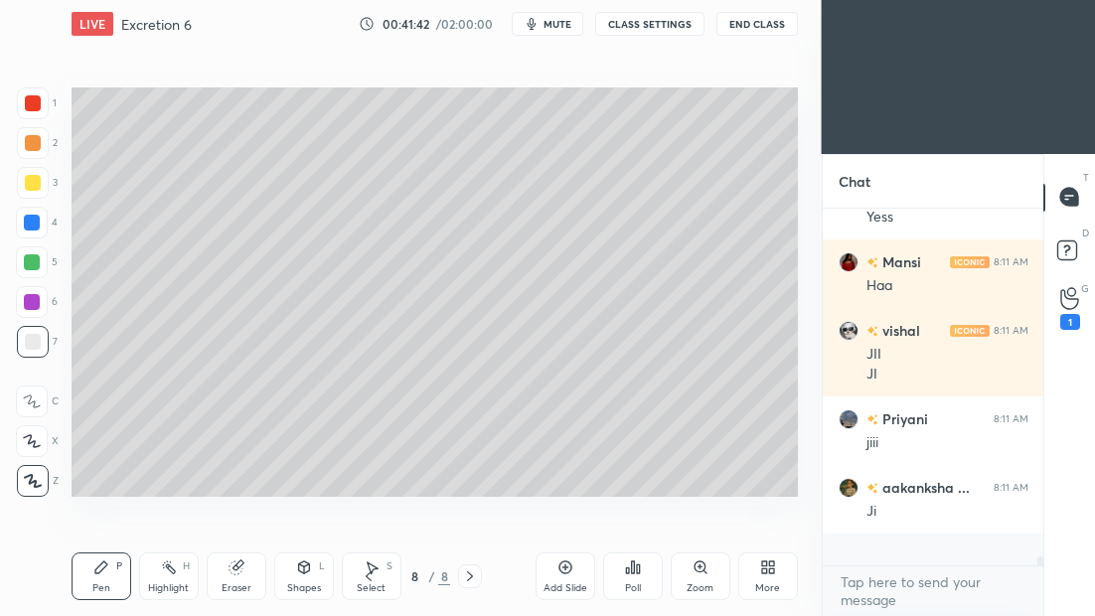
scroll to position [12675, 0]
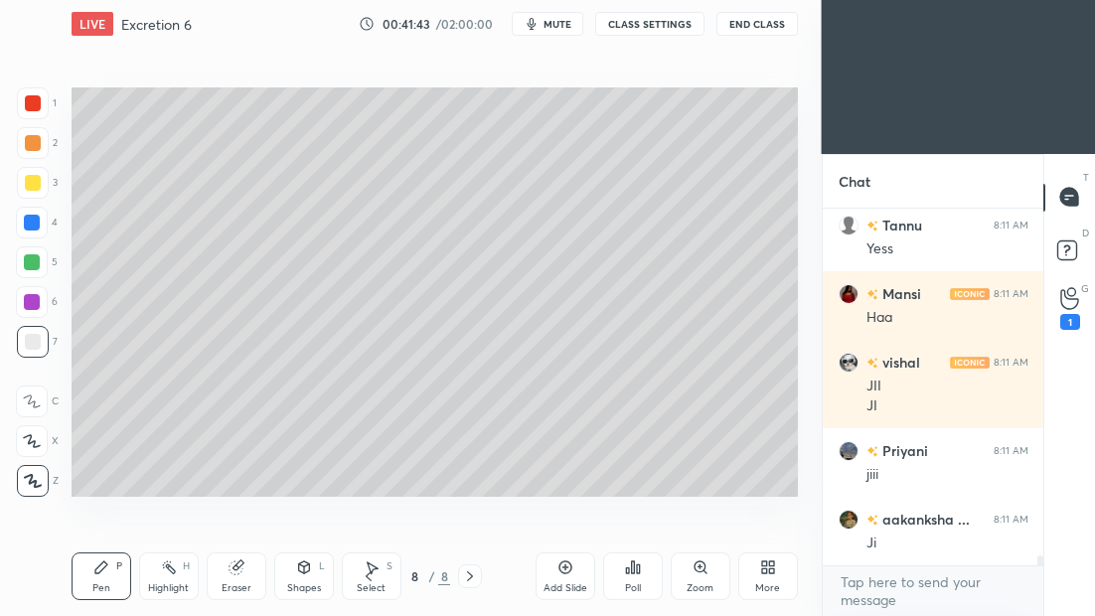
click at [575, 583] on div "Add Slide" at bounding box center [566, 588] width 44 height 10
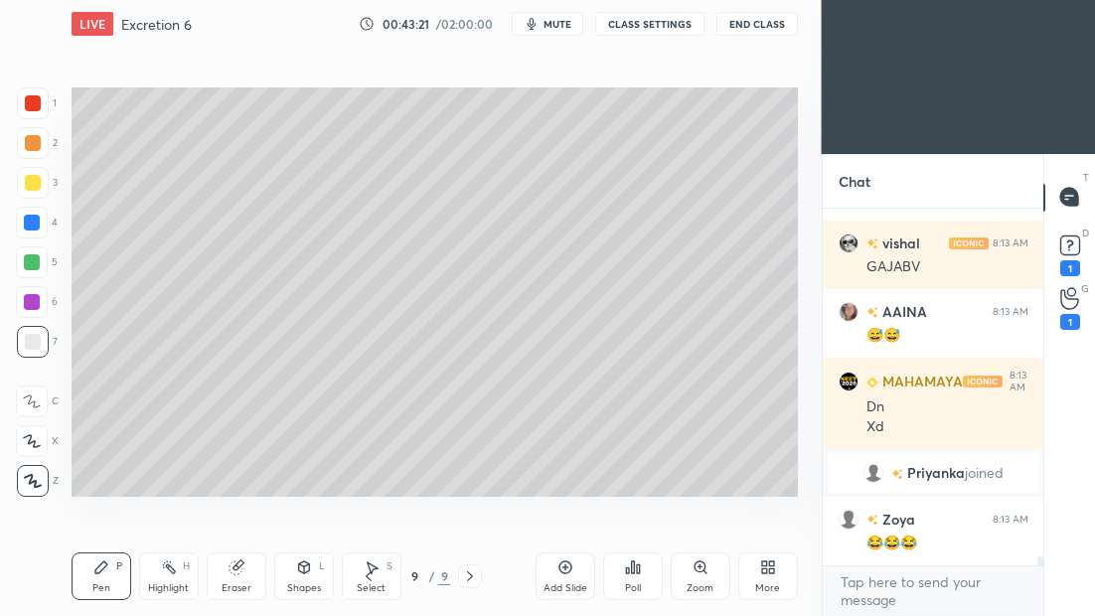
scroll to position [13778, 0]
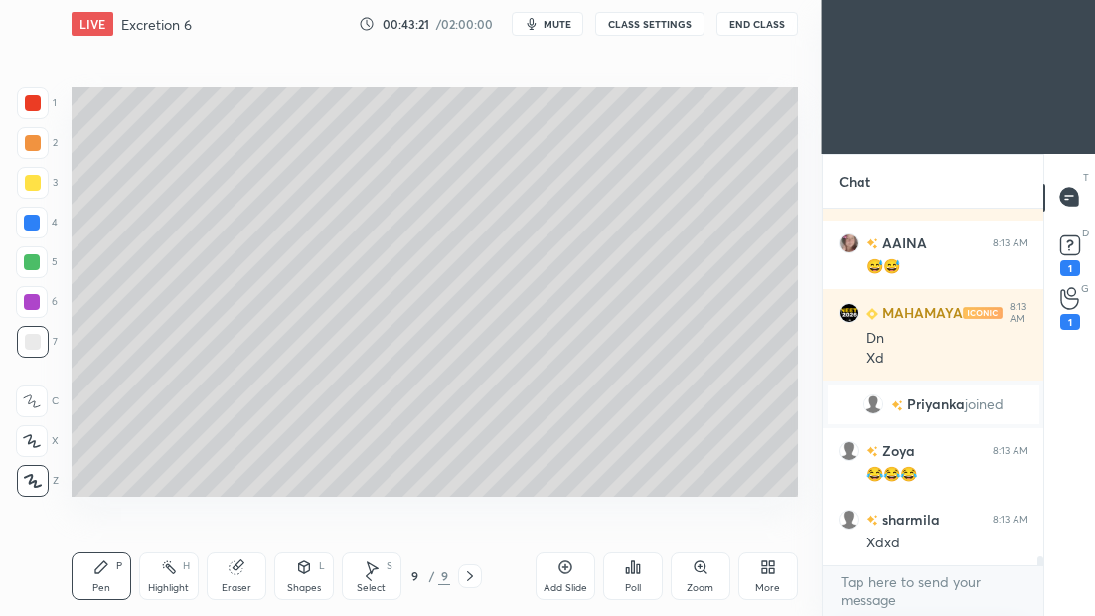
click at [554, 583] on div "Add Slide" at bounding box center [566, 588] width 44 height 10
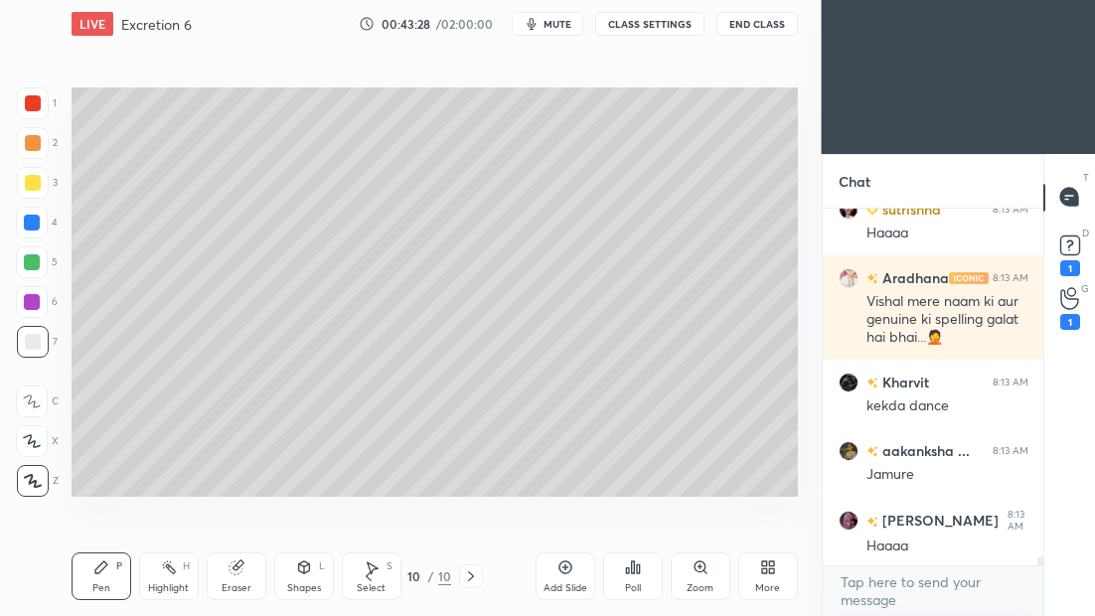
scroll to position [14723, 0]
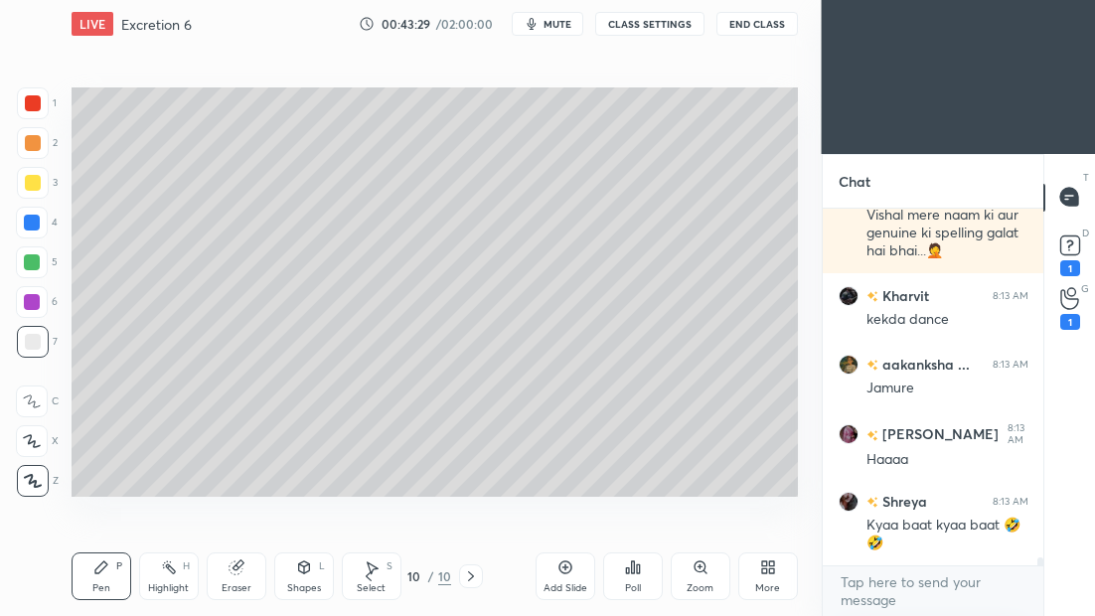
click at [371, 580] on icon at bounding box center [369, 577] width 6 height 10
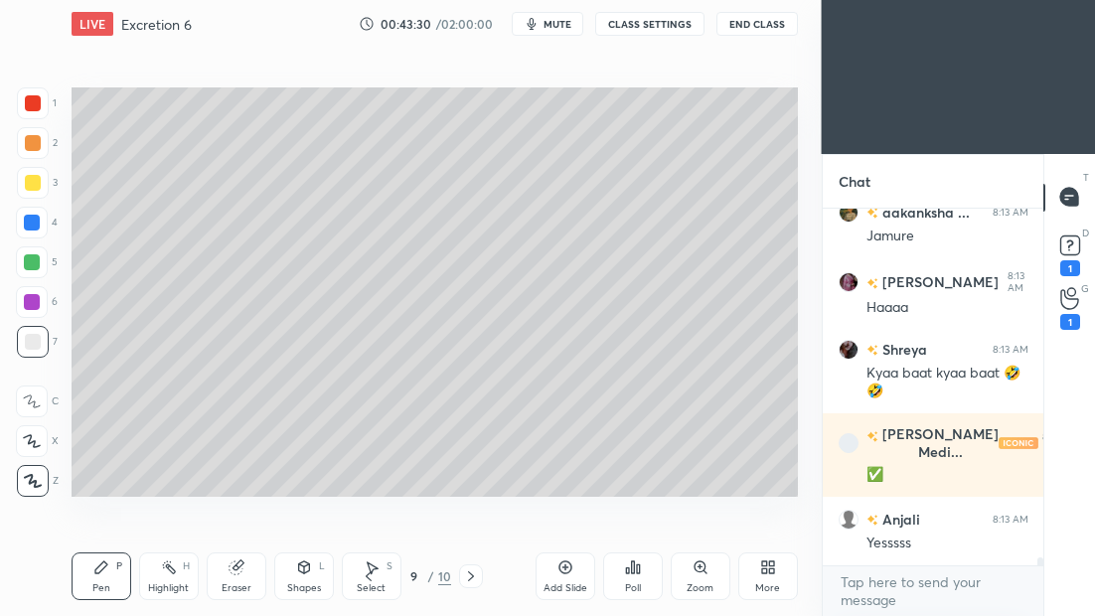
scroll to position [14944, 0]
click at [474, 579] on icon at bounding box center [471, 577] width 16 height 16
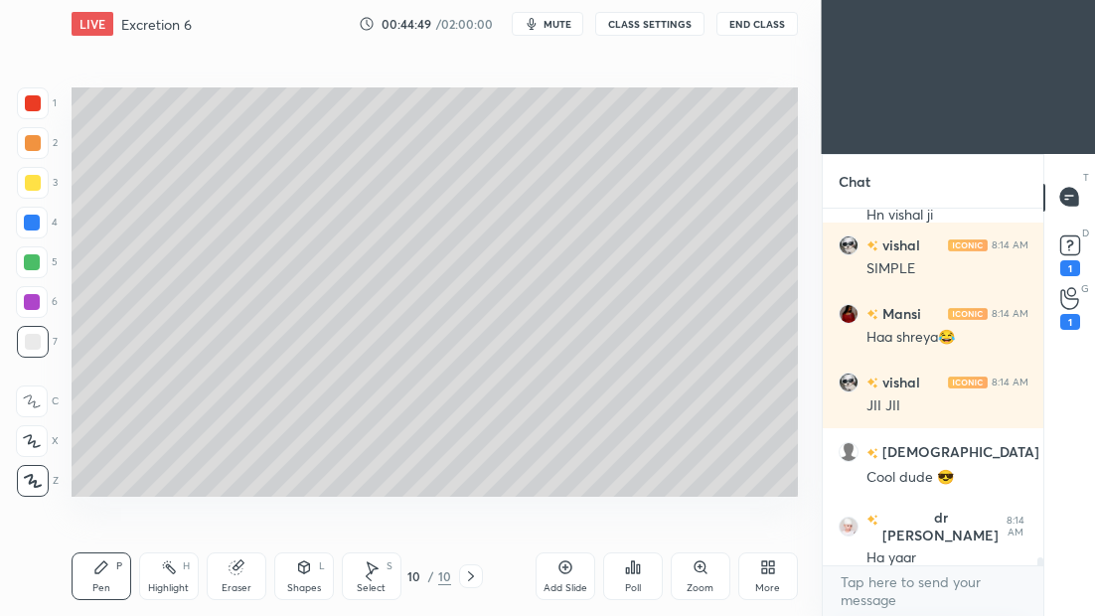
scroll to position [15848, 0]
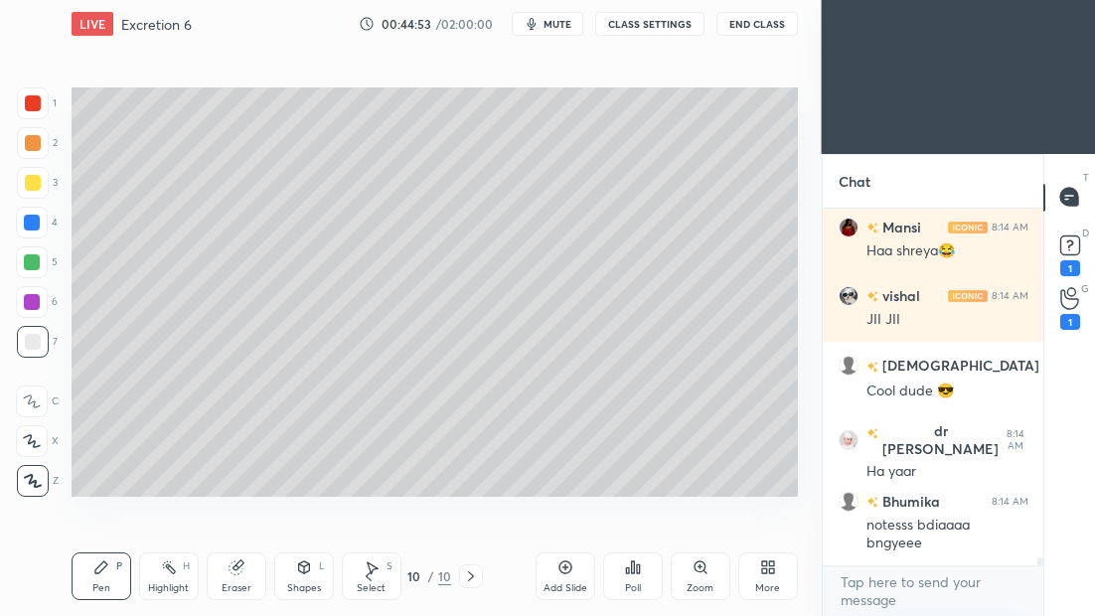
click at [375, 581] on icon at bounding box center [369, 577] width 16 height 16
click at [373, 577] on icon at bounding box center [369, 577] width 16 height 16
click at [375, 574] on icon at bounding box center [369, 577] width 16 height 16
click at [373, 576] on icon at bounding box center [369, 577] width 16 height 16
click at [372, 572] on icon at bounding box center [369, 577] width 16 height 16
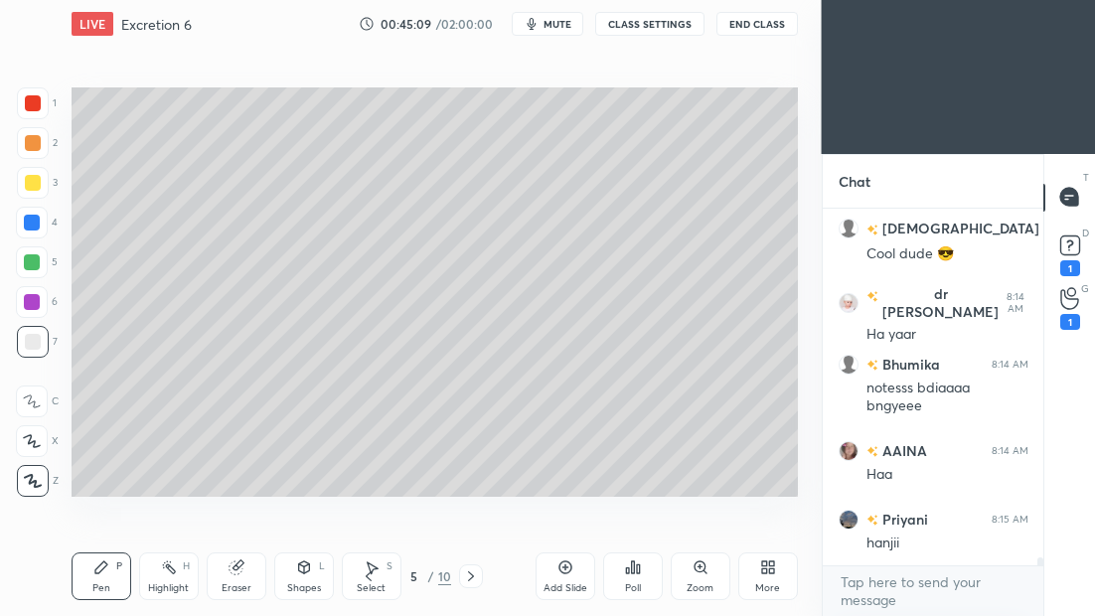
scroll to position [16054, 0]
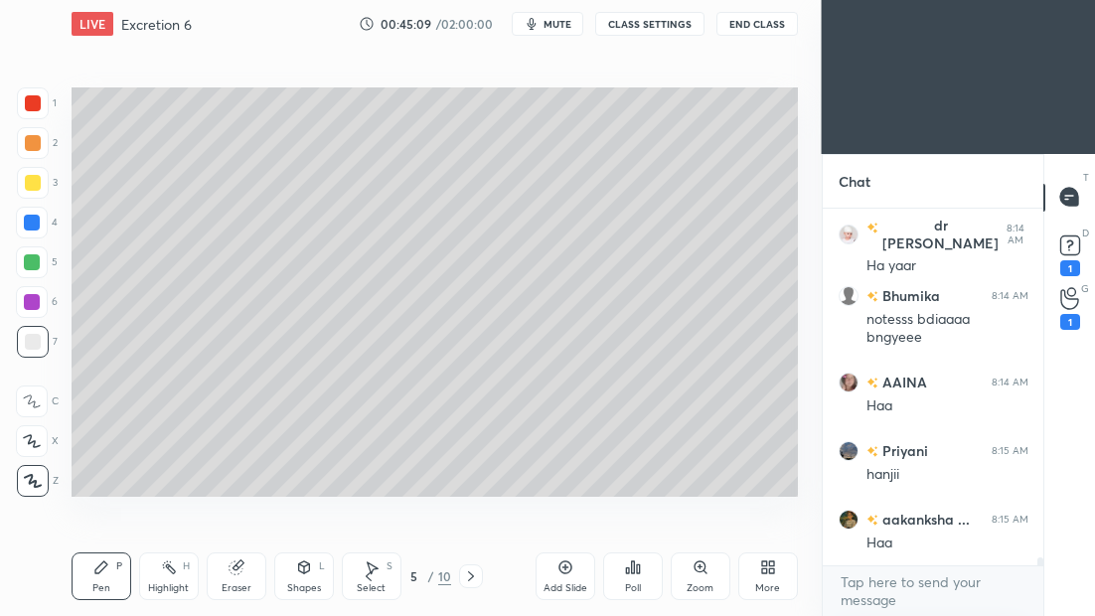
click at [469, 579] on icon at bounding box center [471, 577] width 16 height 16
click at [468, 577] on icon at bounding box center [471, 577] width 16 height 16
click at [467, 577] on icon at bounding box center [471, 577] width 16 height 16
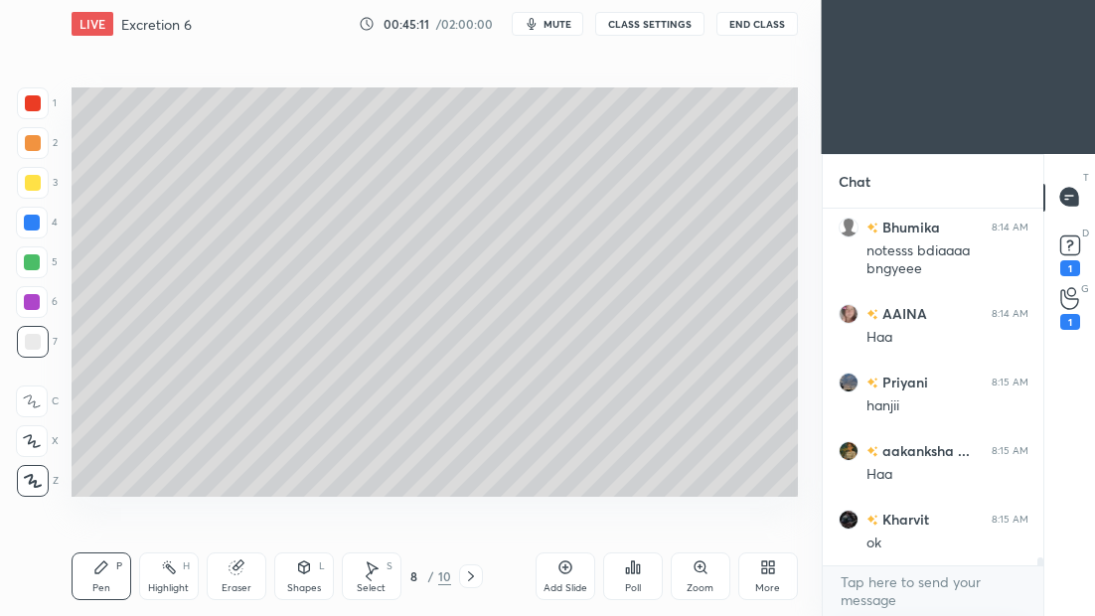
click at [469, 574] on icon at bounding box center [471, 577] width 16 height 16
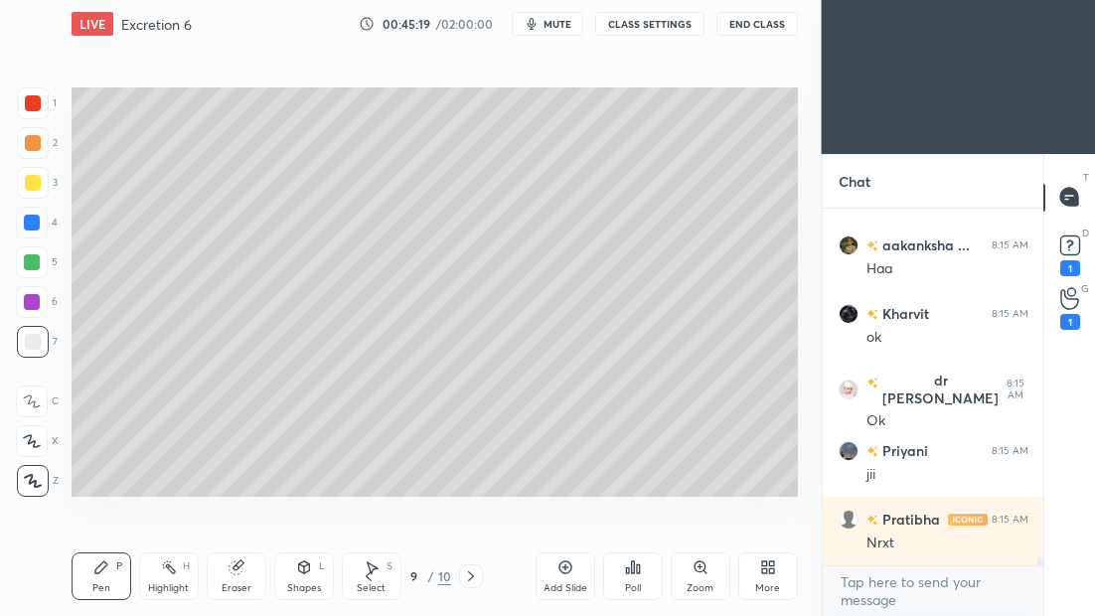
scroll to position [16397, 0]
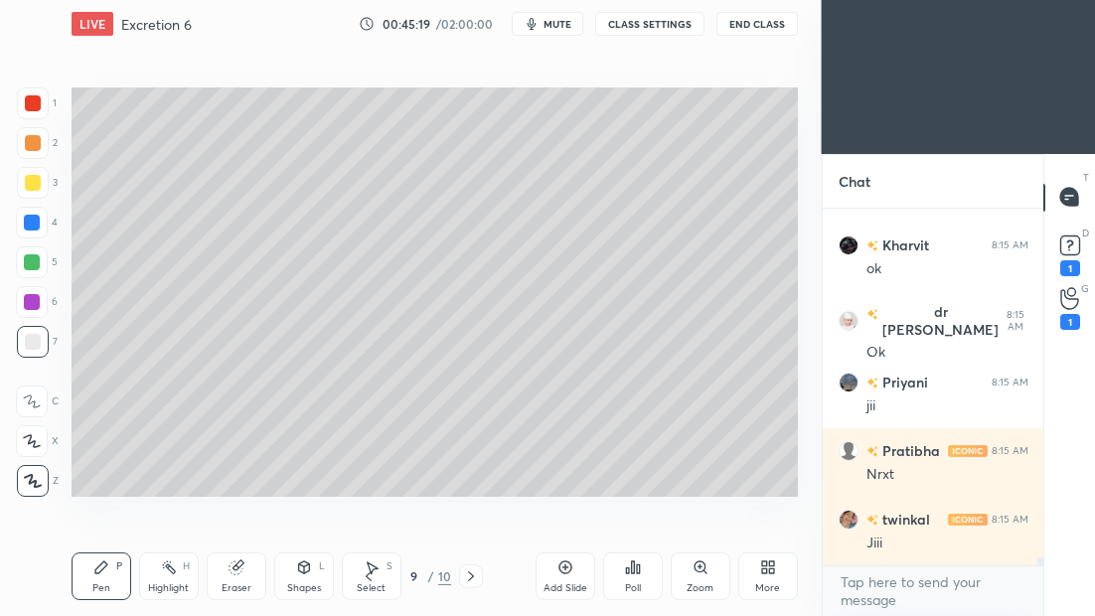
click at [469, 574] on icon at bounding box center [471, 577] width 16 height 16
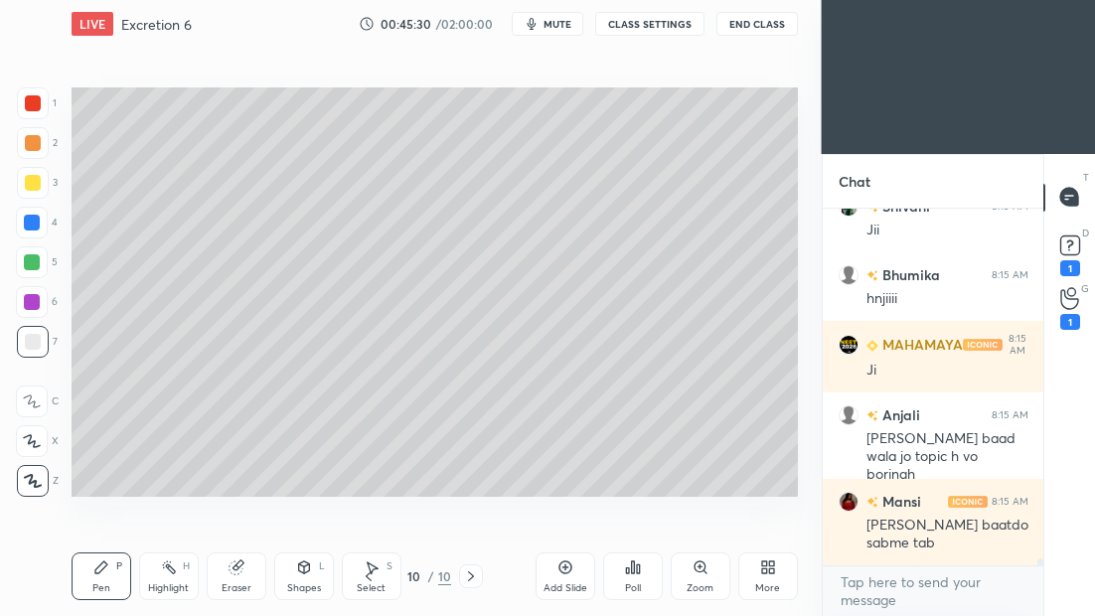
scroll to position [17101, 0]
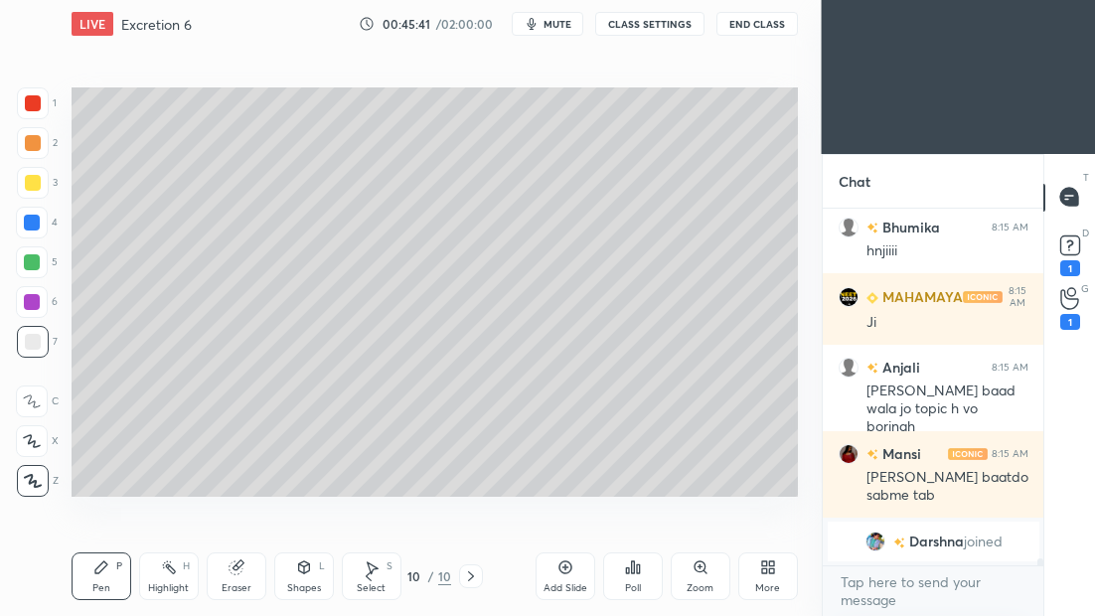
click at [567, 573] on icon at bounding box center [565, 568] width 13 height 13
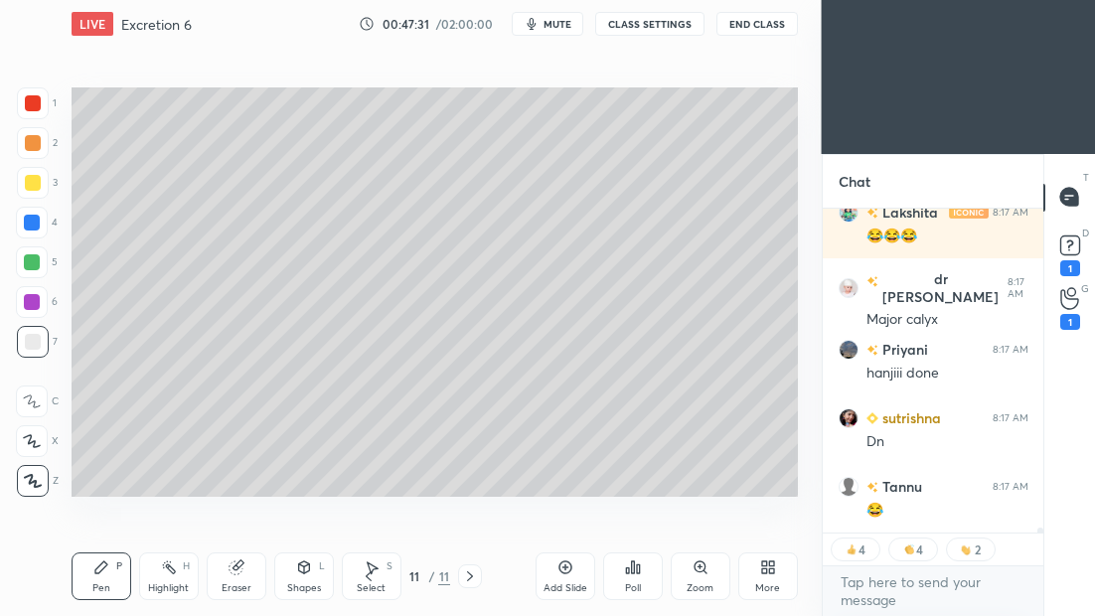
scroll to position [20635, 0]
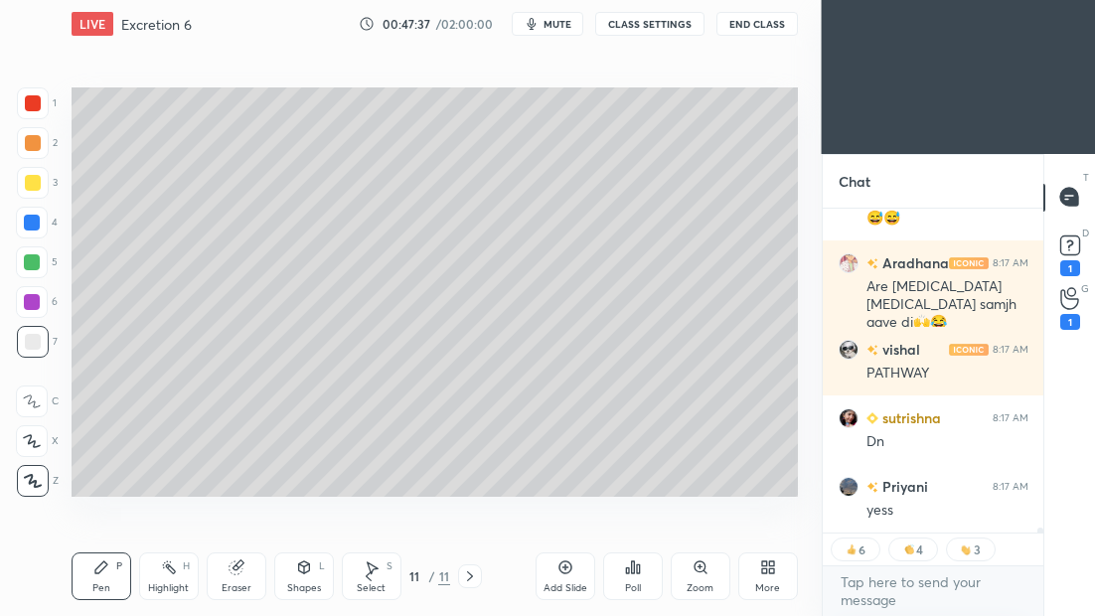
click at [368, 579] on icon at bounding box center [369, 577] width 16 height 16
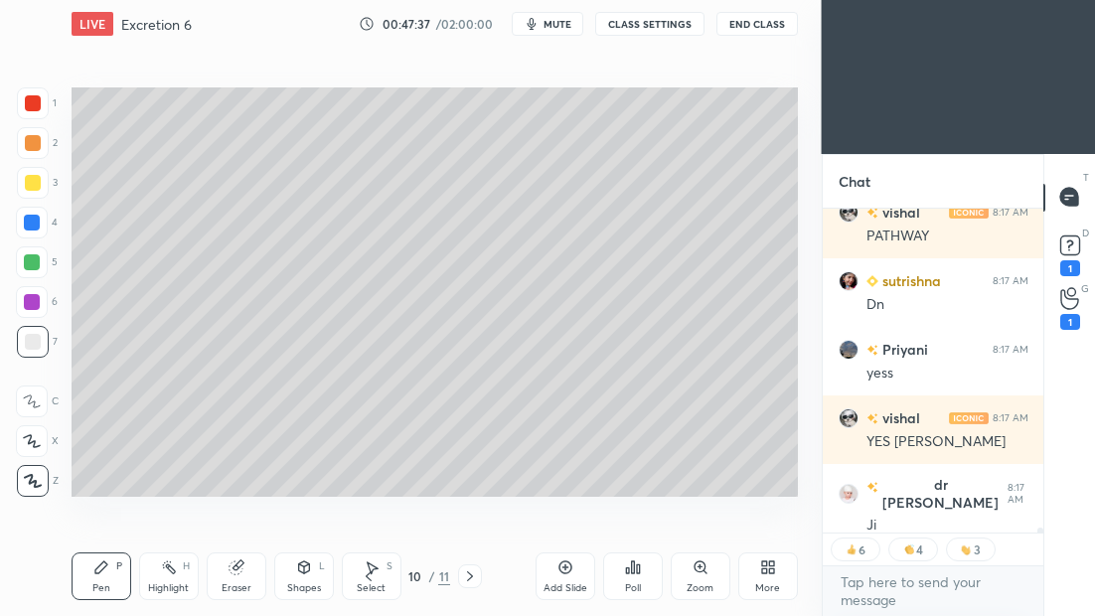
click at [366, 578] on icon at bounding box center [369, 577] width 16 height 16
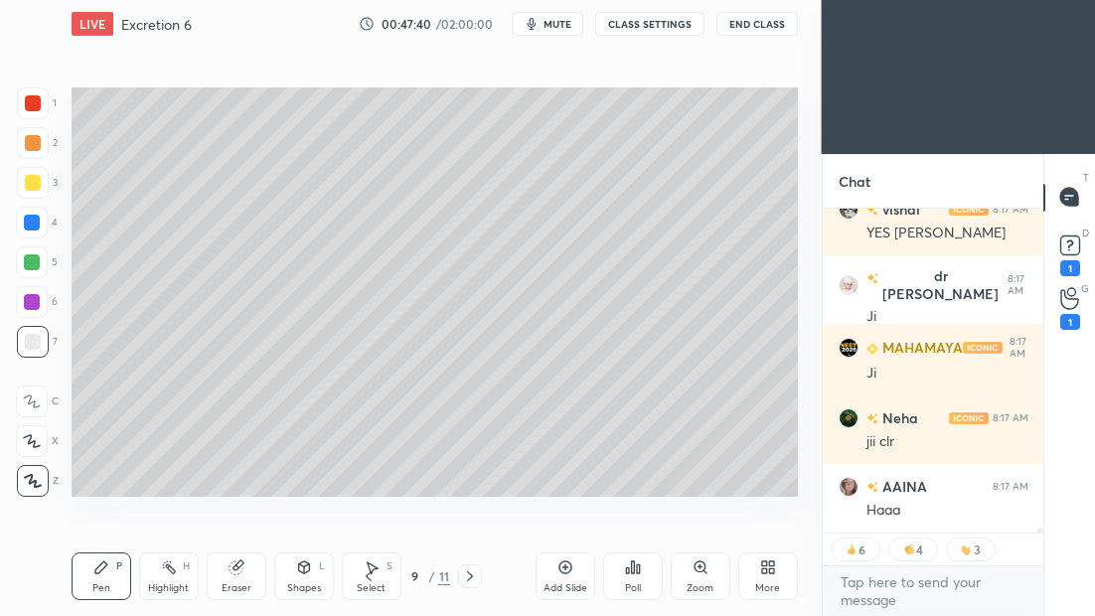
click at [230, 578] on div "Eraser" at bounding box center [237, 577] width 60 height 48
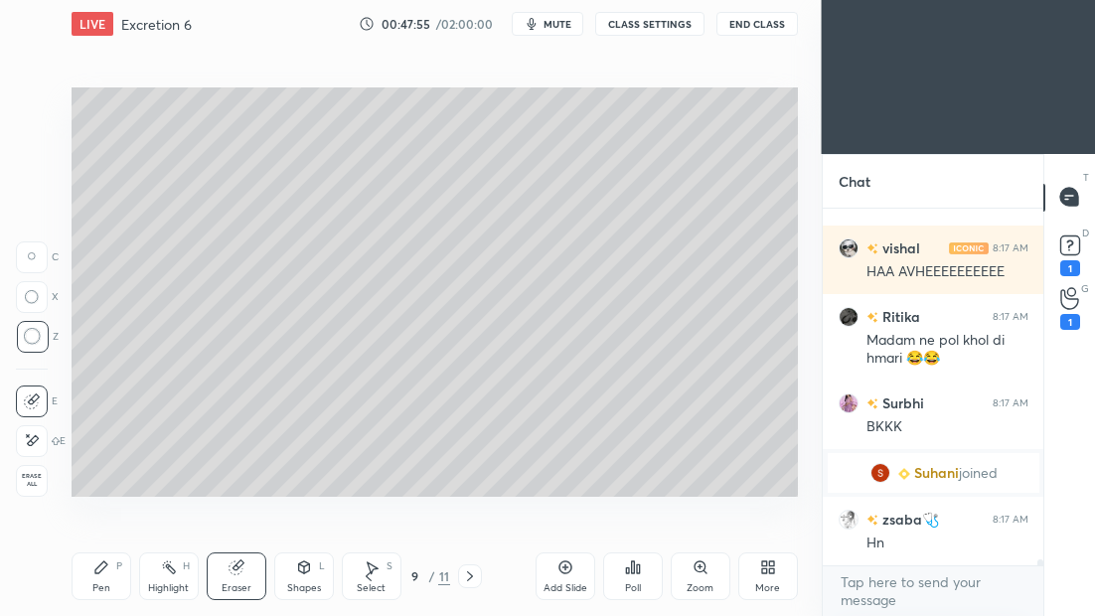
click at [102, 574] on div "Pen P" at bounding box center [102, 577] width 60 height 48
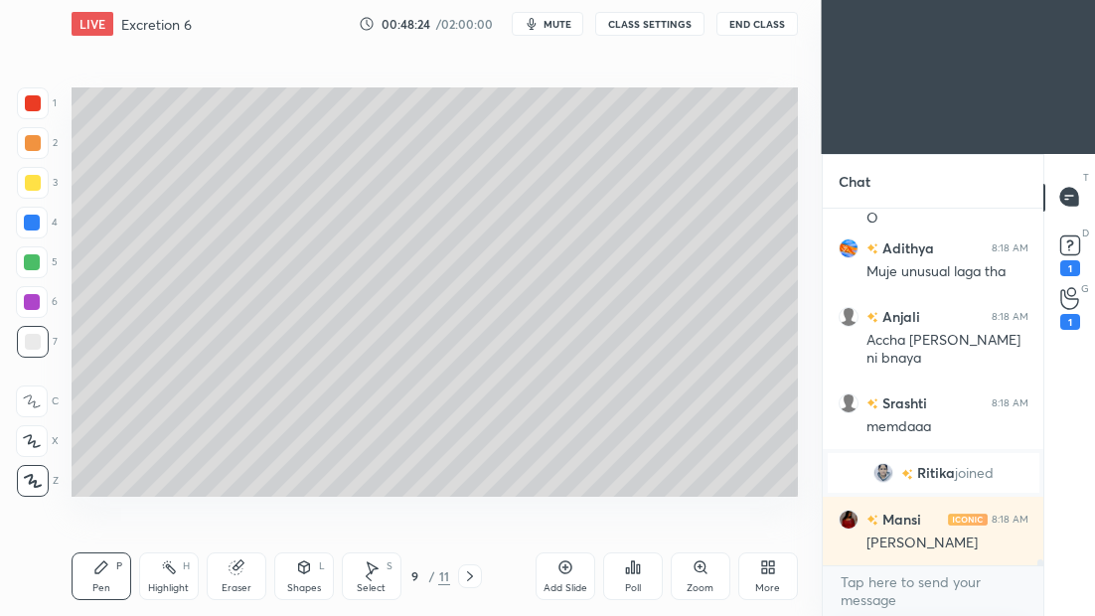
scroll to position [20562, 0]
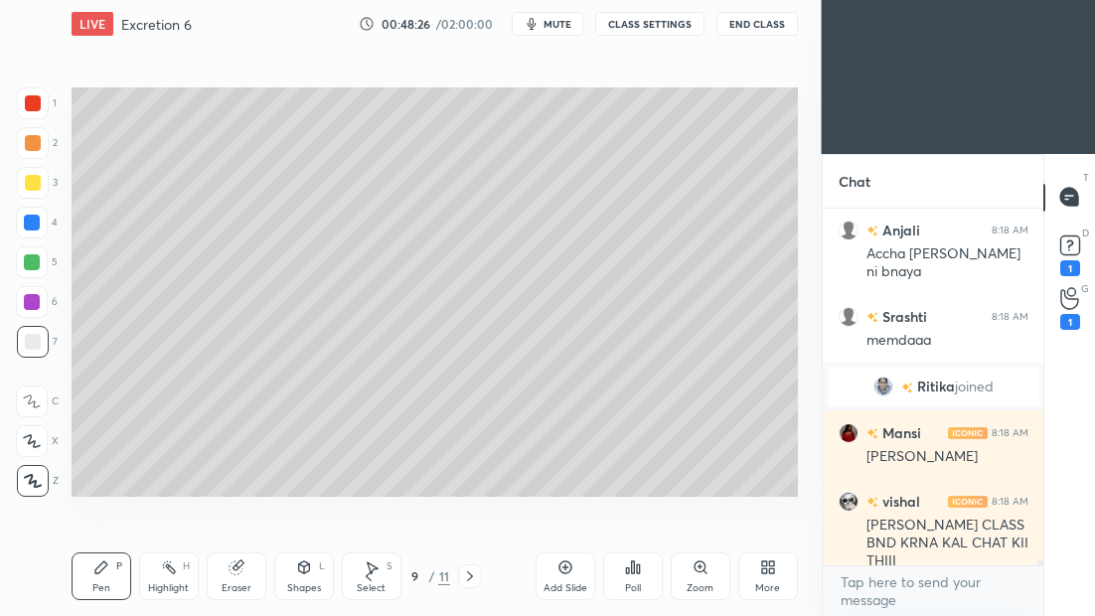
click at [469, 578] on icon at bounding box center [470, 577] width 16 height 16
click at [468, 576] on icon at bounding box center [470, 577] width 16 height 16
click at [472, 576] on icon at bounding box center [470, 577] width 6 height 10
click at [560, 27] on span "mute" at bounding box center [558, 24] width 28 height 14
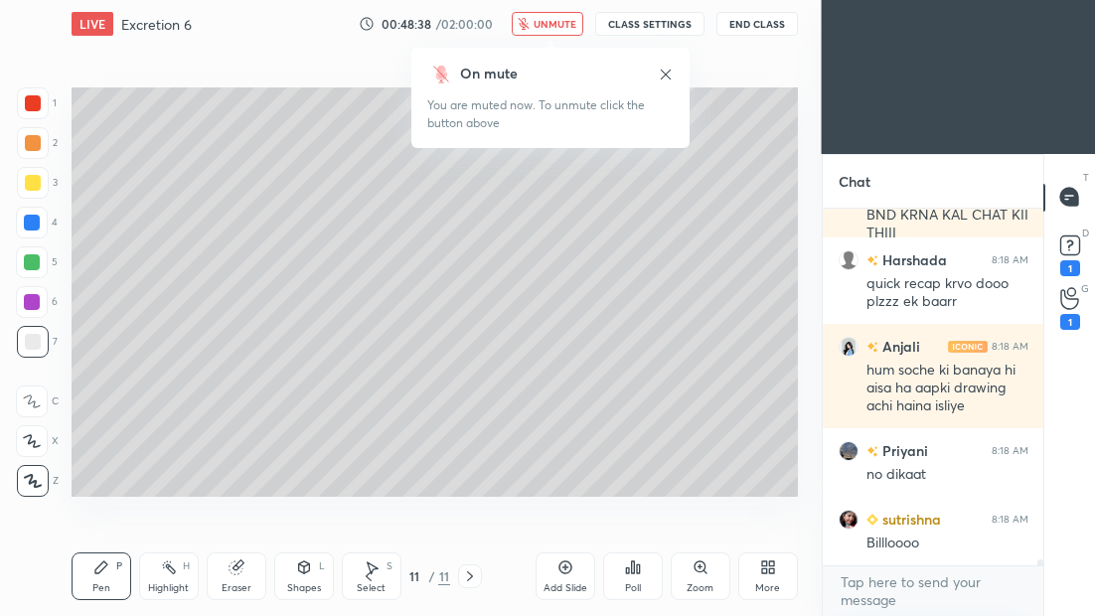
scroll to position [20958, 0]
click at [551, 27] on button "unmute" at bounding box center [548, 24] width 72 height 24
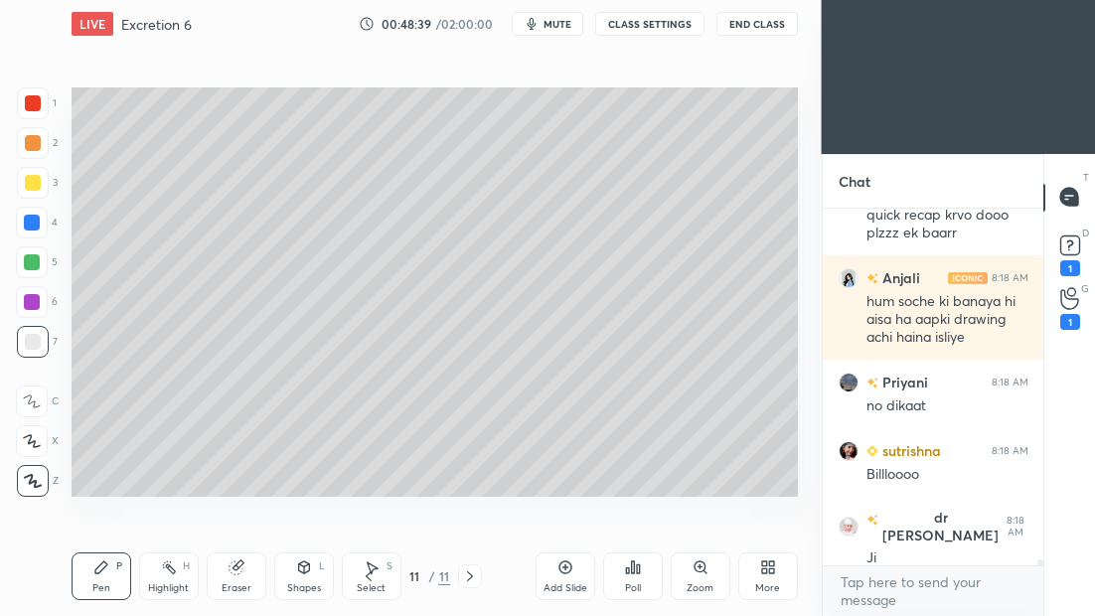
click at [370, 580] on icon at bounding box center [369, 577] width 16 height 16
click at [371, 579] on icon at bounding box center [369, 577] width 16 height 16
click at [372, 578] on icon at bounding box center [369, 577] width 16 height 16
click at [373, 574] on icon at bounding box center [369, 577] width 16 height 16
click at [375, 576] on icon at bounding box center [369, 577] width 16 height 16
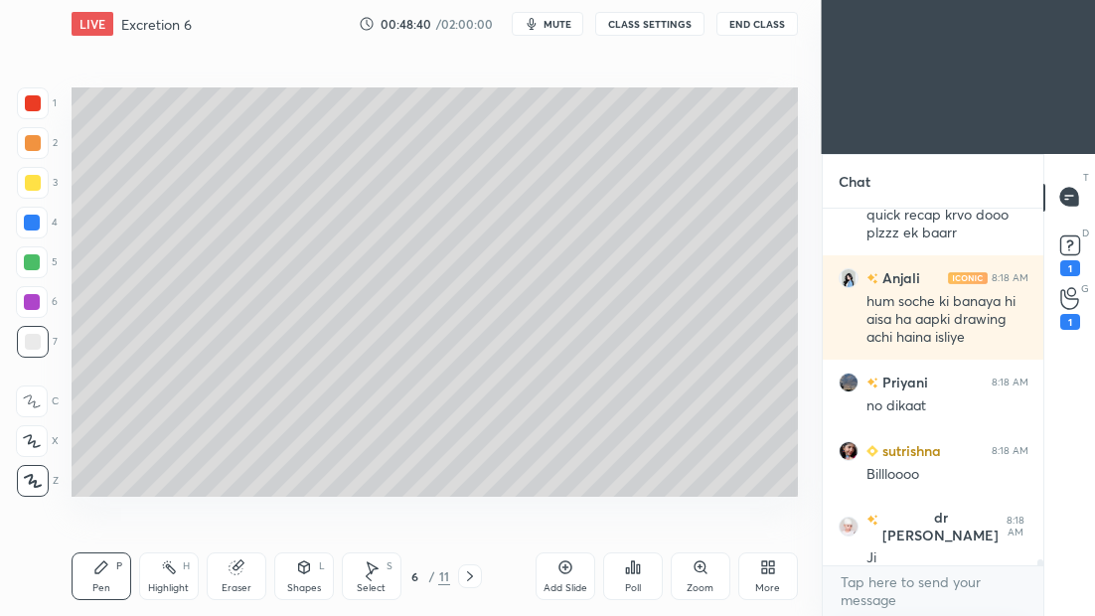
click at [375, 573] on icon at bounding box center [369, 577] width 16 height 16
click at [376, 573] on div "Pen P Highlight H Eraser Shapes L Select S 6 / 11 Add Slide Poll Zoom More" at bounding box center [435, 577] width 727 height 80
click at [369, 576] on icon at bounding box center [369, 577] width 16 height 16
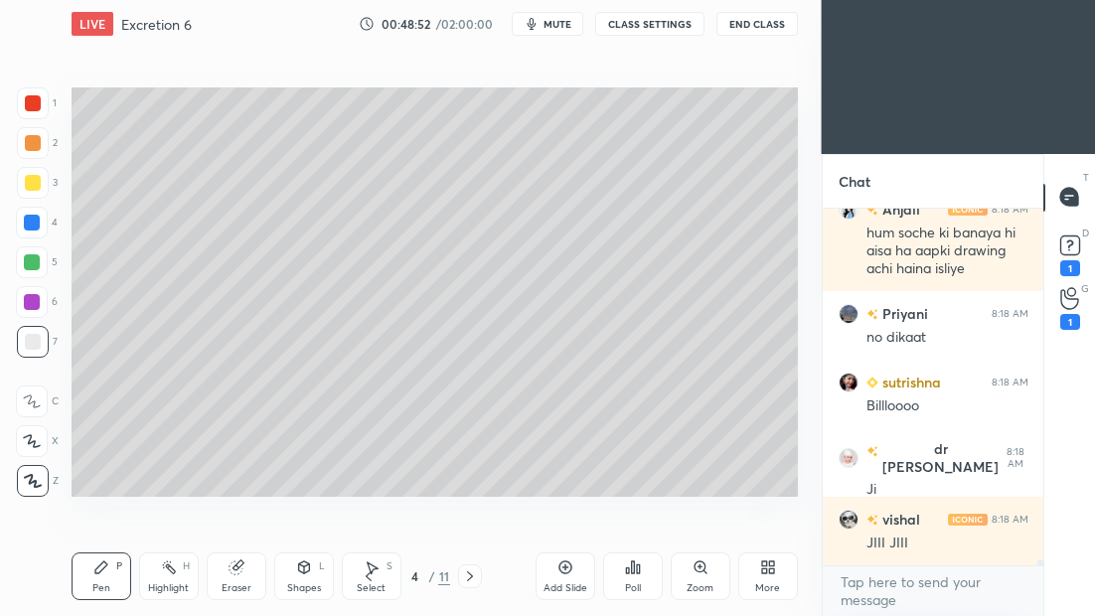
scroll to position [21149, 0]
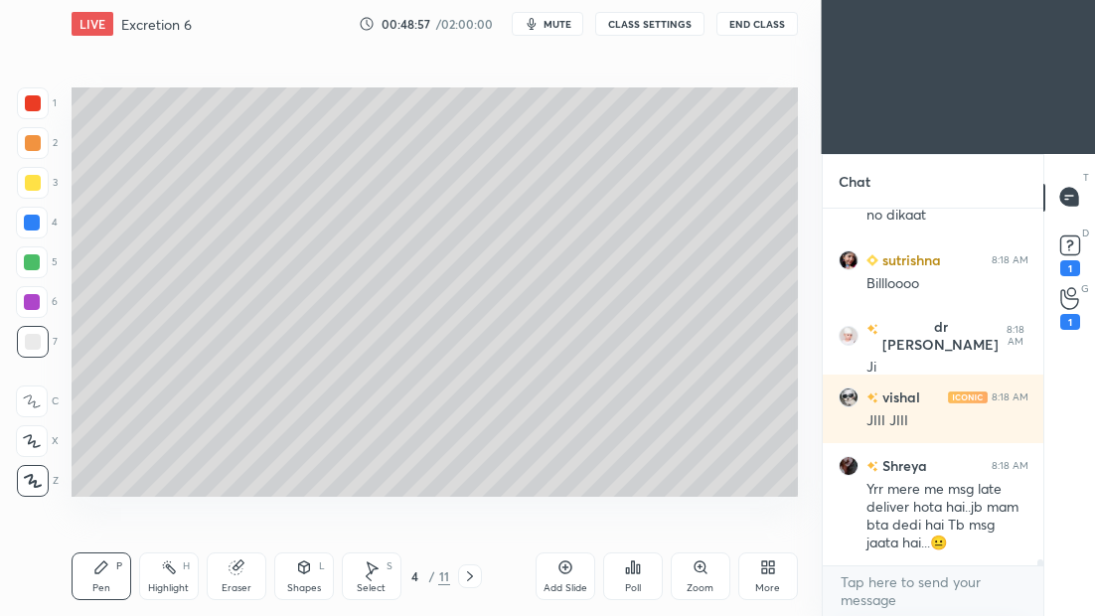
click at [474, 576] on icon at bounding box center [470, 577] width 16 height 16
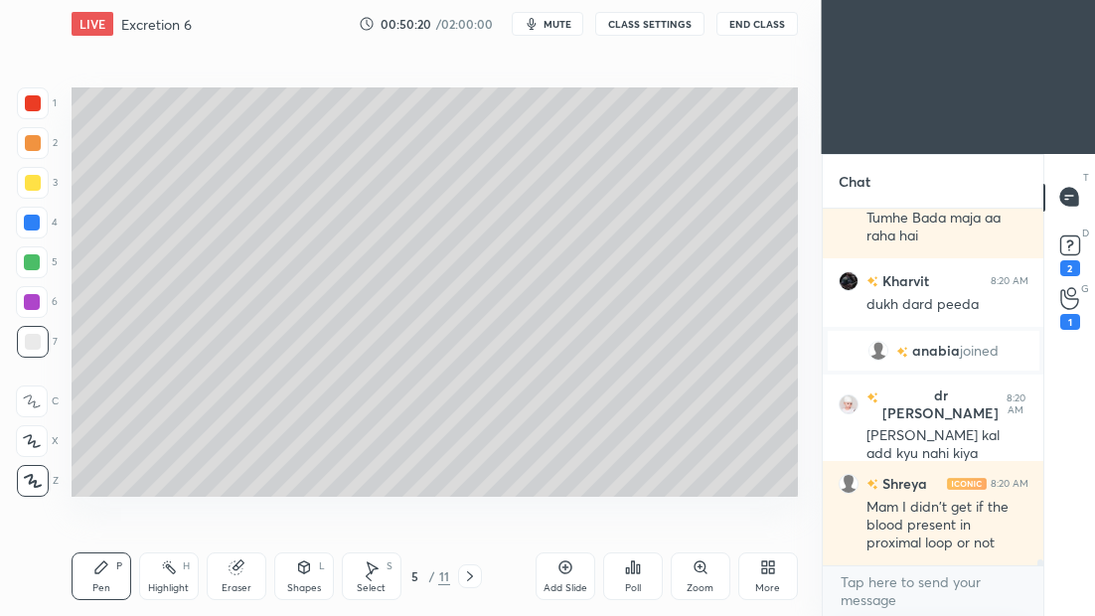
scroll to position [21714, 0]
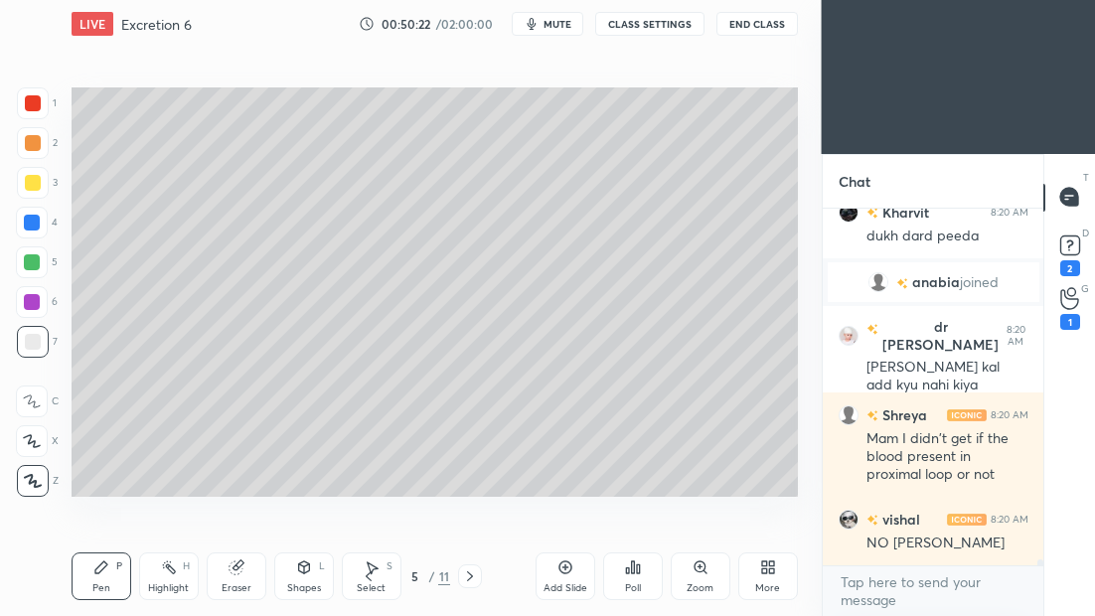
click at [471, 579] on icon at bounding box center [470, 577] width 16 height 16
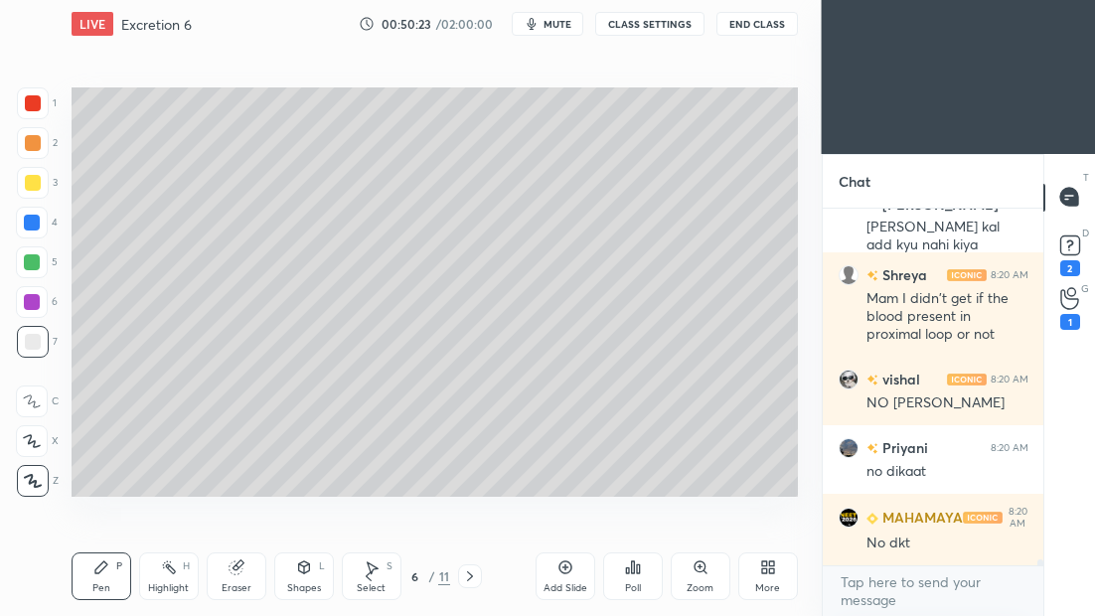
scroll to position [21922, 0]
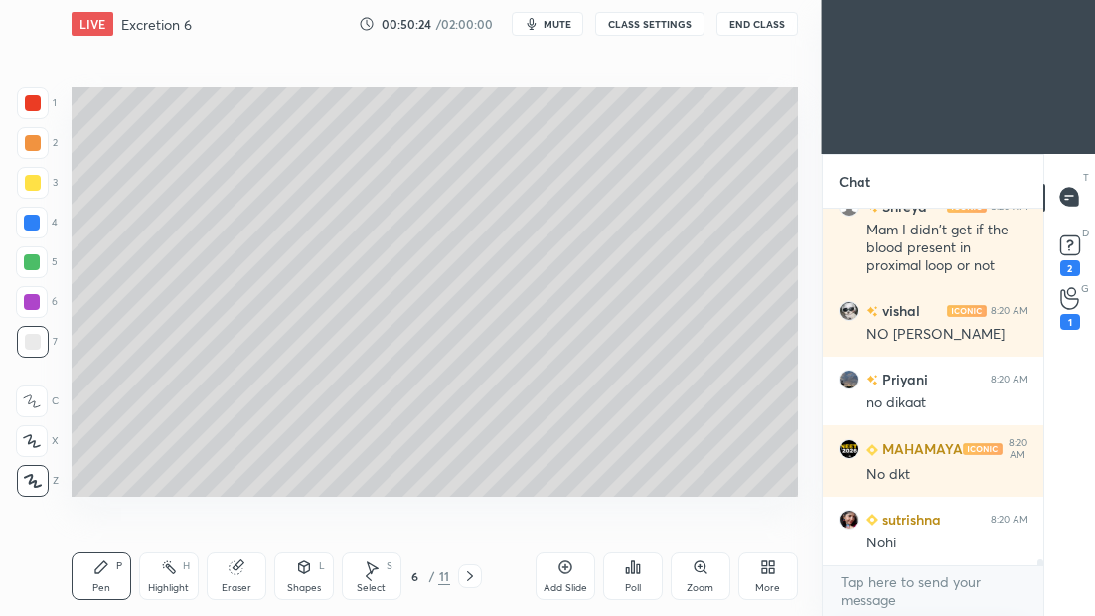
click at [372, 580] on icon at bounding box center [369, 577] width 16 height 16
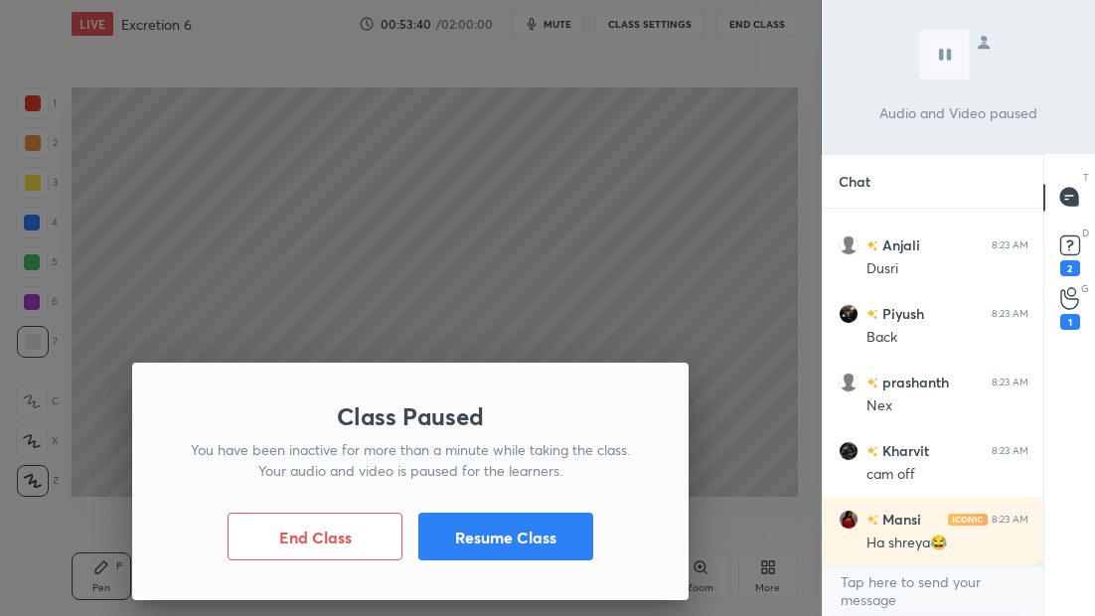
scroll to position [24448, 0]
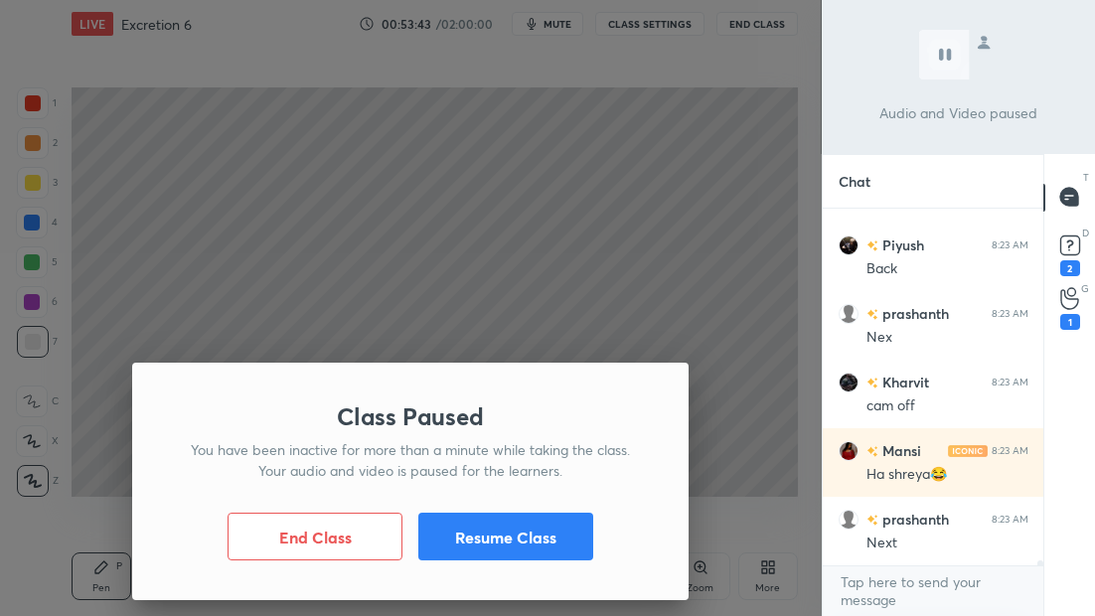
click at [517, 550] on button "Resume Class" at bounding box center [505, 537] width 175 height 48
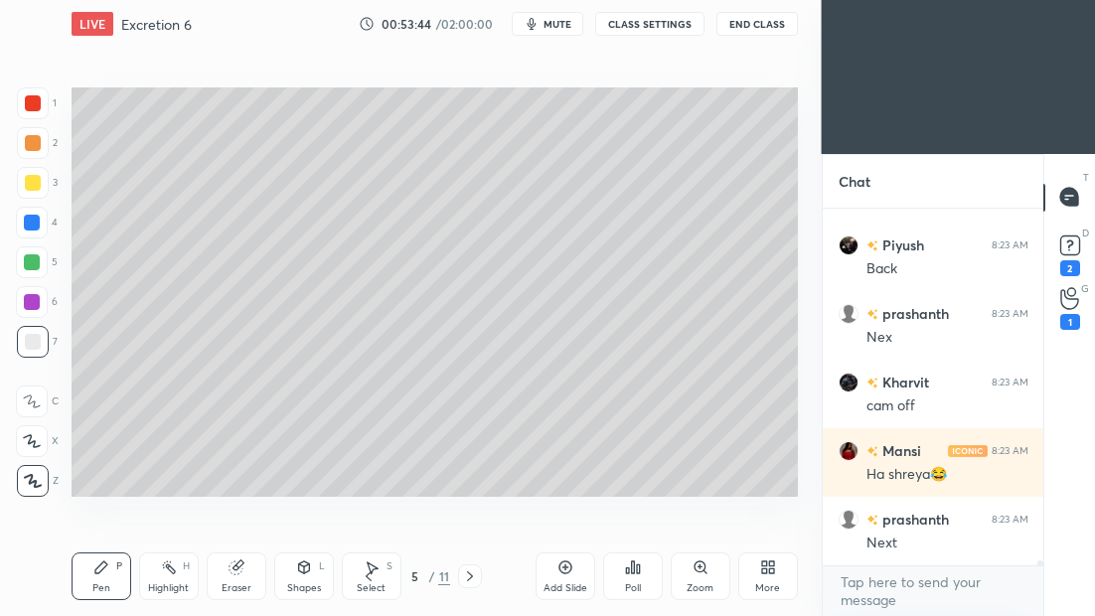
click at [466, 576] on icon at bounding box center [470, 577] width 16 height 16
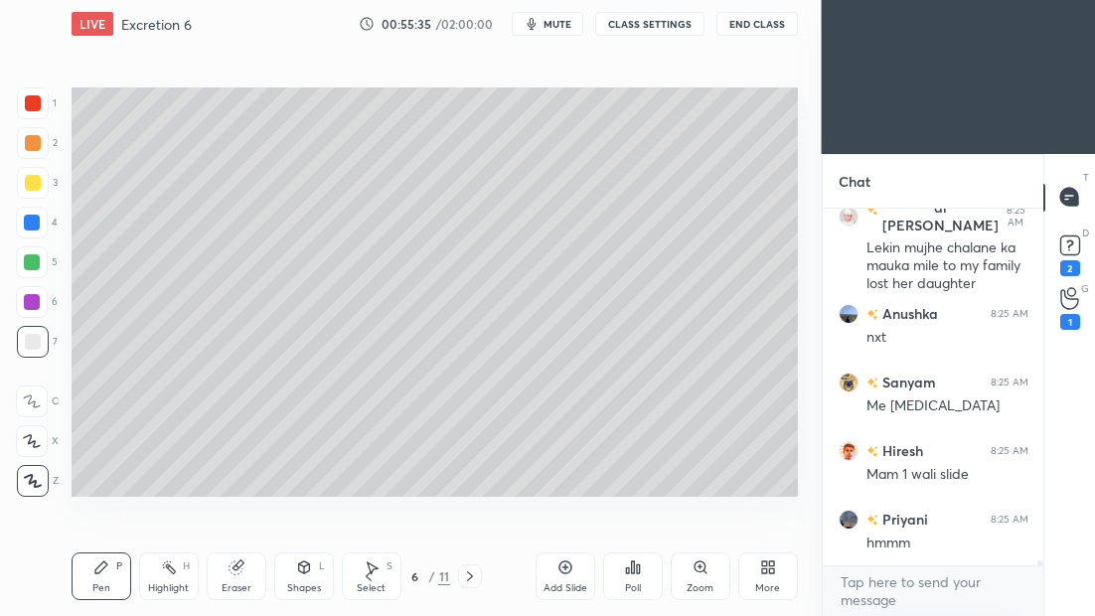
scroll to position [27072, 0]
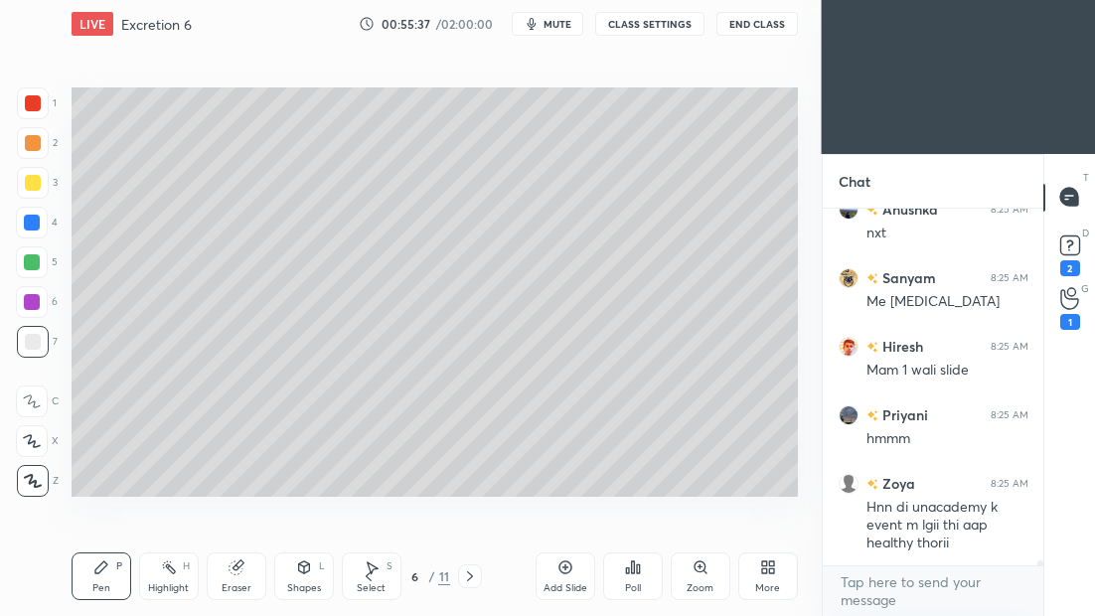
click at [473, 577] on icon at bounding box center [470, 577] width 16 height 16
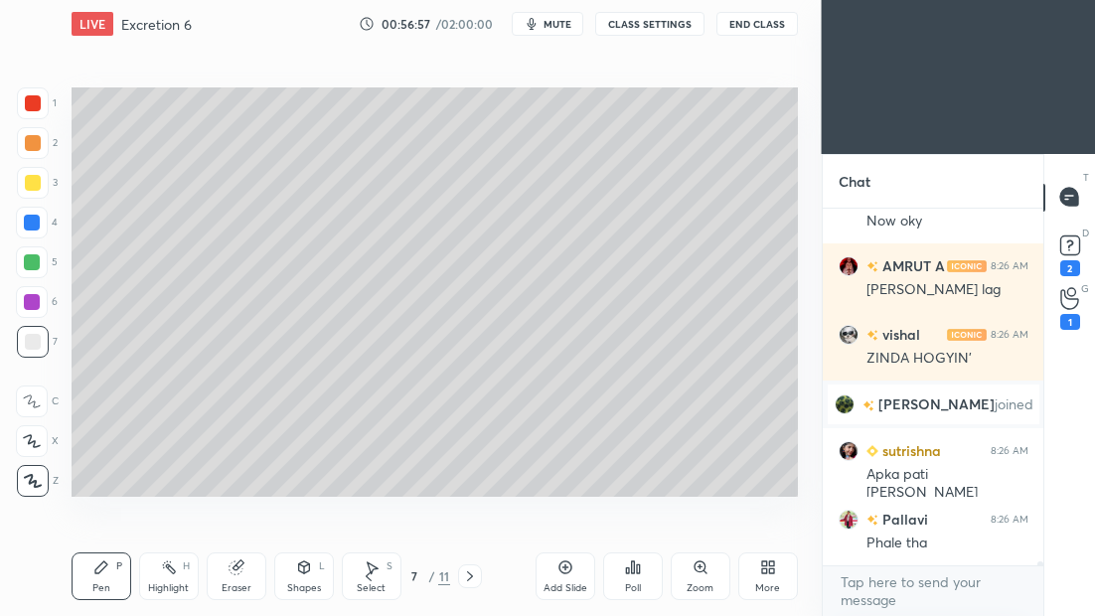
scroll to position [31063, 0]
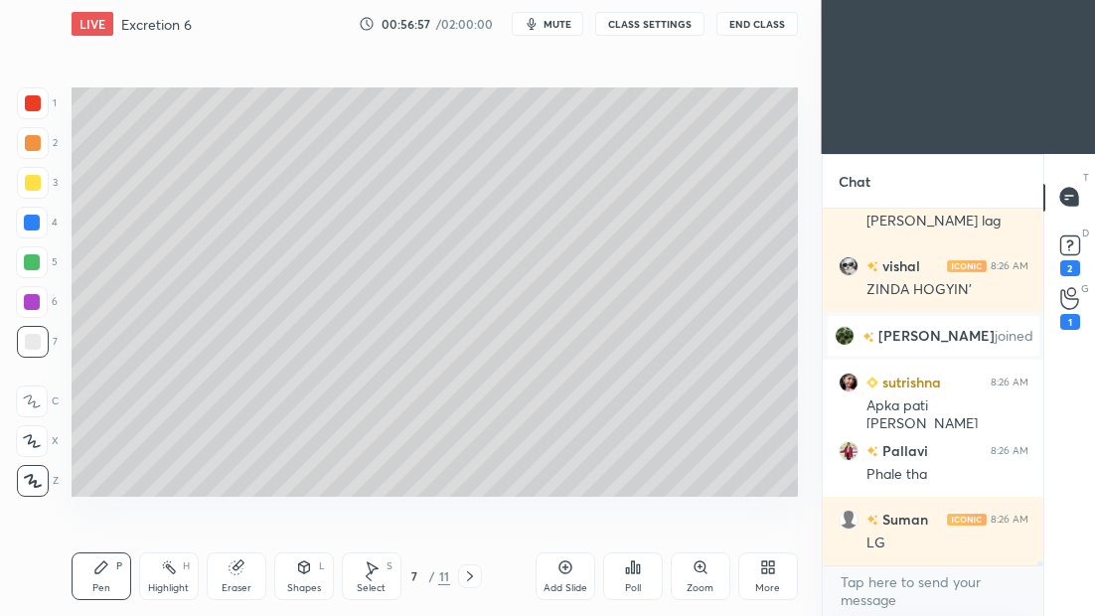
click at [465, 582] on icon at bounding box center [470, 577] width 16 height 16
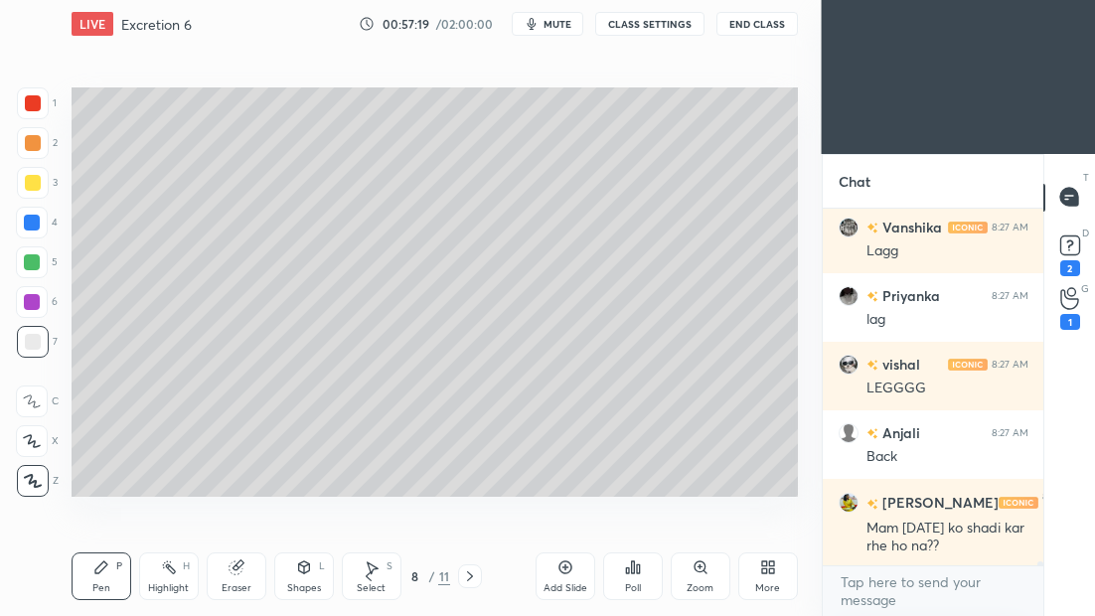
scroll to position [32811, 0]
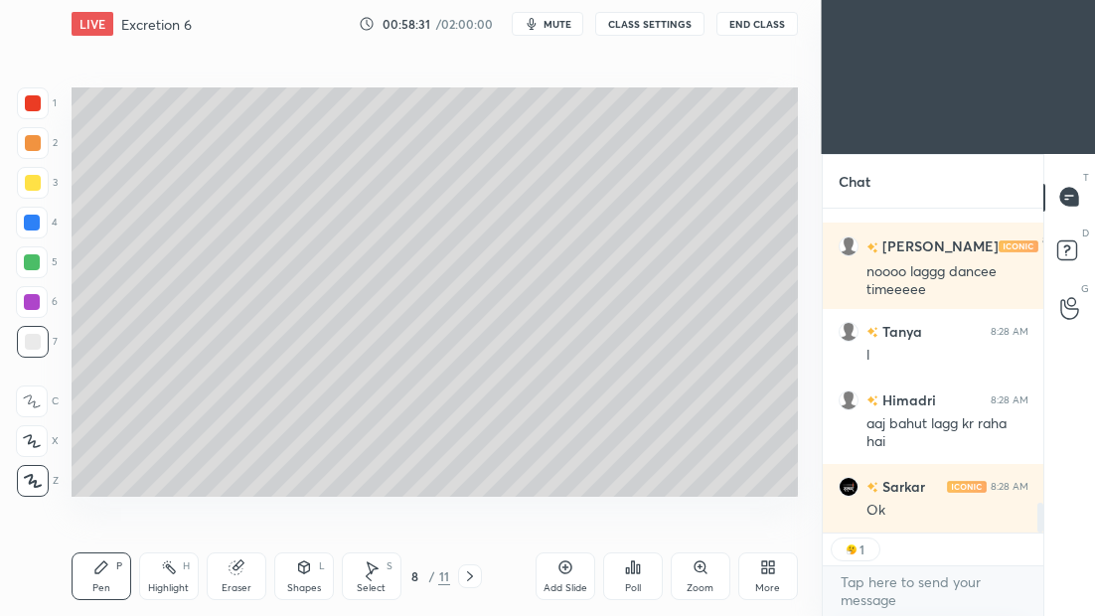
scroll to position [3433, 0]
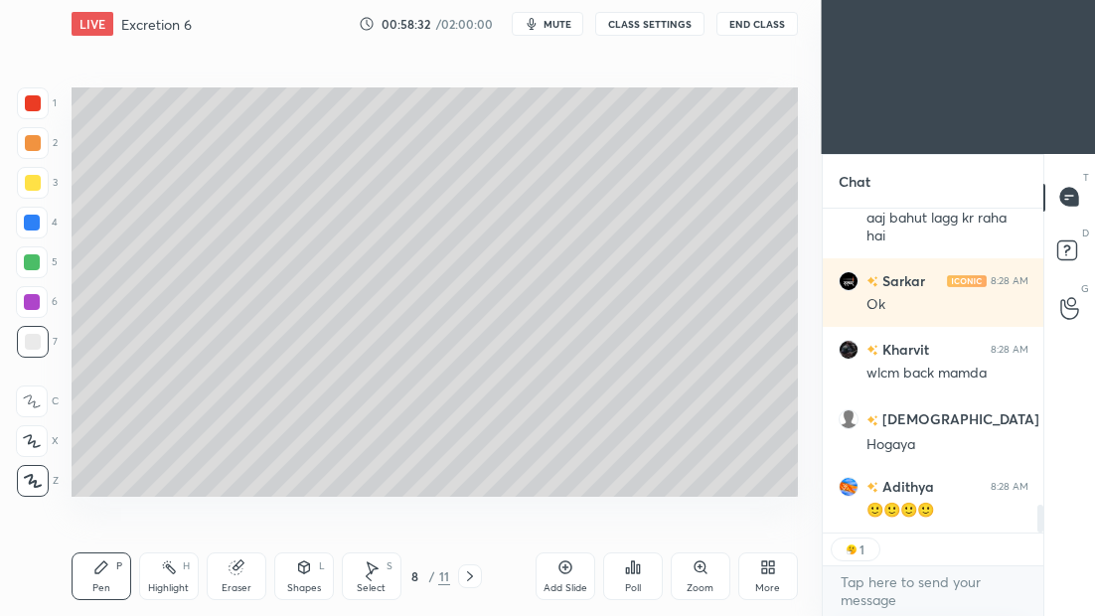
type textarea "x"
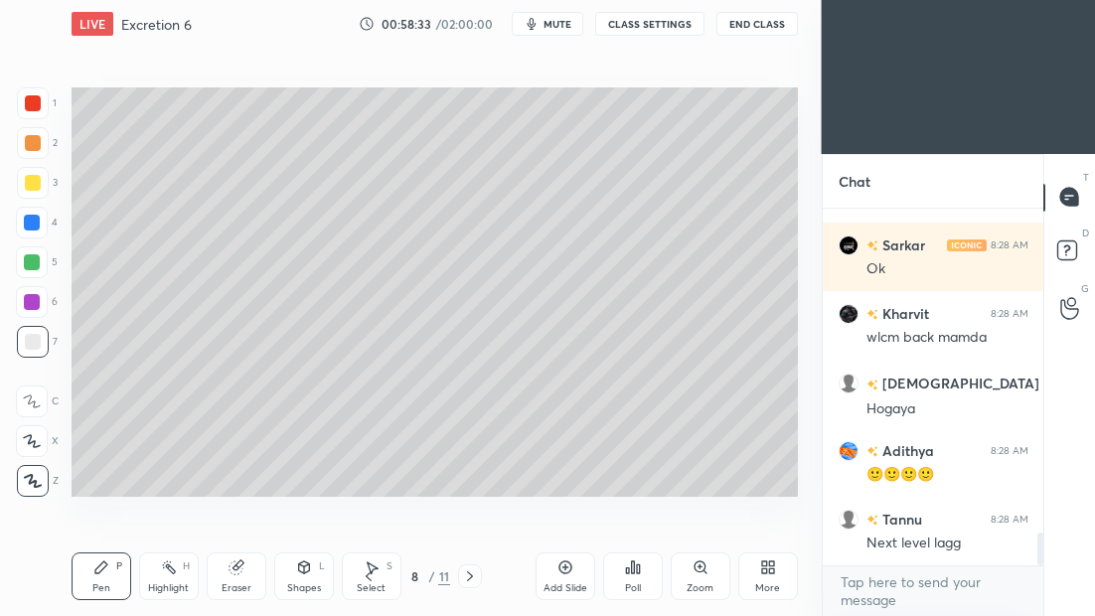
scroll to position [0, 0]
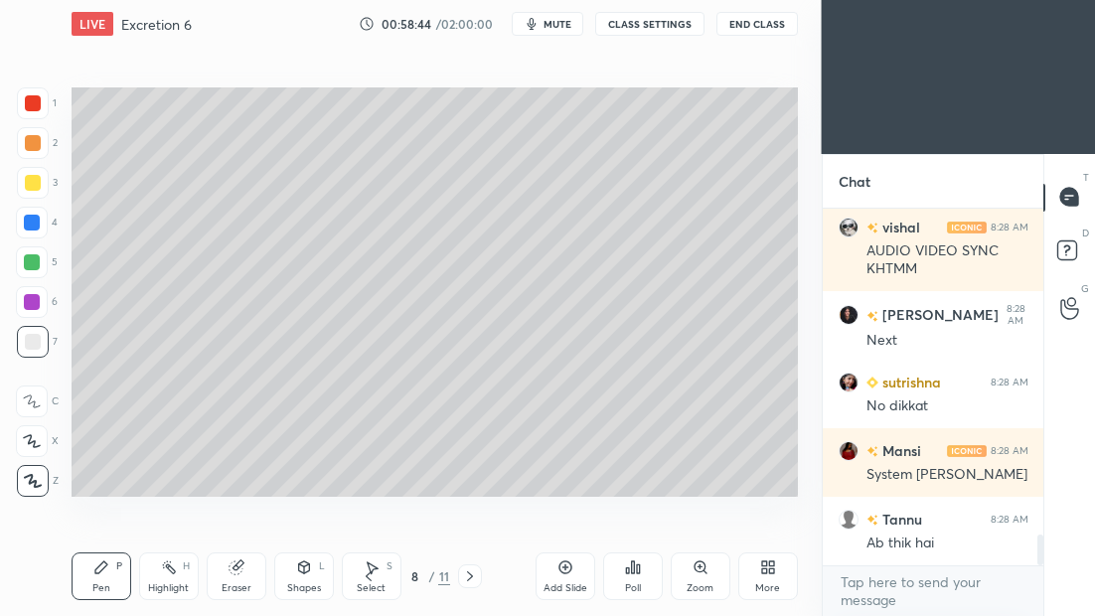
click at [470, 573] on icon at bounding box center [470, 577] width 16 height 16
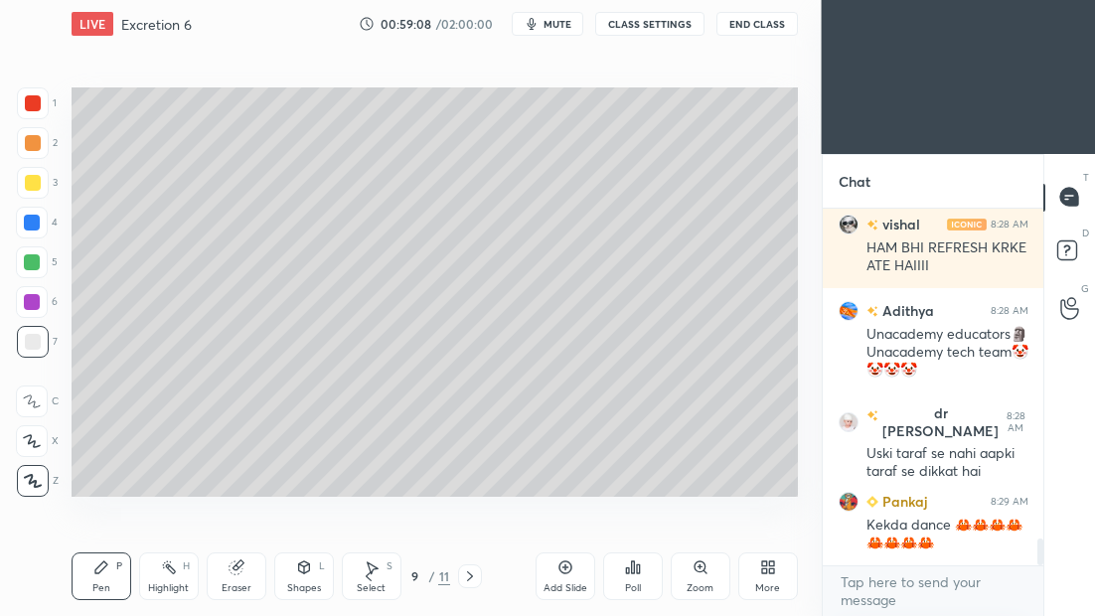
click at [469, 574] on icon at bounding box center [470, 577] width 16 height 16
click at [472, 575] on icon at bounding box center [470, 577] width 16 height 16
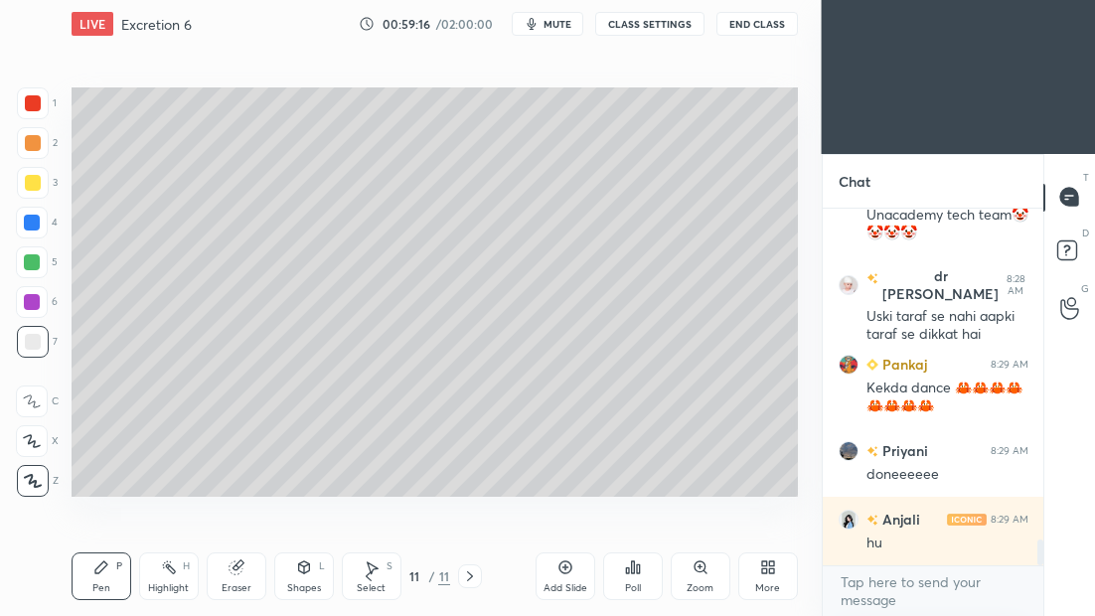
click at [368, 577] on icon at bounding box center [369, 577] width 16 height 16
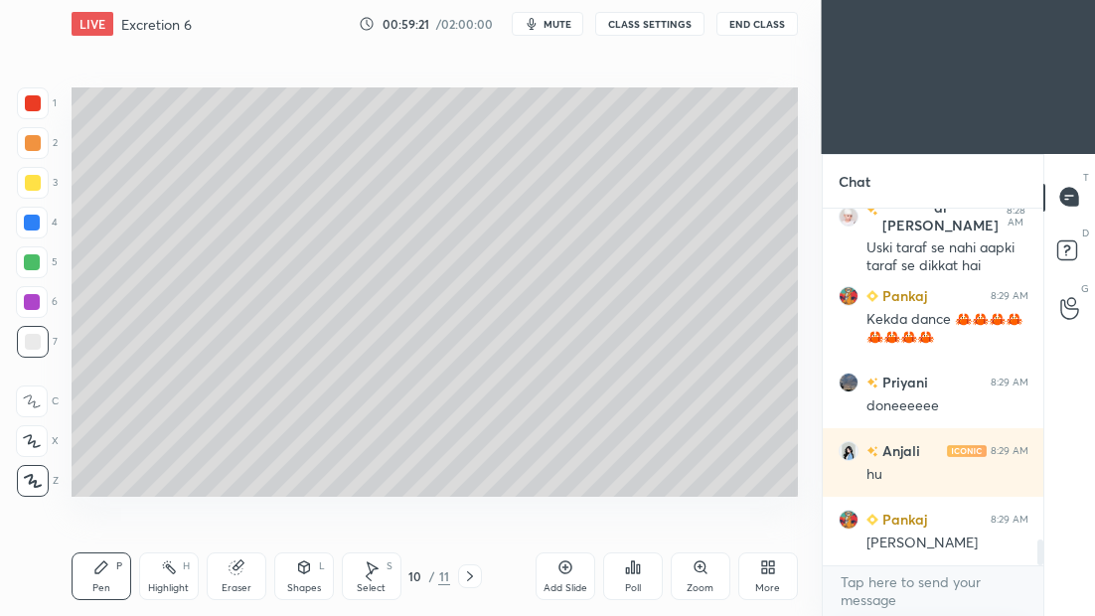
click at [465, 572] on icon at bounding box center [470, 577] width 16 height 16
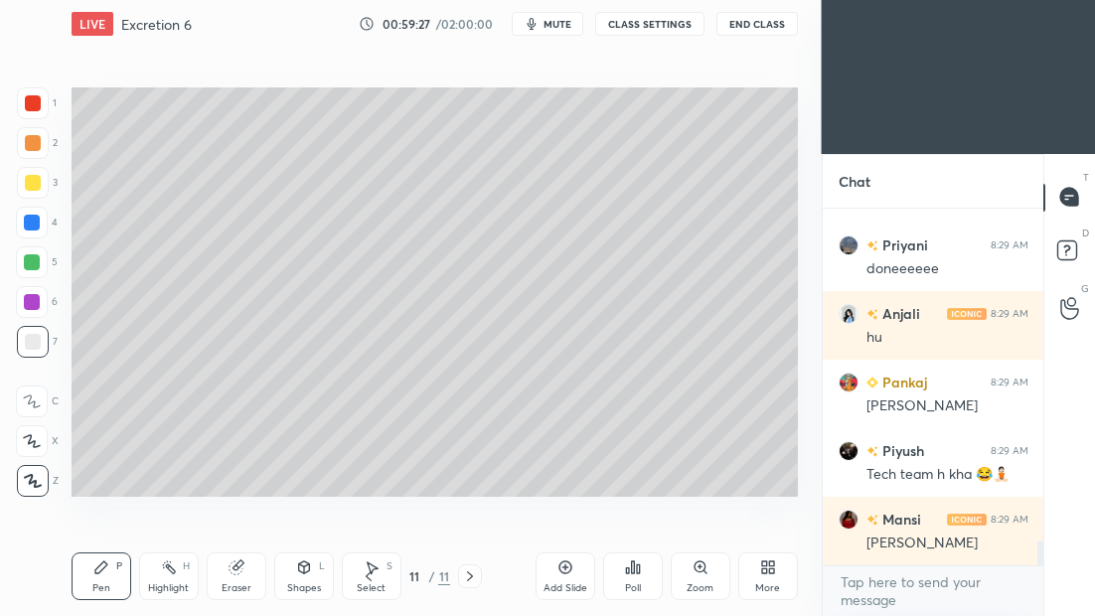
scroll to position [4812, 0]
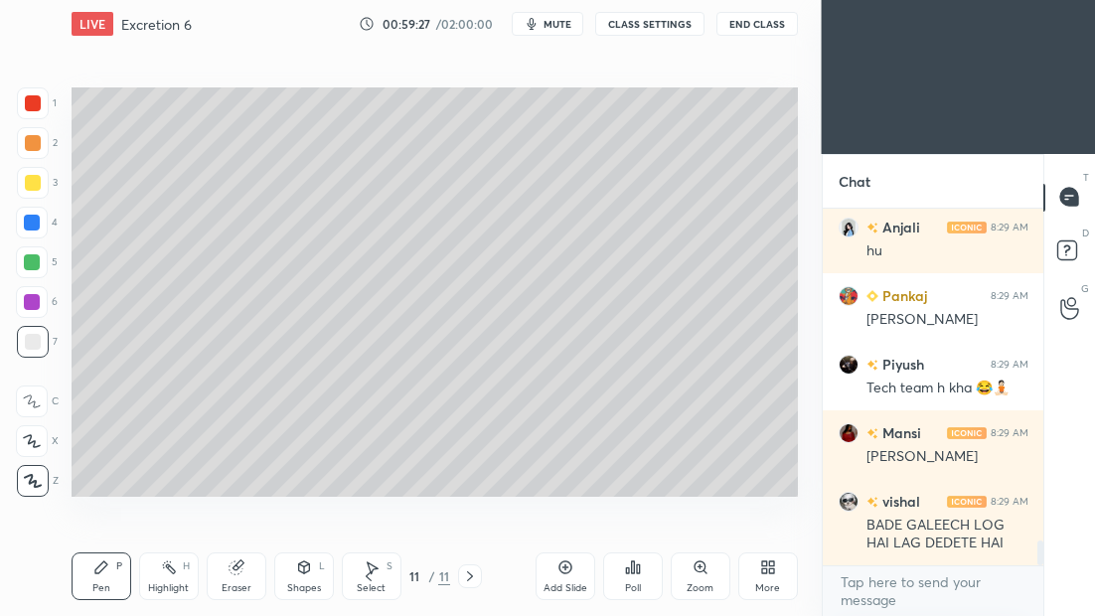
click at [567, 583] on div "Add Slide" at bounding box center [566, 588] width 44 height 10
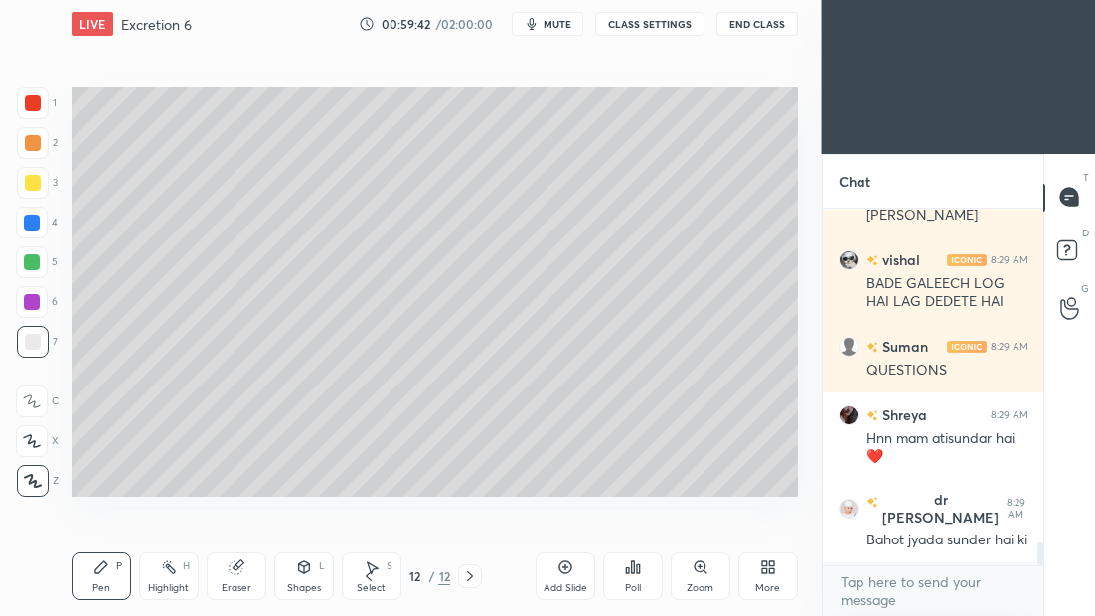
scroll to position [5122, 0]
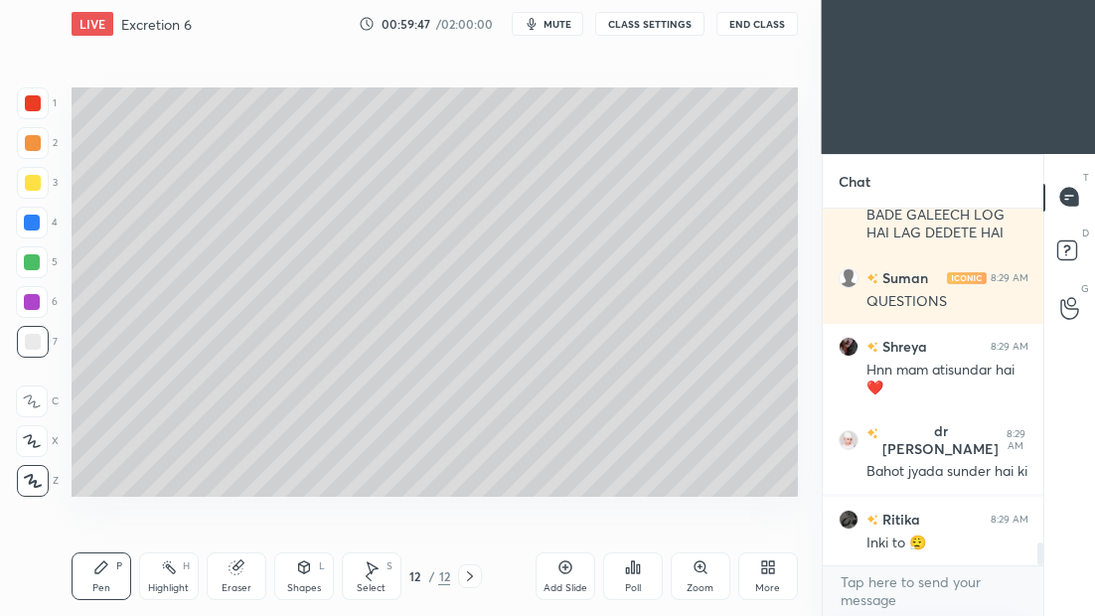
click at [370, 577] on icon at bounding box center [369, 577] width 16 height 16
click at [368, 577] on icon at bounding box center [369, 577] width 16 height 16
click at [364, 577] on icon at bounding box center [369, 577] width 16 height 16
click at [361, 576] on icon at bounding box center [369, 577] width 16 height 16
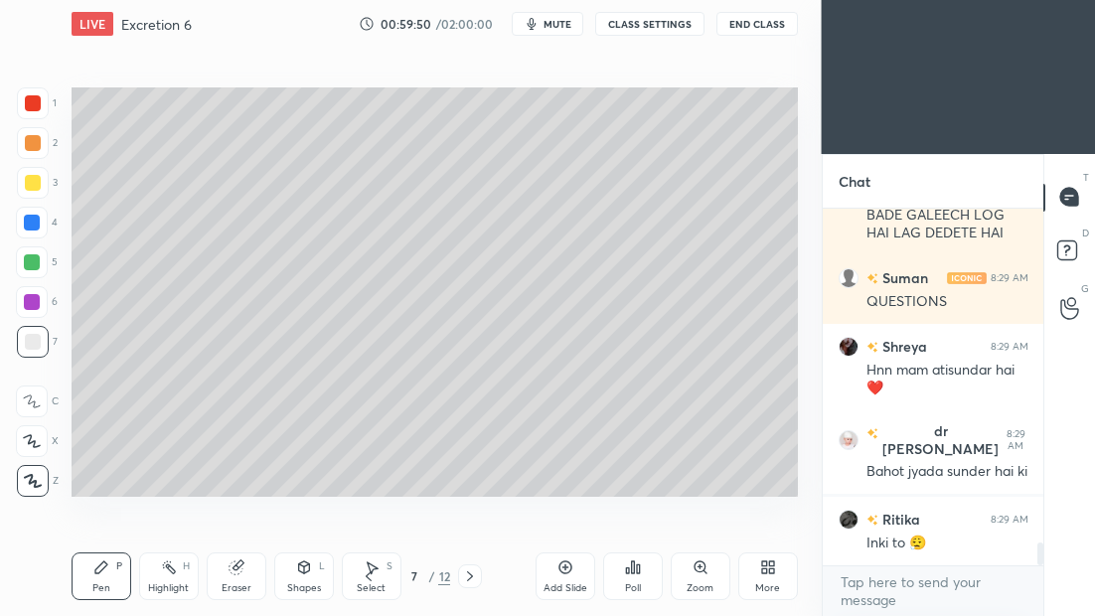
click at [358, 576] on div "Select S" at bounding box center [372, 577] width 60 height 48
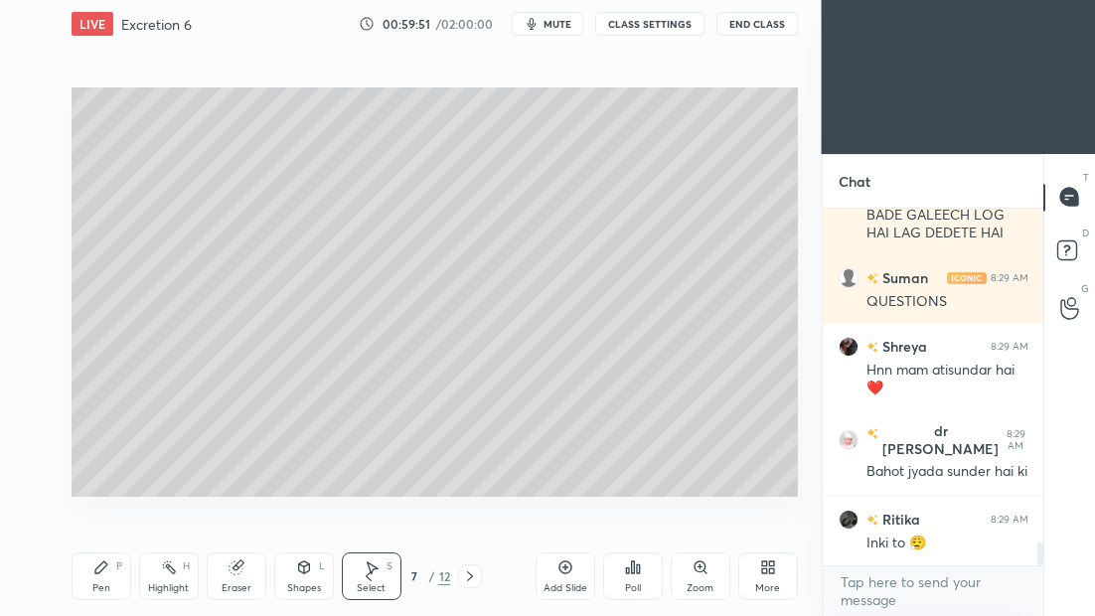
click at [364, 579] on icon at bounding box center [369, 577] width 16 height 16
drag, startPoint x: 531, startPoint y: 218, endPoint x: 526, endPoint y: 428, distance: 210.8
click at [526, 427] on div "0 ° Undo Copy Duplicate Duplicate to new slide Delete" at bounding box center [435, 291] width 727 height 409
click at [109, 575] on div "Pen P" at bounding box center [102, 577] width 60 height 48
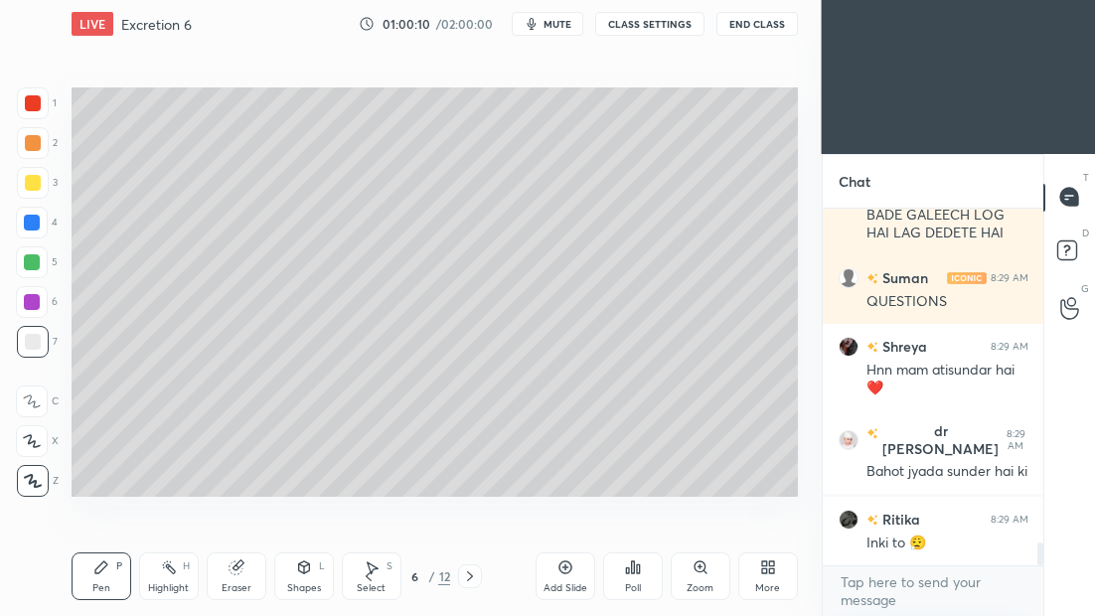
scroll to position [5191, 0]
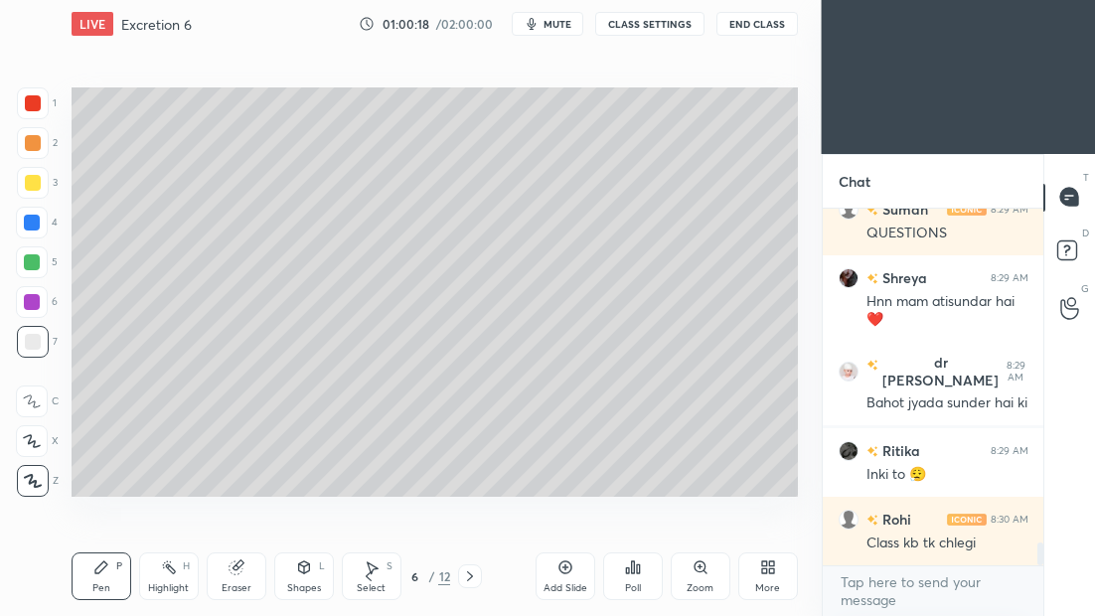
click at [472, 579] on icon at bounding box center [470, 577] width 16 height 16
click at [470, 579] on icon at bounding box center [470, 577] width 16 height 16
click at [473, 579] on icon at bounding box center [470, 577] width 16 height 16
click at [470, 579] on icon at bounding box center [470, 577] width 16 height 16
click at [471, 579] on icon at bounding box center [470, 577] width 16 height 16
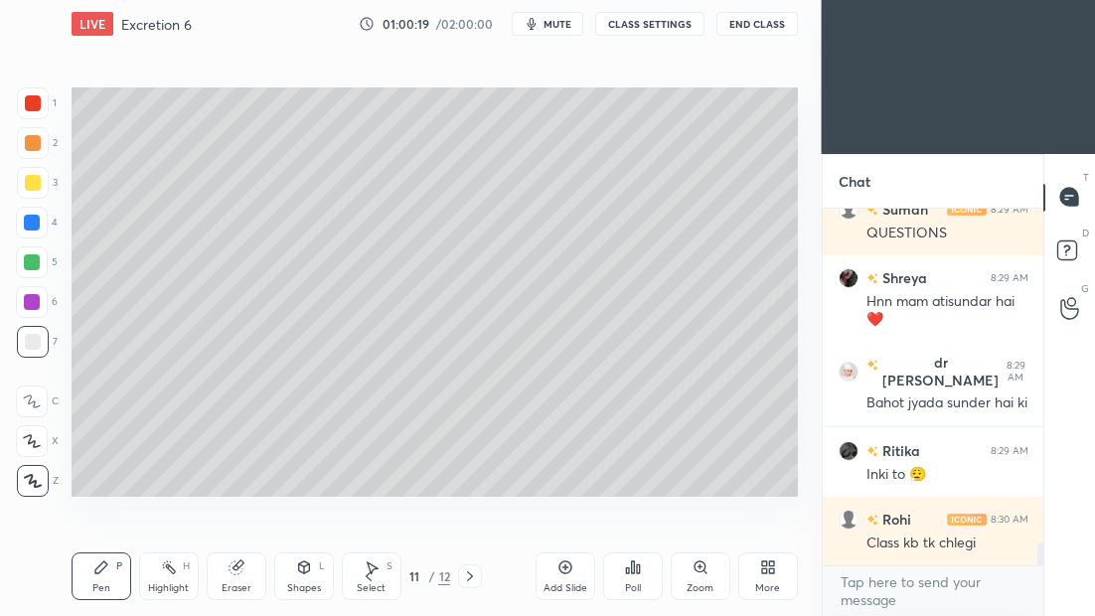
click at [470, 579] on icon at bounding box center [470, 577] width 16 height 16
click at [472, 576] on icon at bounding box center [470, 577] width 16 height 16
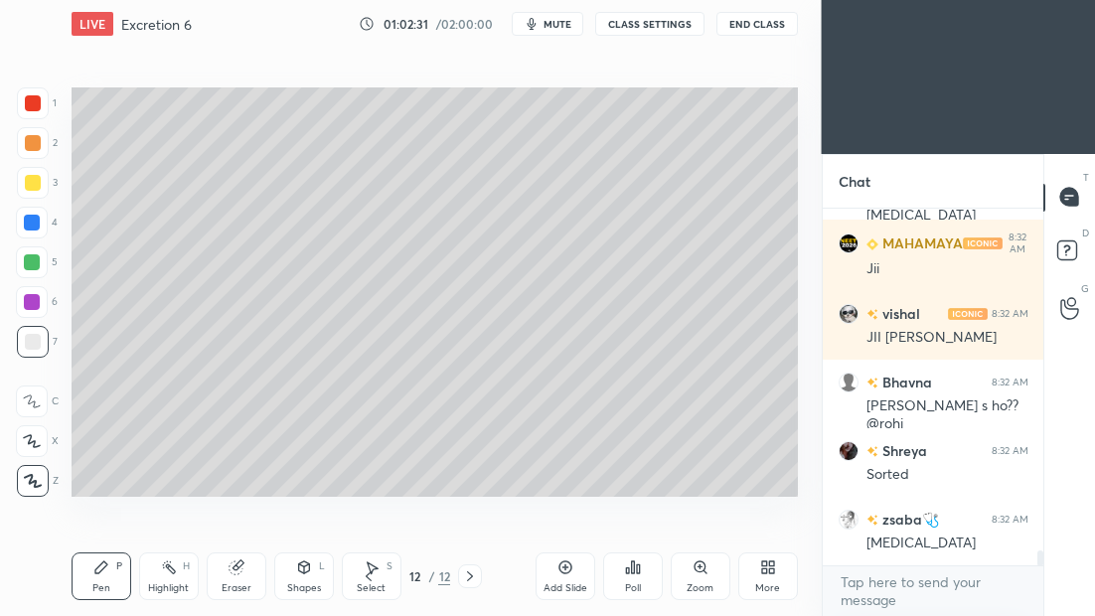
scroll to position [8141, 0]
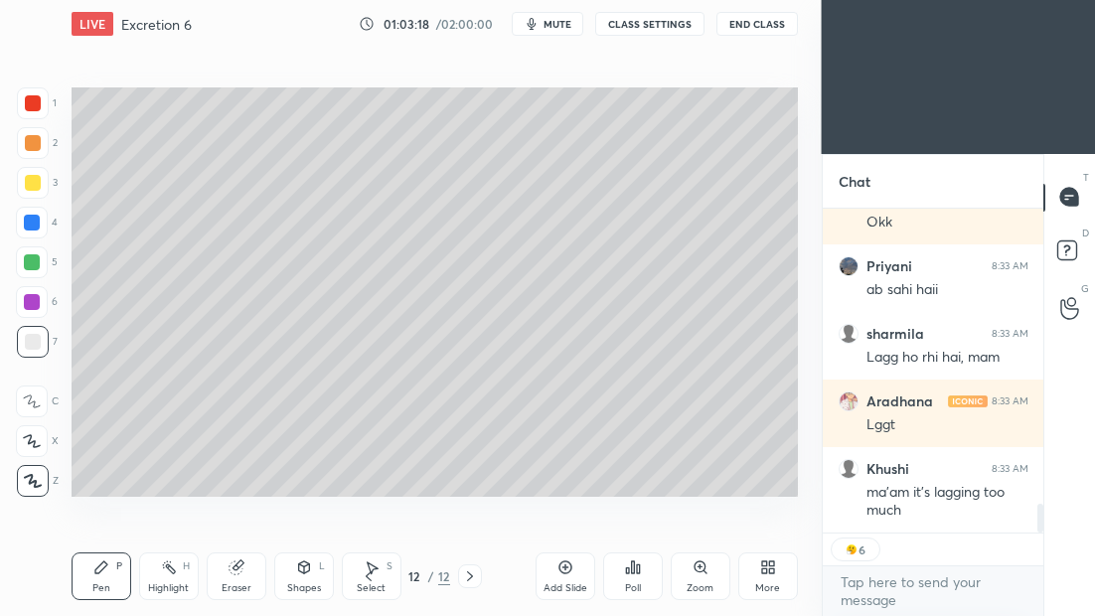
scroll to position [3357, 0]
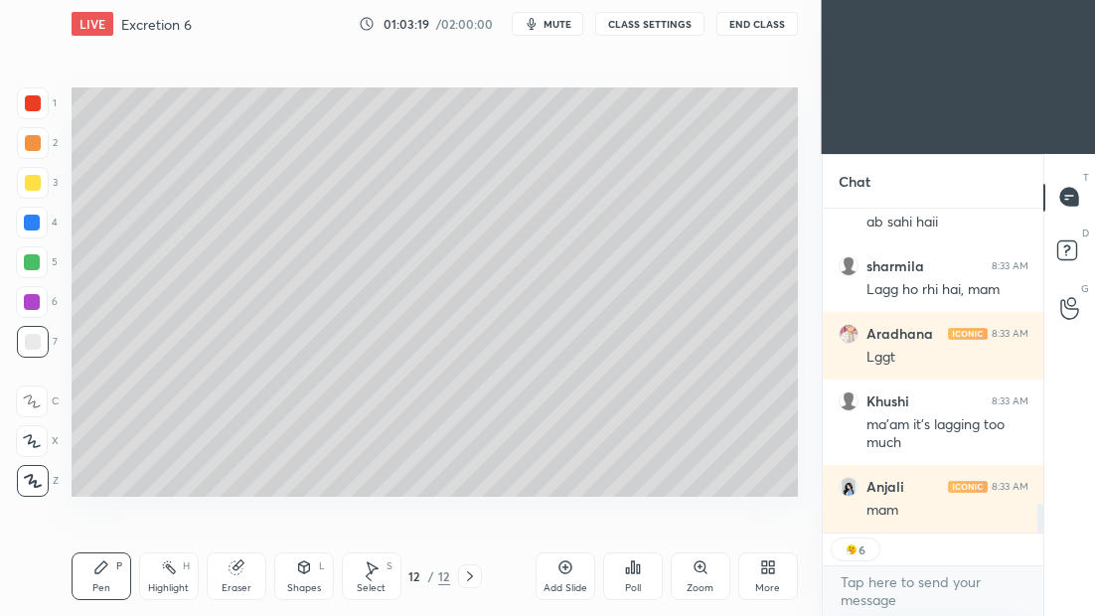
click at [371, 582] on icon at bounding box center [369, 577] width 16 height 16
click at [369, 581] on icon at bounding box center [369, 577] width 16 height 16
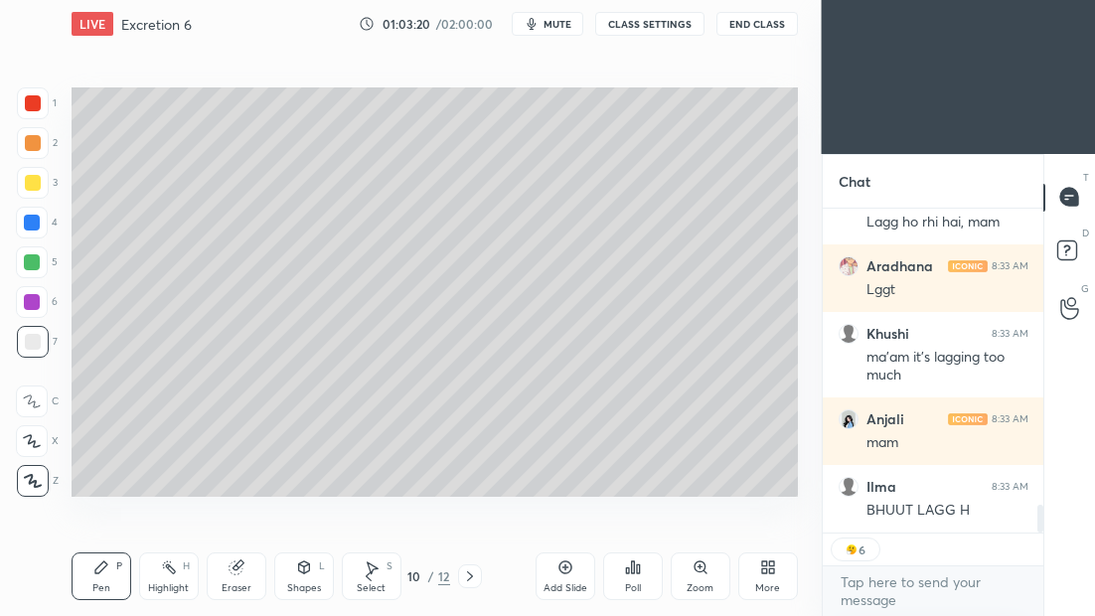
click at [368, 582] on icon at bounding box center [369, 577] width 16 height 16
click at [369, 580] on icon at bounding box center [369, 577] width 16 height 16
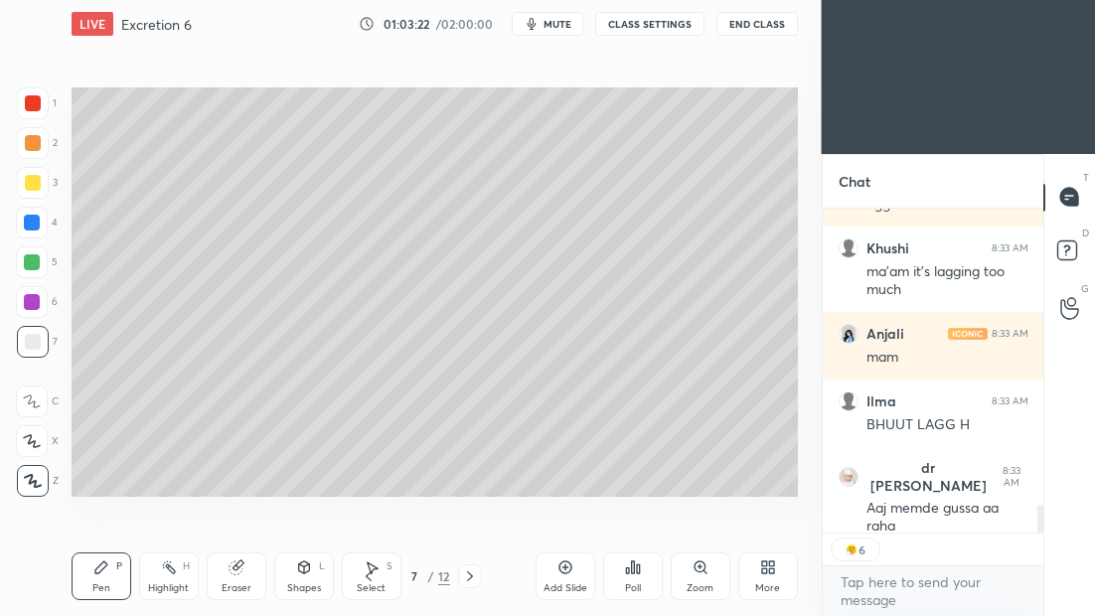
click at [365, 578] on icon at bounding box center [369, 577] width 16 height 16
click at [367, 581] on icon at bounding box center [369, 577] width 16 height 16
click at [37, 185] on div at bounding box center [33, 183] width 16 height 16
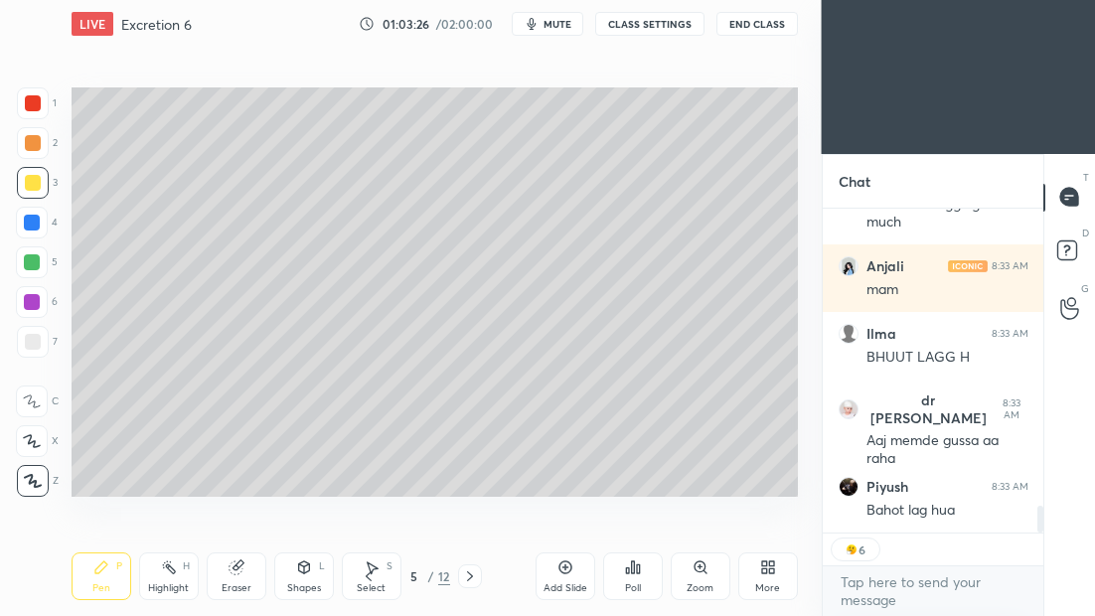
type textarea "x"
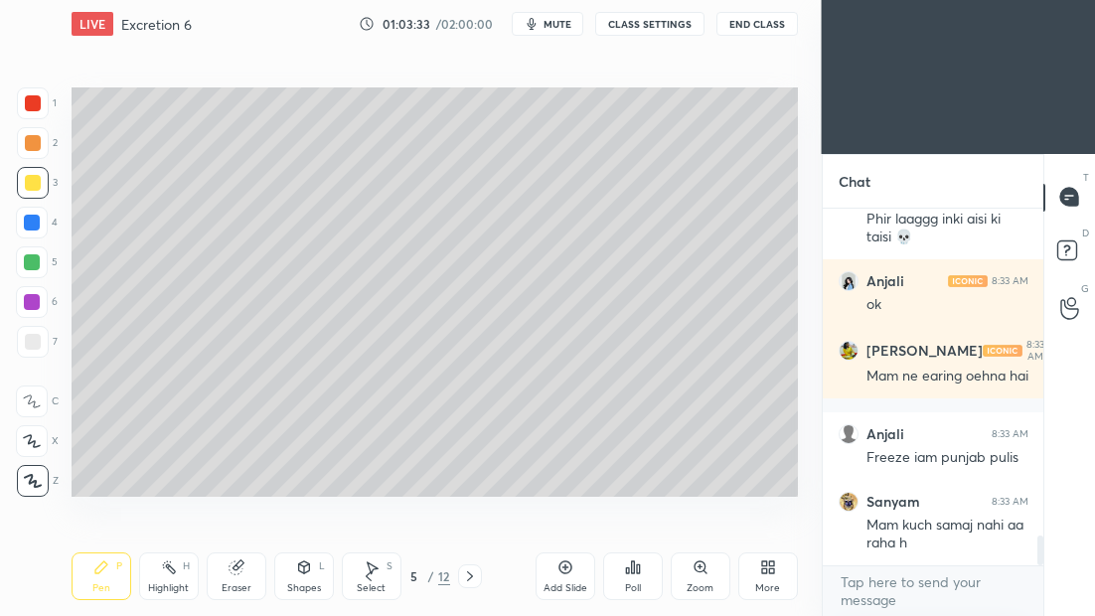
click at [38, 104] on div at bounding box center [33, 103] width 16 height 16
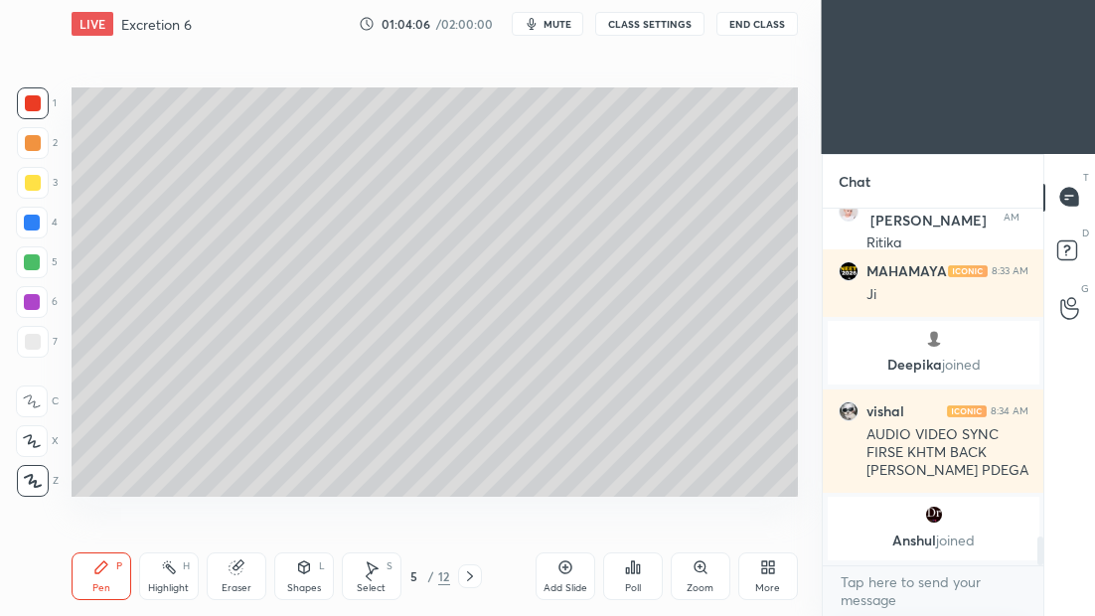
click at [475, 581] on icon at bounding box center [470, 577] width 16 height 16
click at [474, 579] on icon at bounding box center [470, 577] width 16 height 16
click at [473, 579] on icon at bounding box center [470, 577] width 16 height 16
click at [473, 578] on icon at bounding box center [470, 577] width 16 height 16
click at [473, 577] on icon at bounding box center [470, 577] width 16 height 16
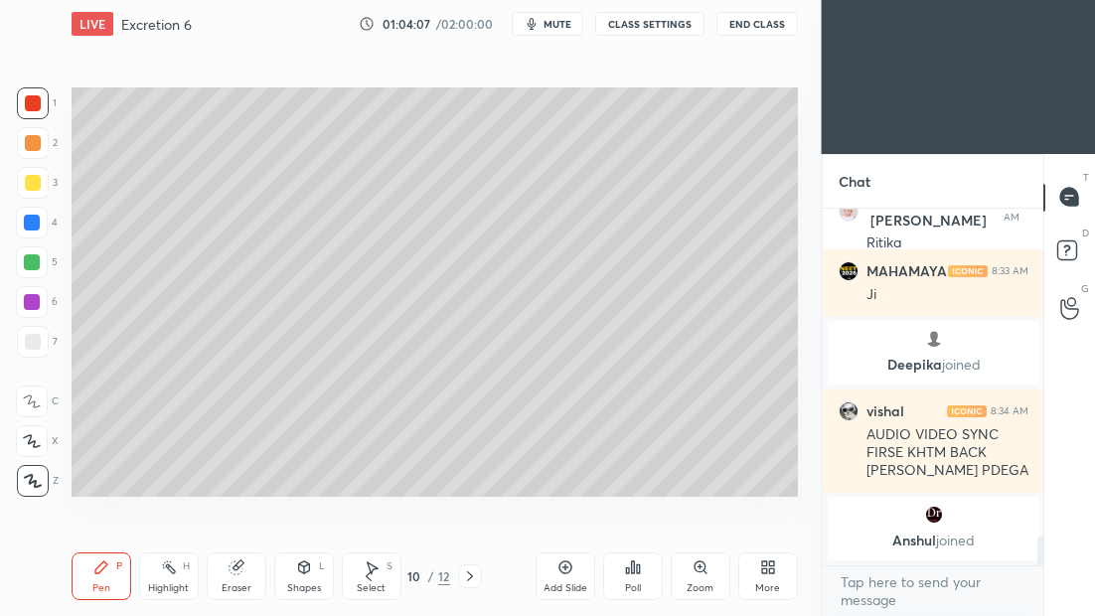
click at [472, 577] on icon at bounding box center [470, 577] width 16 height 16
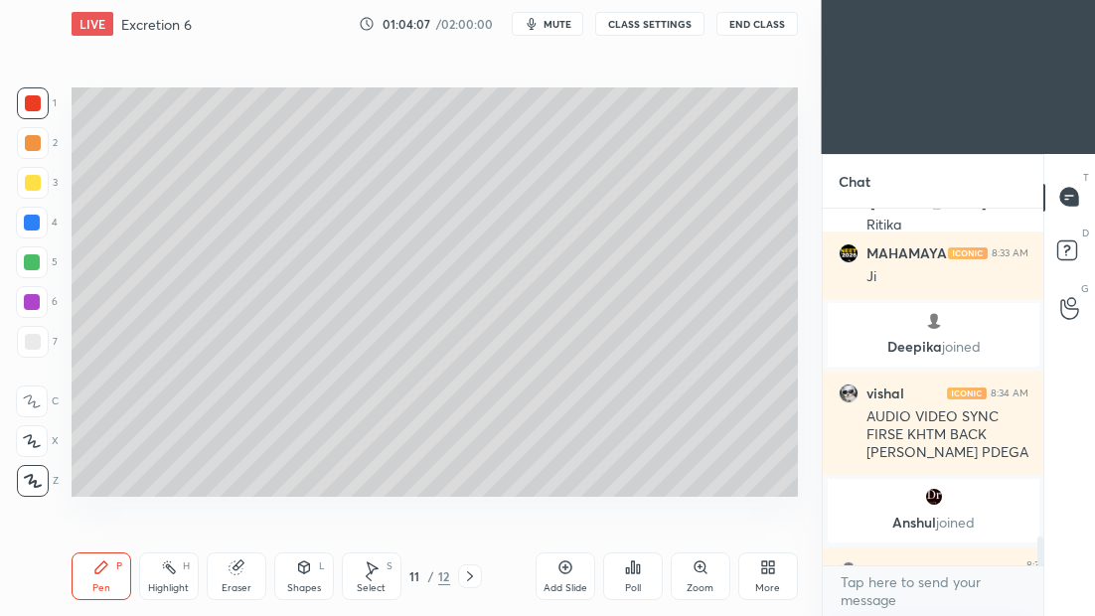
click at [472, 577] on icon at bounding box center [470, 577] width 16 height 16
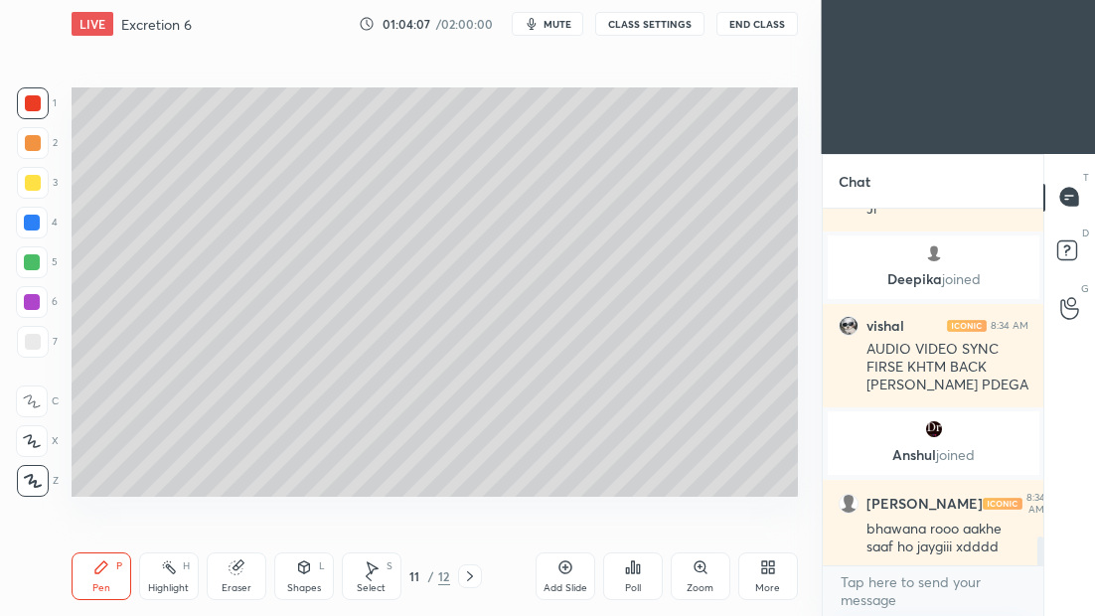
click at [472, 578] on icon at bounding box center [470, 577] width 16 height 16
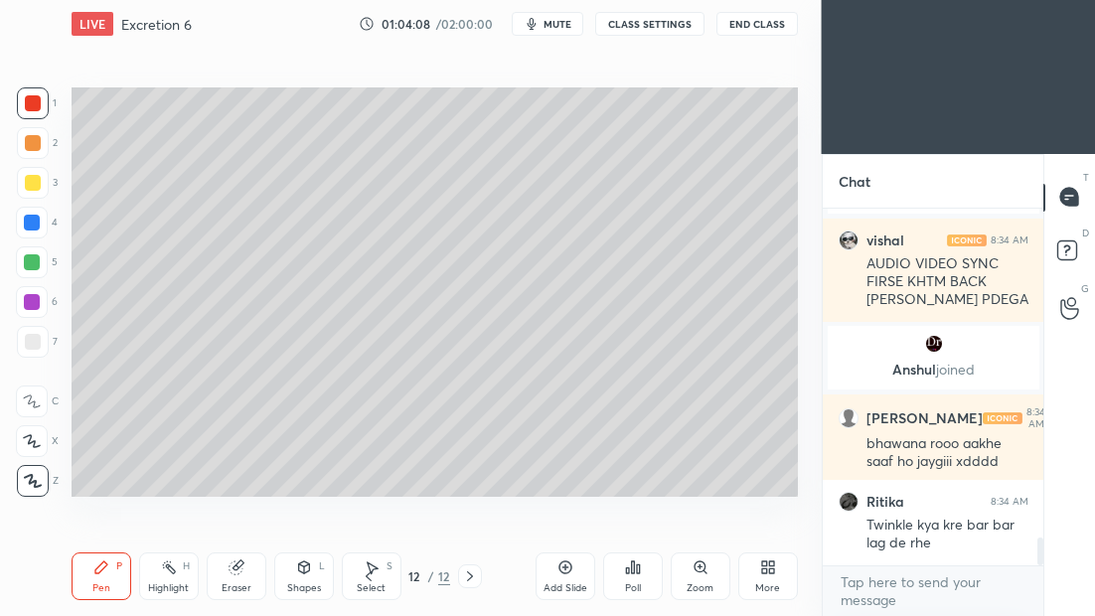
click at [565, 568] on icon at bounding box center [566, 568] width 16 height 16
click at [30, 188] on div at bounding box center [33, 183] width 16 height 16
click at [372, 576] on div "Pen P Highlight H Eraser Shapes L Select S 13 / 13 Add Slide Poll Zoom More" at bounding box center [435, 577] width 727 height 80
click at [375, 575] on icon at bounding box center [369, 577] width 16 height 16
click at [369, 573] on icon at bounding box center [369, 577] width 16 height 16
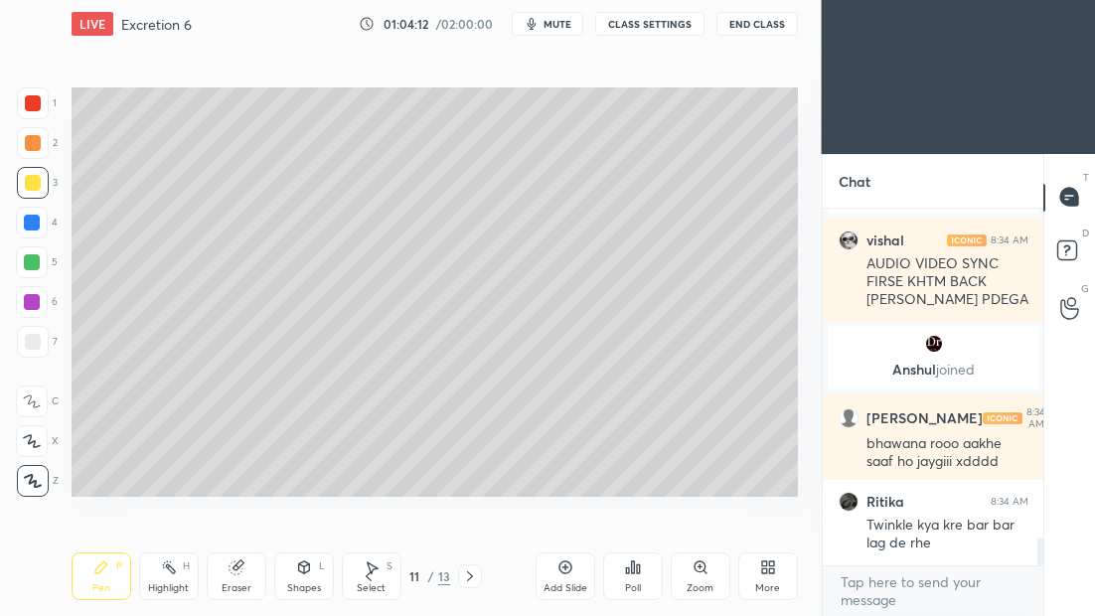
click at [574, 577] on div "Add Slide" at bounding box center [566, 577] width 60 height 48
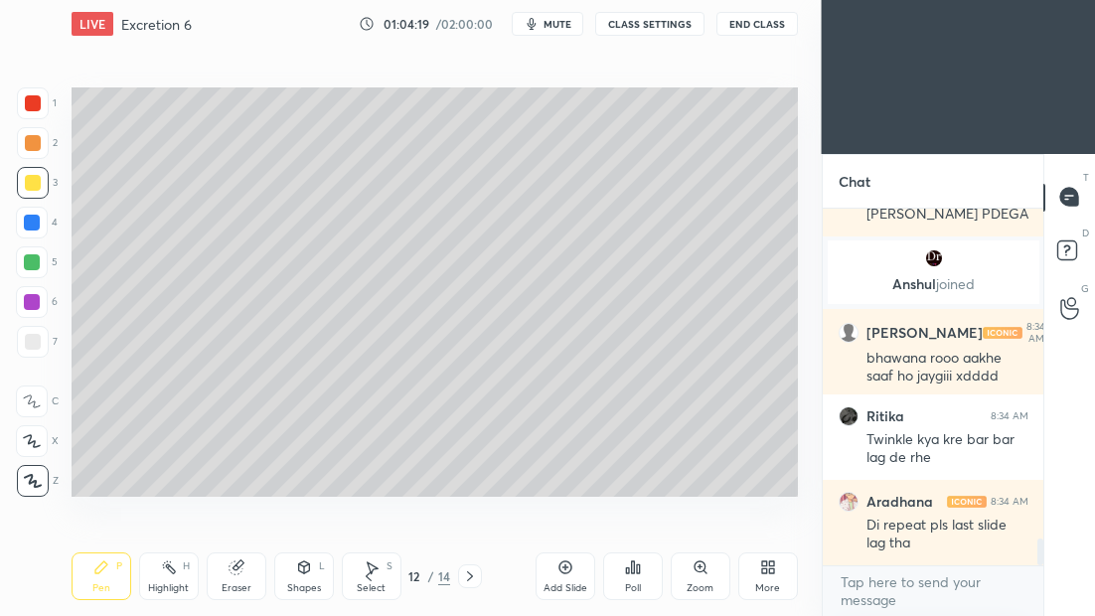
scroll to position [4369, 0]
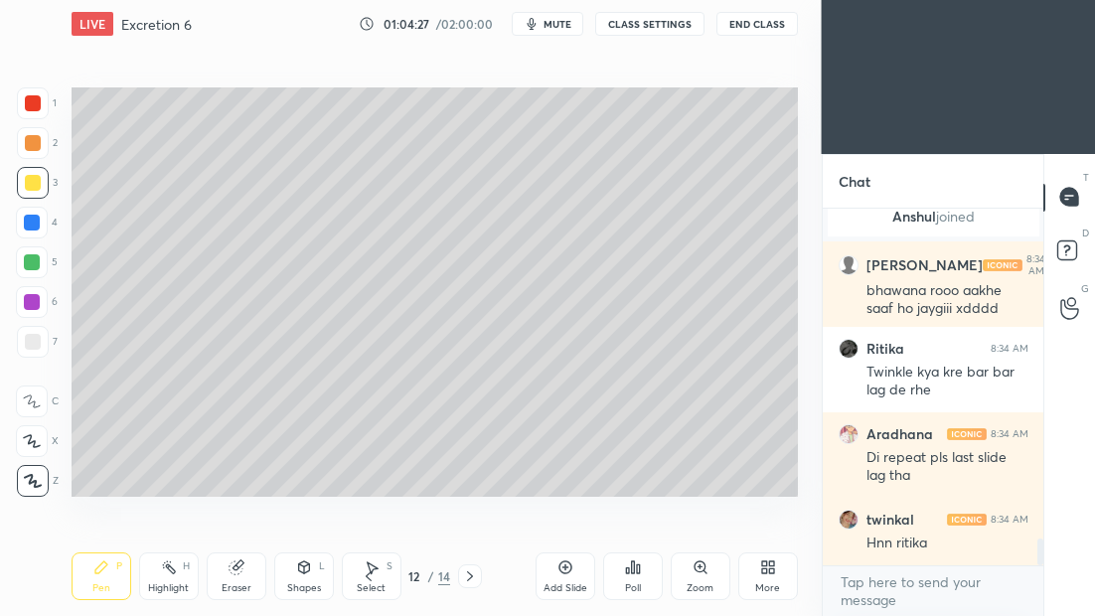
click at [37, 335] on div at bounding box center [33, 342] width 32 height 32
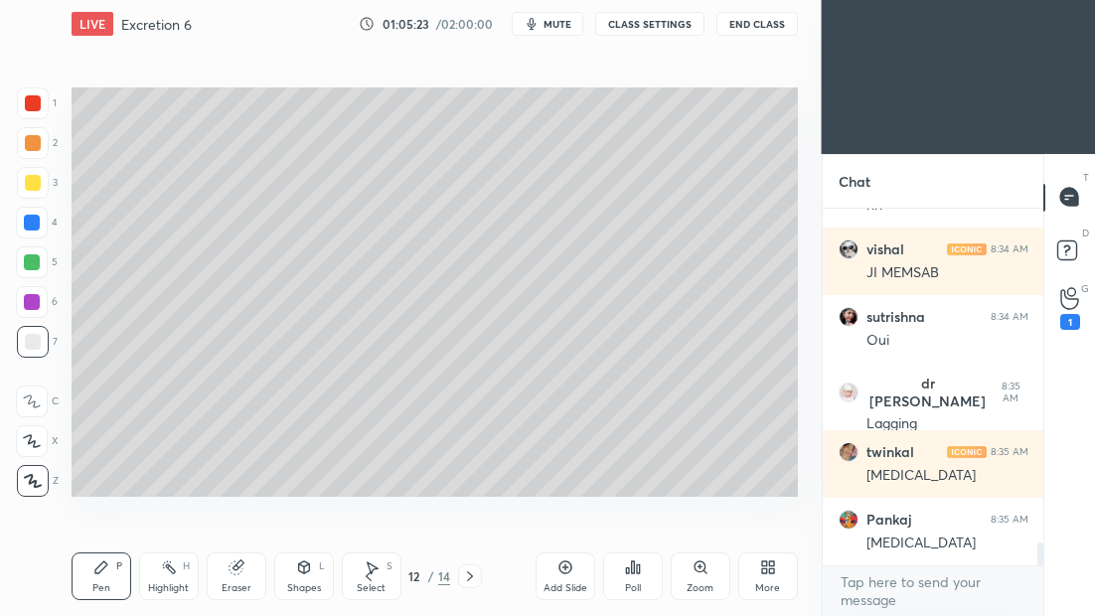
scroll to position [5141, 0]
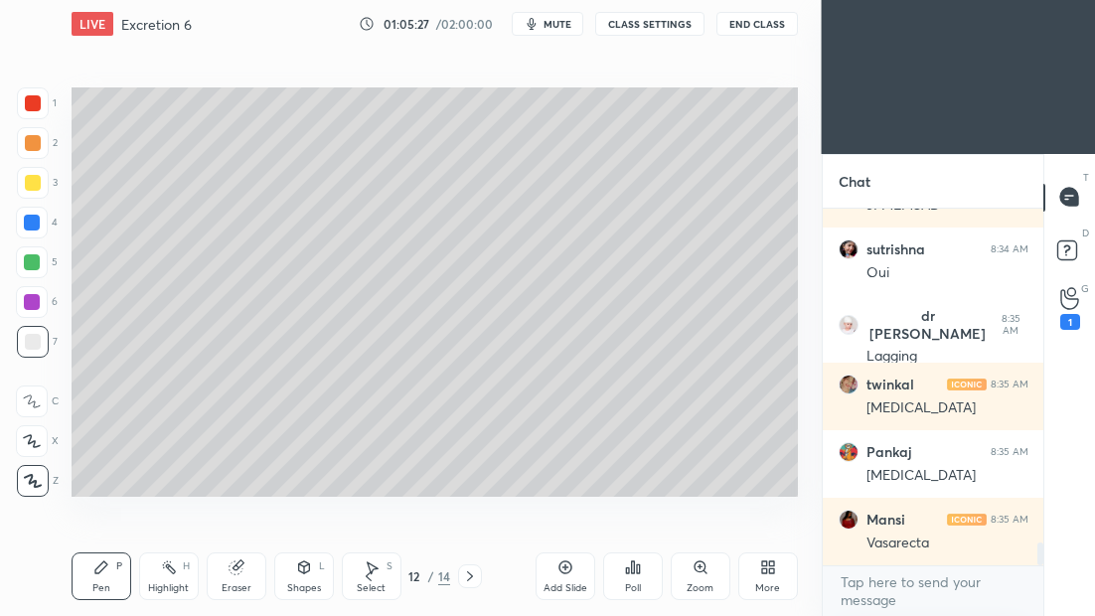
click at [472, 579] on icon at bounding box center [470, 577] width 16 height 16
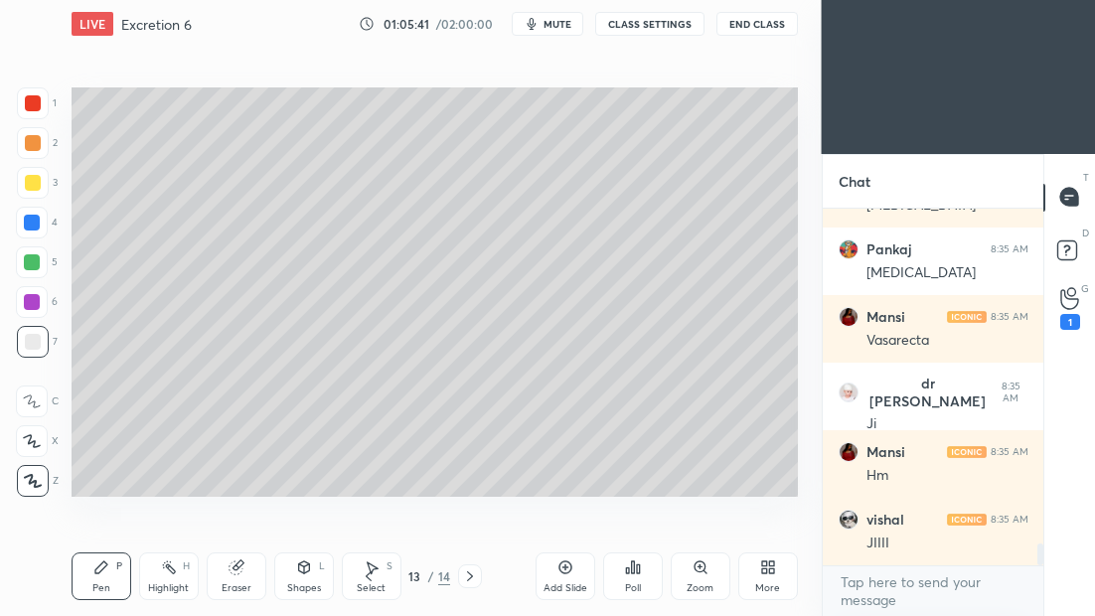
scroll to position [5411, 0]
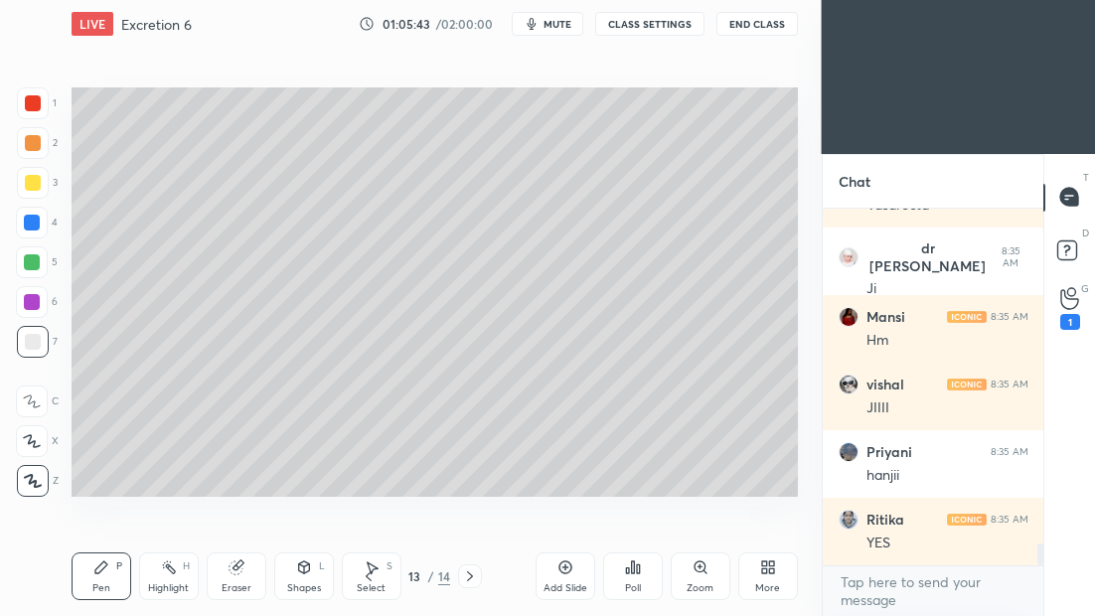
click at [371, 579] on icon at bounding box center [369, 577] width 16 height 16
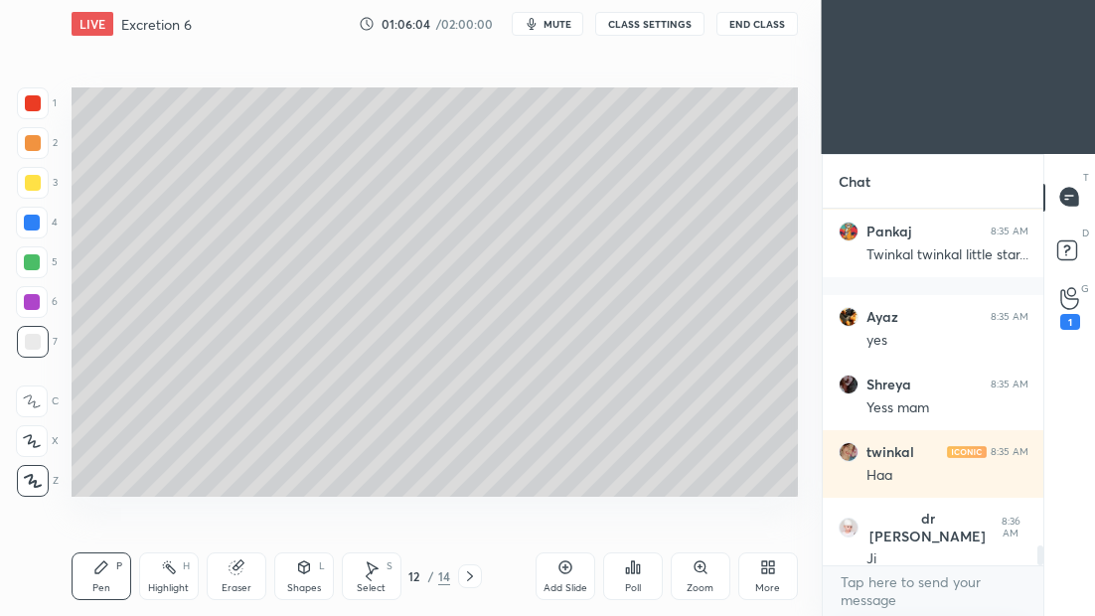
scroll to position [6037, 0]
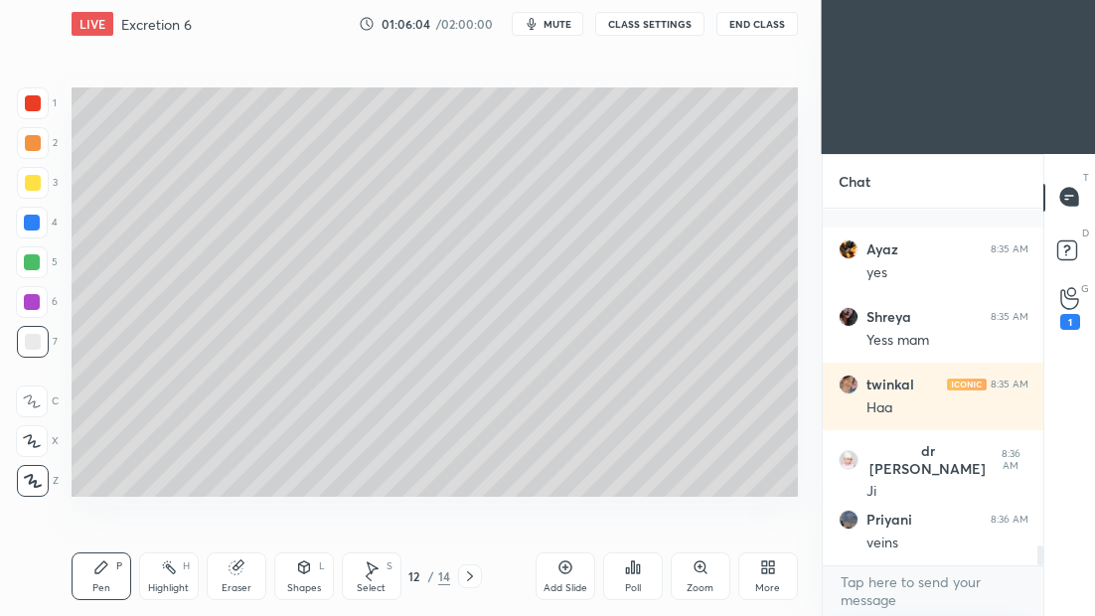
click at [472, 578] on icon at bounding box center [470, 577] width 16 height 16
click at [579, 567] on div "Add Slide" at bounding box center [566, 577] width 60 height 48
click at [29, 191] on div at bounding box center [33, 183] width 32 height 32
click at [34, 349] on div at bounding box center [33, 342] width 32 height 32
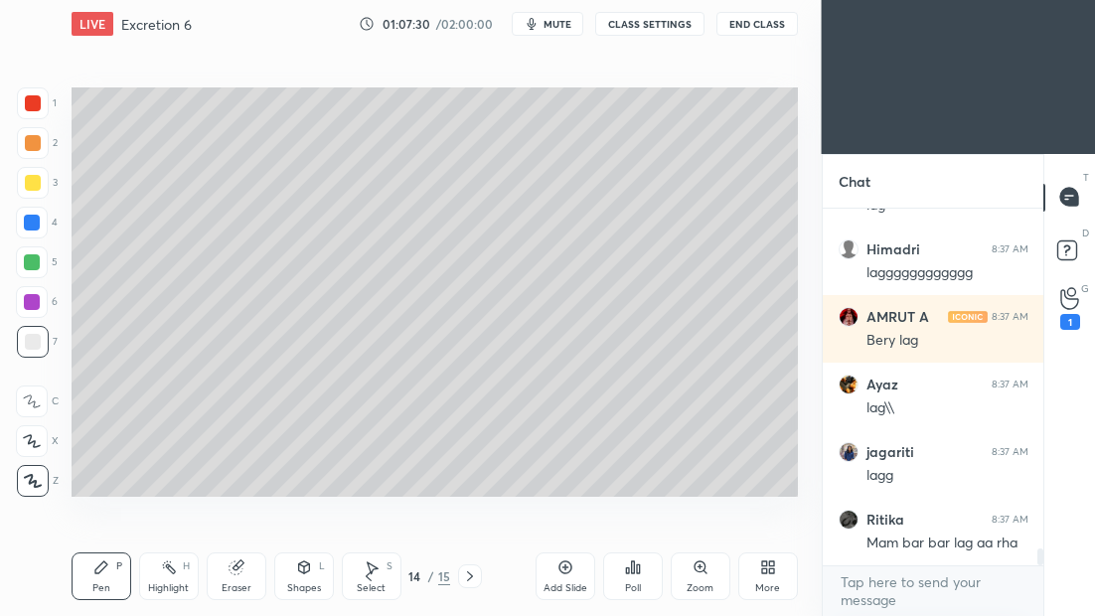
scroll to position [7447, 0]
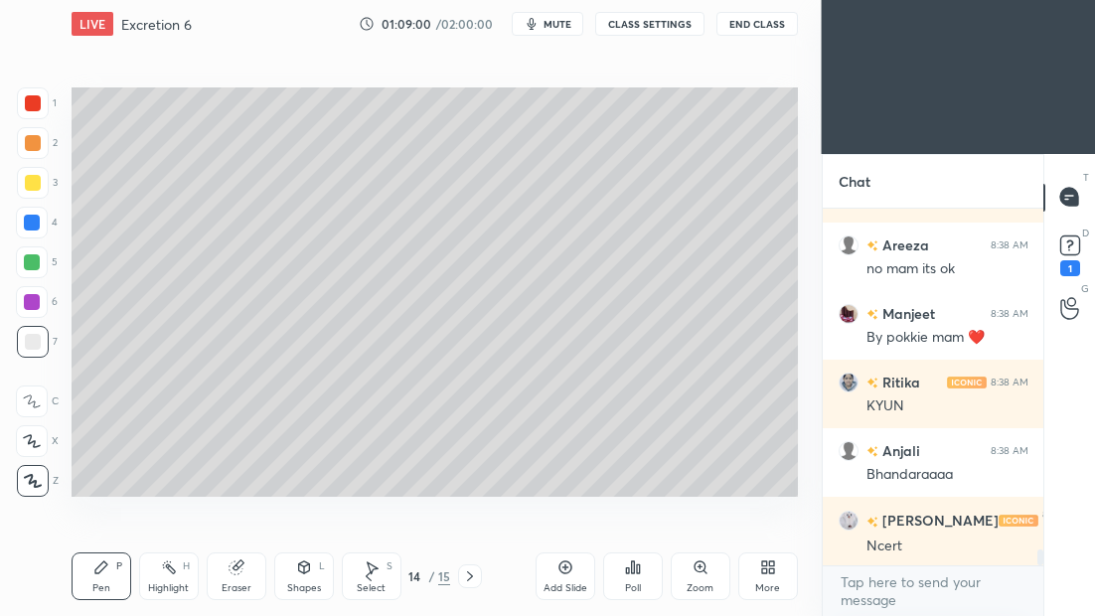
click at [762, 26] on button "End Class" at bounding box center [758, 24] width 82 height 24
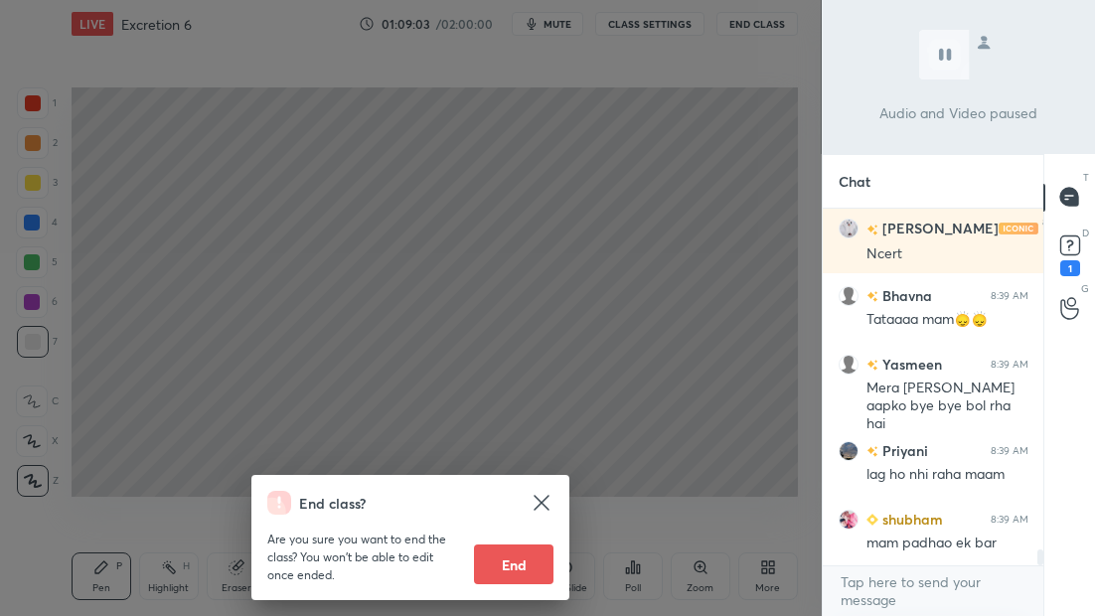
click at [519, 577] on button "End" at bounding box center [514, 565] width 80 height 40
type textarea "x"
